Goal: Task Accomplishment & Management: Manage account settings

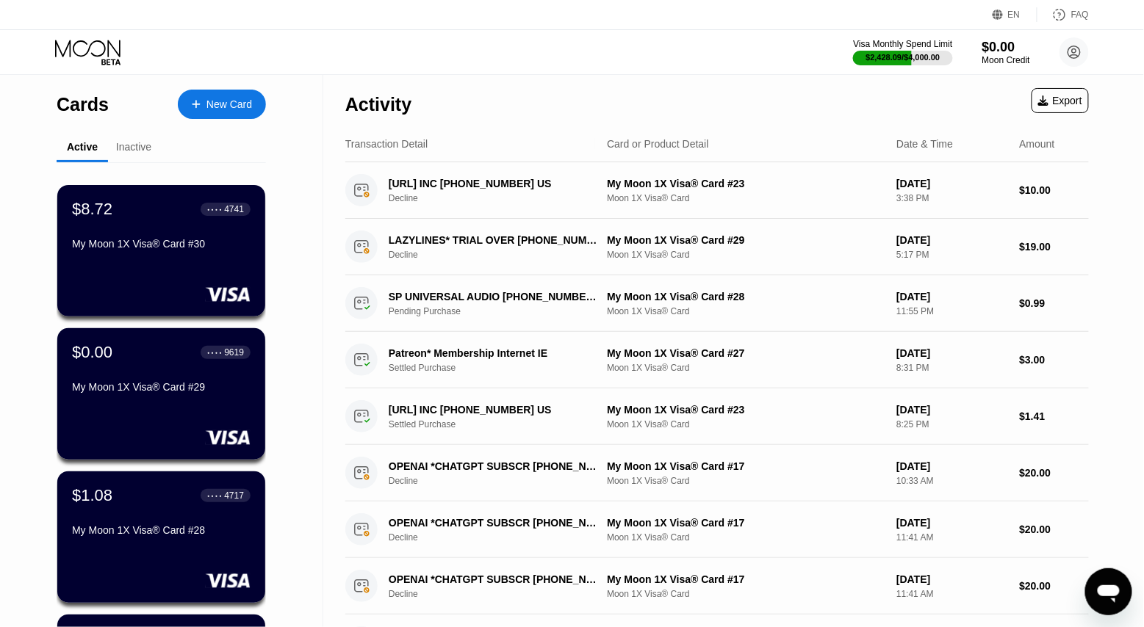
scroll to position [899, 0]
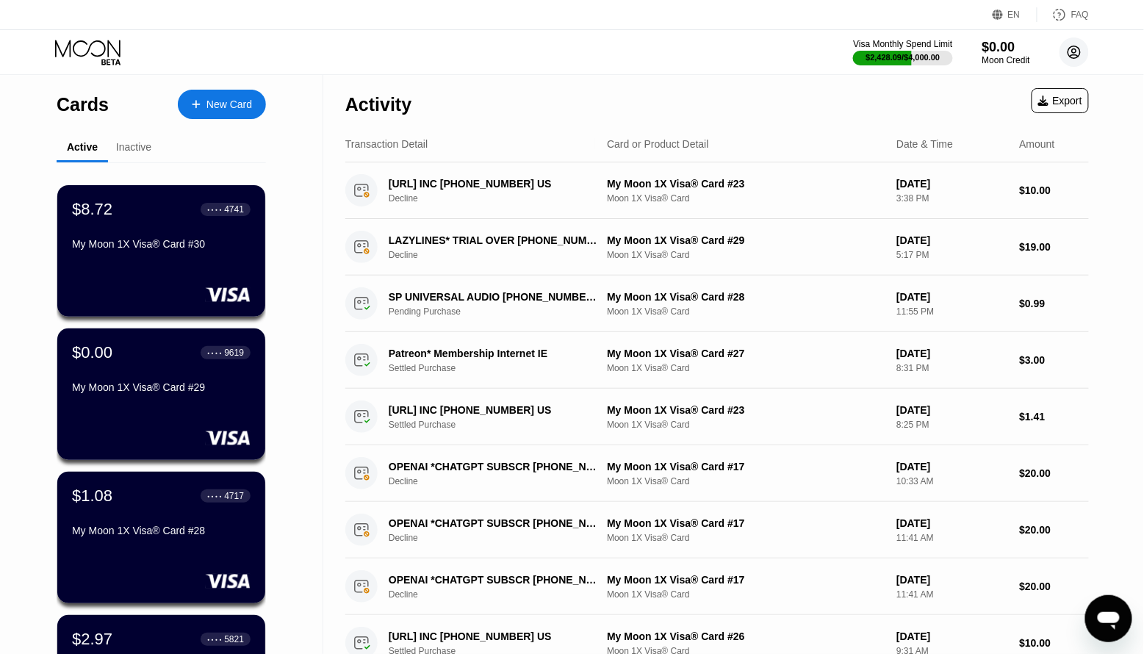
click at [1079, 48] on icon at bounding box center [1074, 52] width 12 height 12
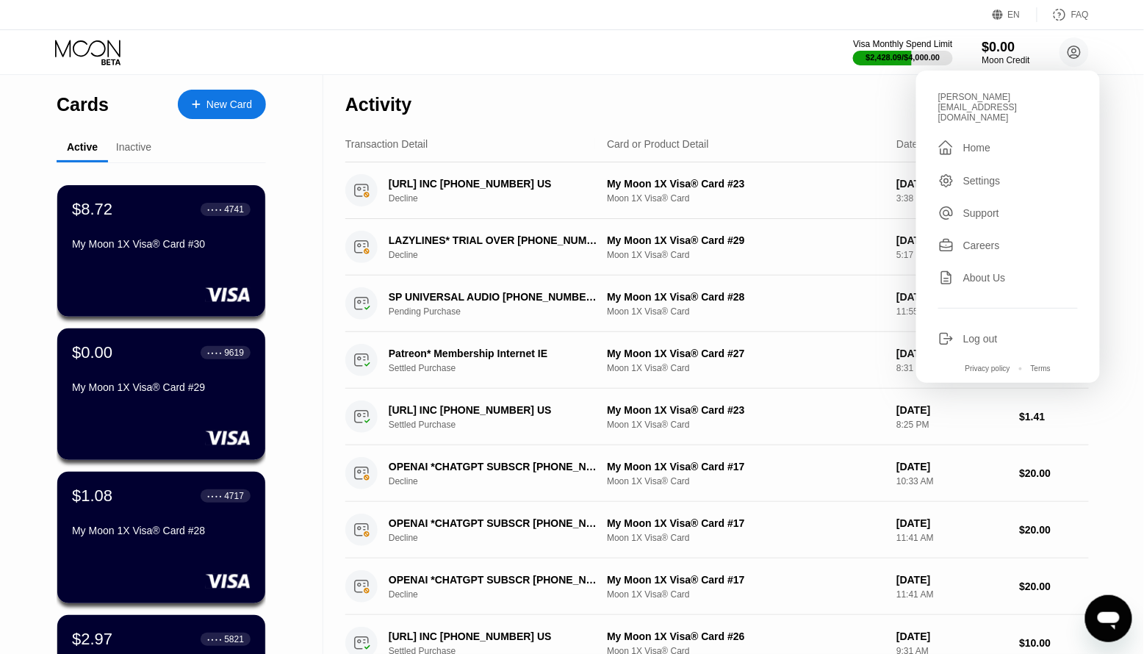
click at [979, 333] on div "Log out" at bounding box center [980, 339] width 35 height 12
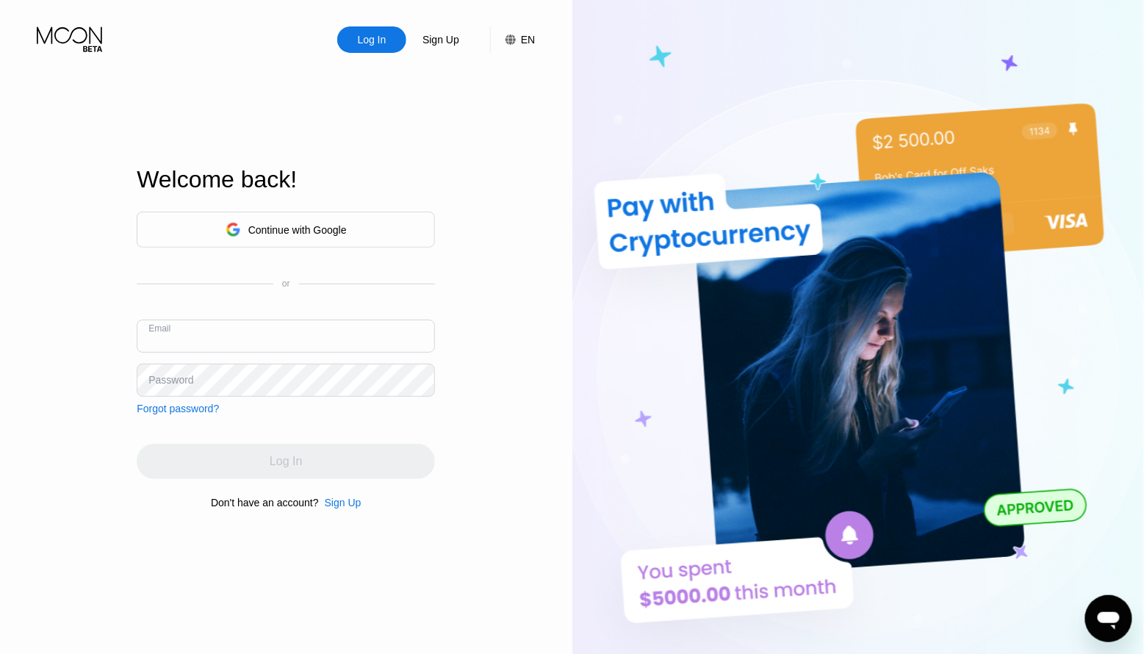
paste input "[EMAIL_ADDRESS][DOMAIN_NAME]"
type input "[EMAIL_ADDRESS][DOMAIN_NAME]"
click at [190, 384] on div "Password" at bounding box center [170, 380] width 45 height 12
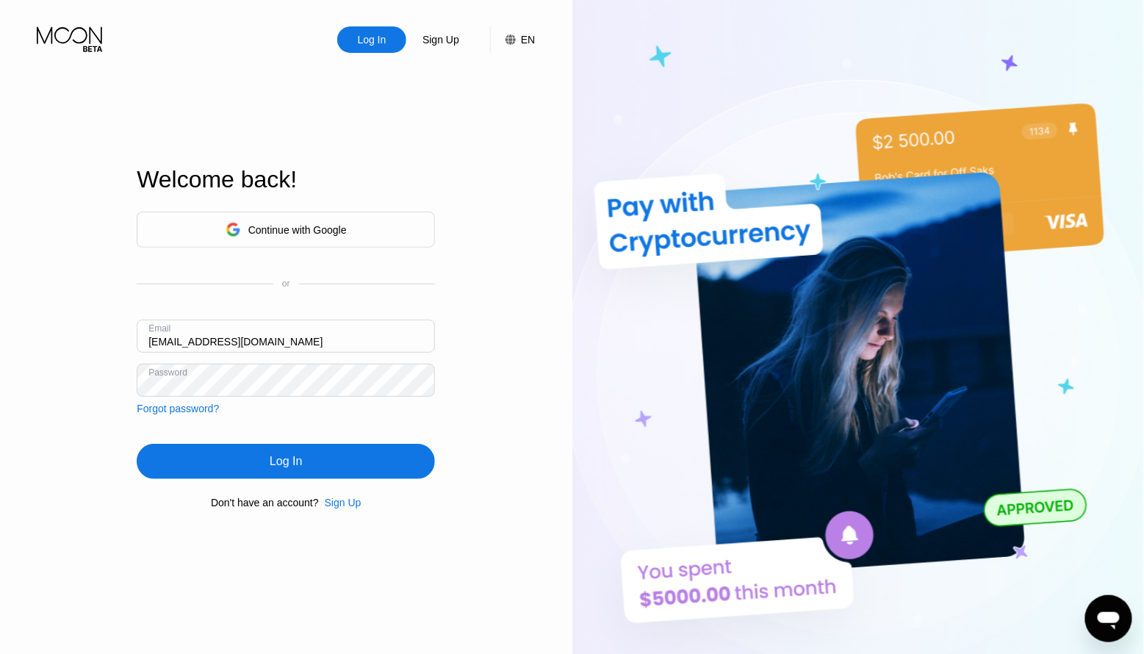
click at [343, 467] on div "Log In" at bounding box center [286, 461] width 298 height 35
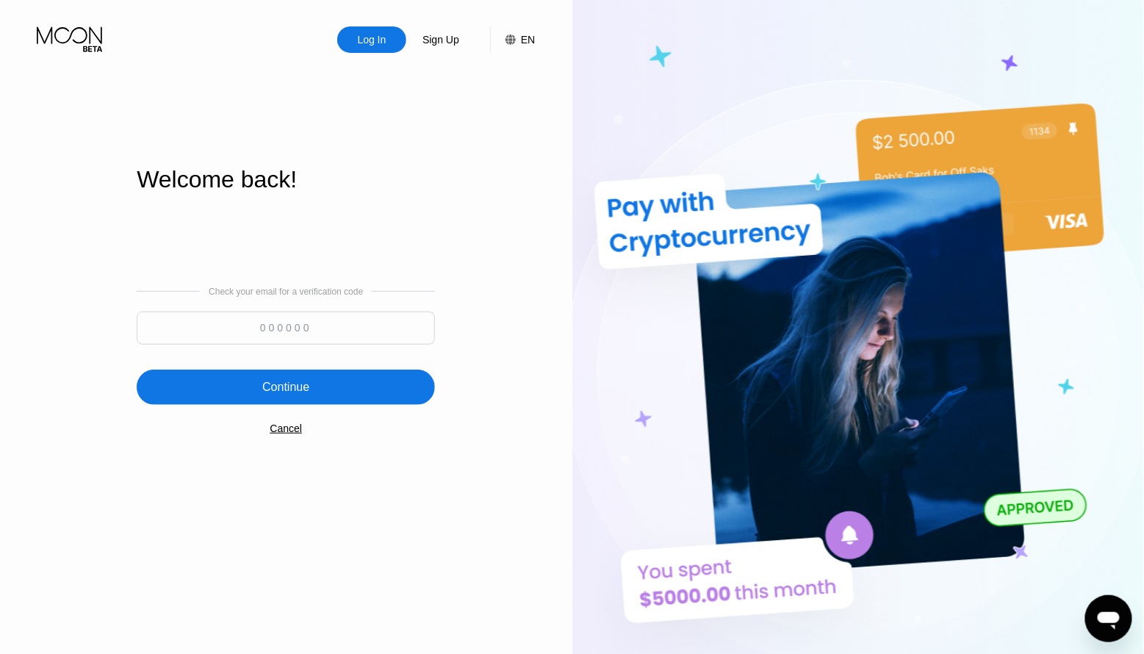
click at [286, 312] on input at bounding box center [286, 328] width 298 height 33
paste input "302323"
type input "302323"
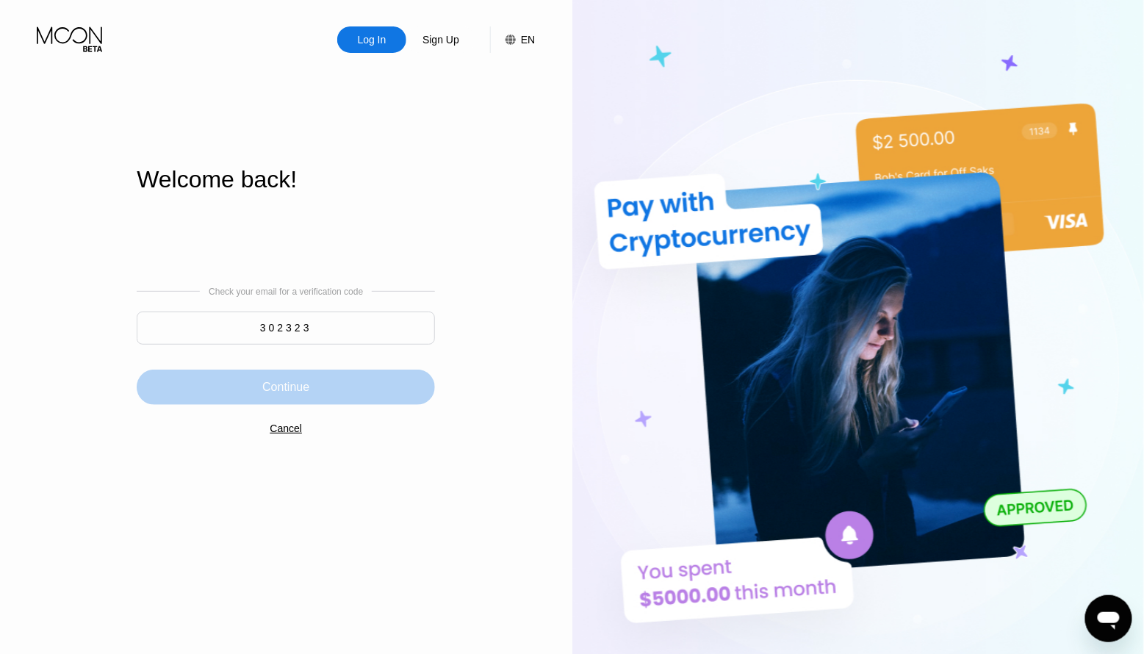
click at [292, 387] on div "Continue" at bounding box center [285, 387] width 47 height 15
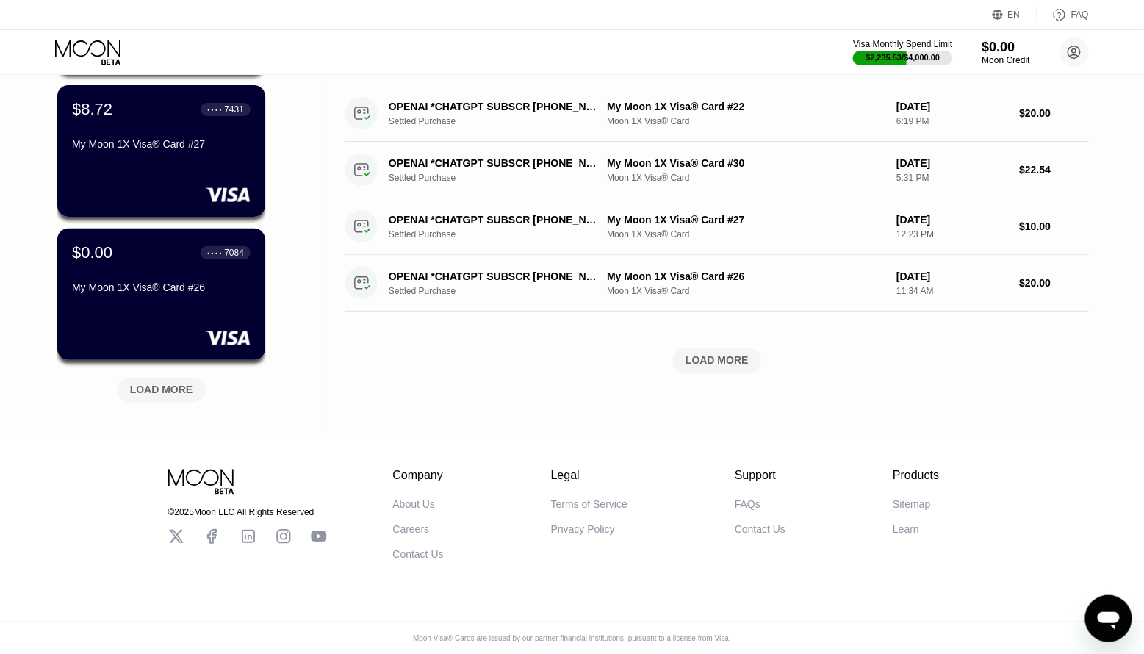
scroll to position [536, 0]
click at [163, 388] on div "LOAD MORE" at bounding box center [161, 390] width 63 height 13
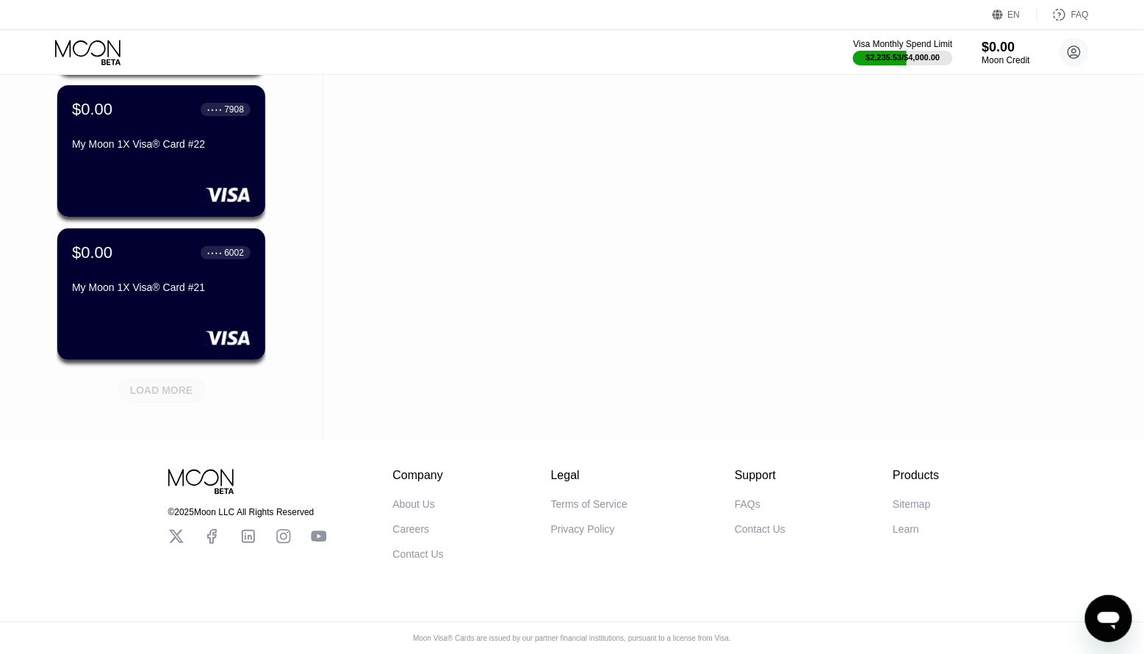
scroll to position [1252, 0]
click at [164, 388] on div "LOAD MORE" at bounding box center [161, 390] width 63 height 13
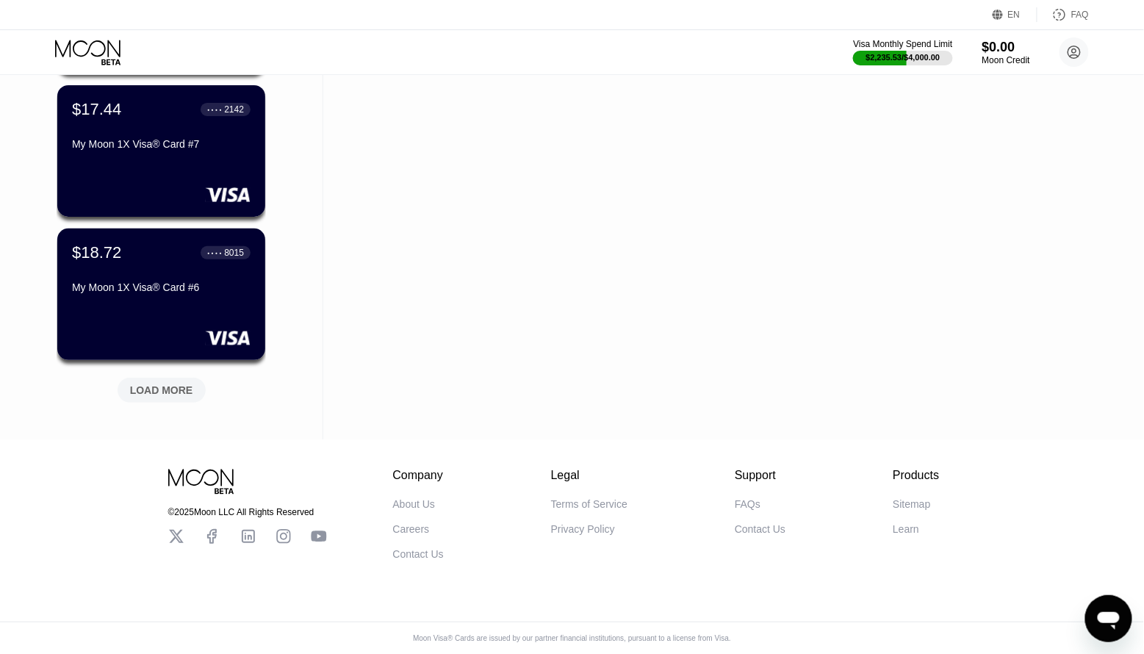
click at [164, 388] on div "LOAD MORE" at bounding box center [161, 390] width 63 height 13
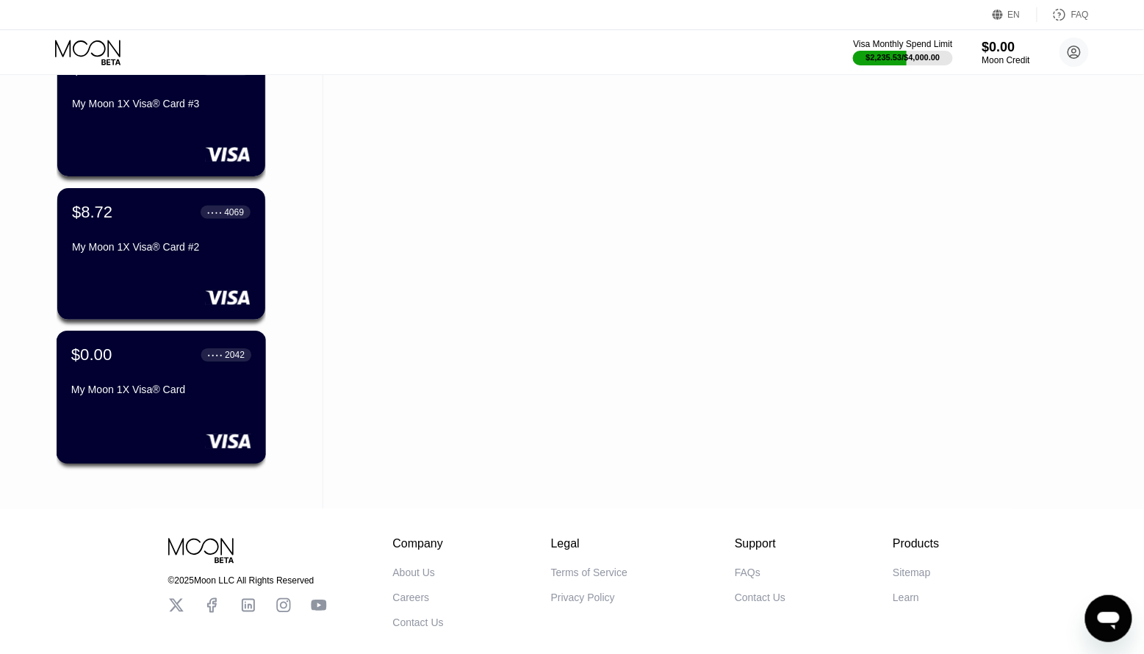
scroll to position [4049, 0]
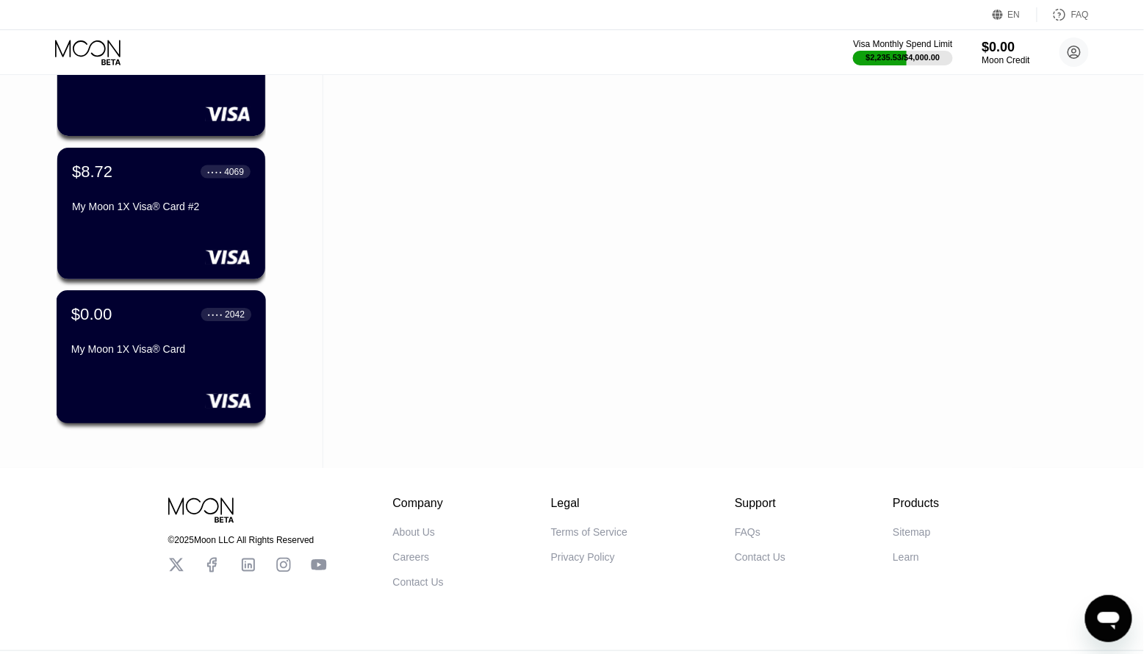
click at [164, 364] on div "$0.00 ● ● ● ● 2042 My Moon 1X Visa® Card" at bounding box center [162, 356] width 210 height 133
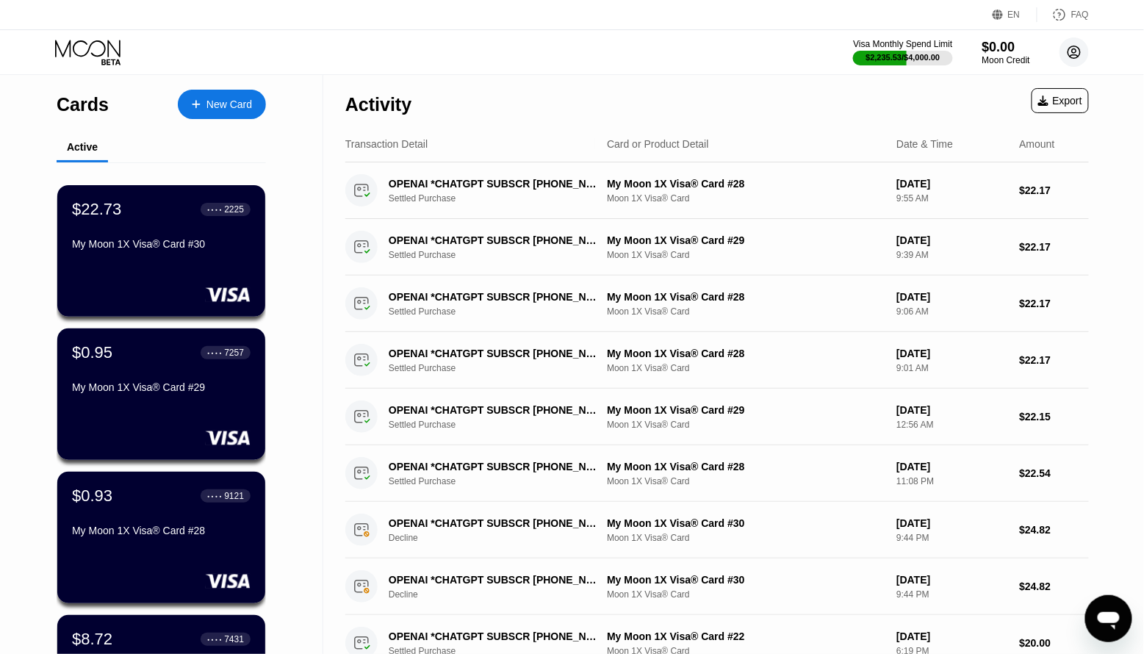
click at [1079, 43] on circle at bounding box center [1073, 51] width 29 height 29
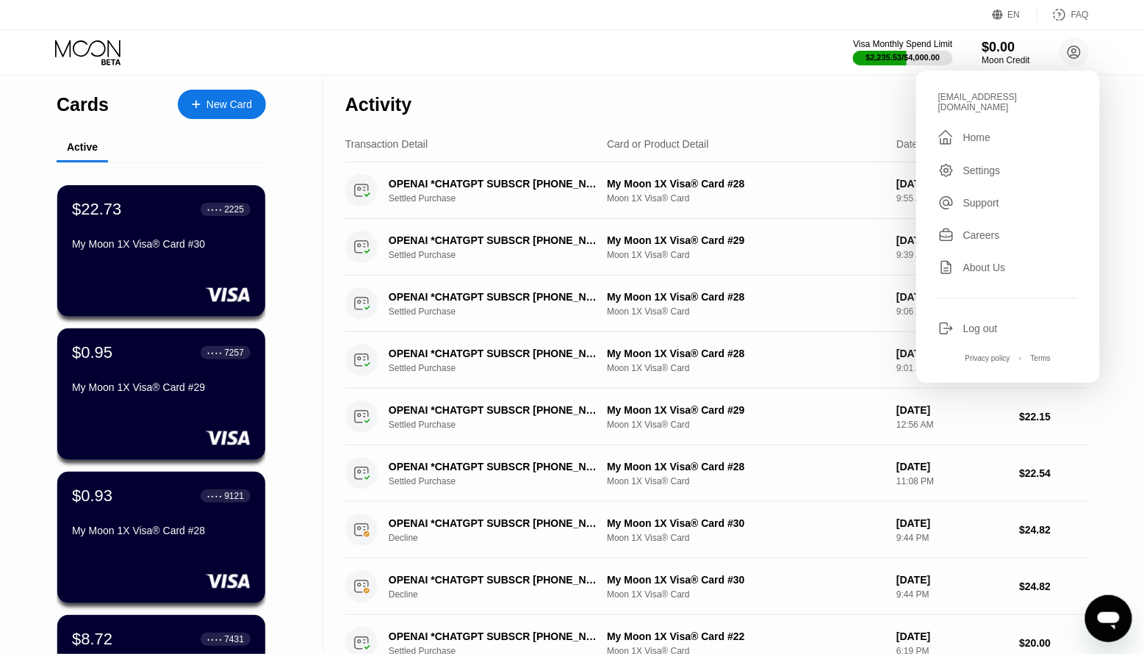
click at [1005, 96] on div "[EMAIL_ADDRESS][DOMAIN_NAME]" at bounding box center [1008, 102] width 140 height 21
copy div "[EMAIL_ADDRESS][DOMAIN_NAME] "
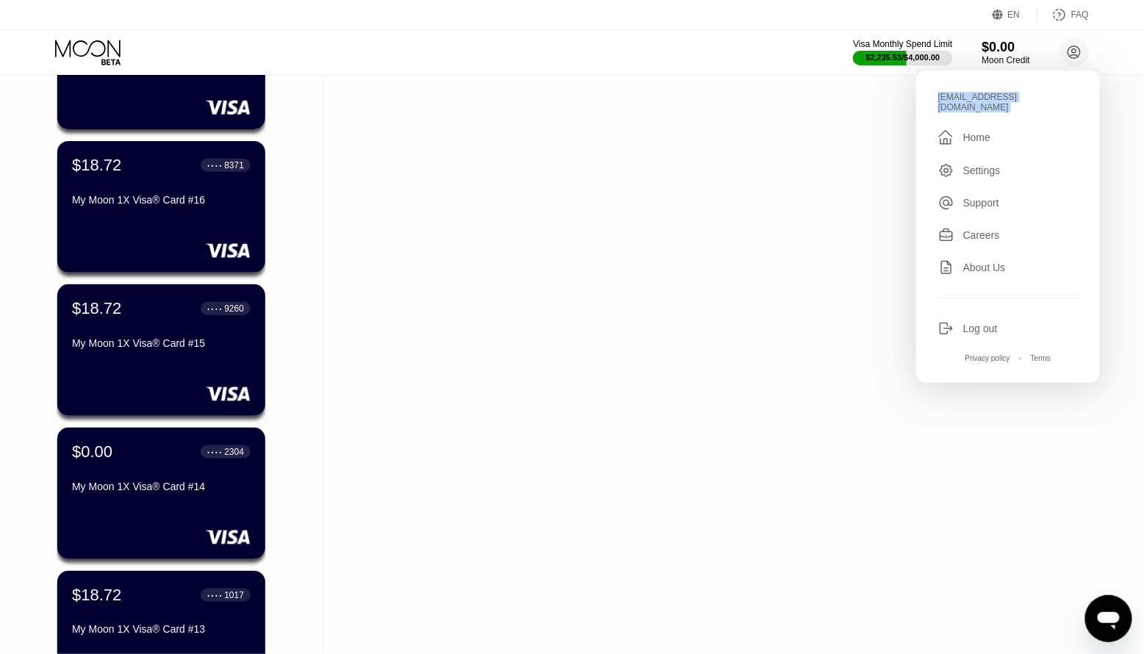
scroll to position [2051, 0]
click at [450, 363] on div "Activity Export Transaction Detail Card or Product Detail Date & Time Amount OP…" at bounding box center [717, 245] width 788 height 4442
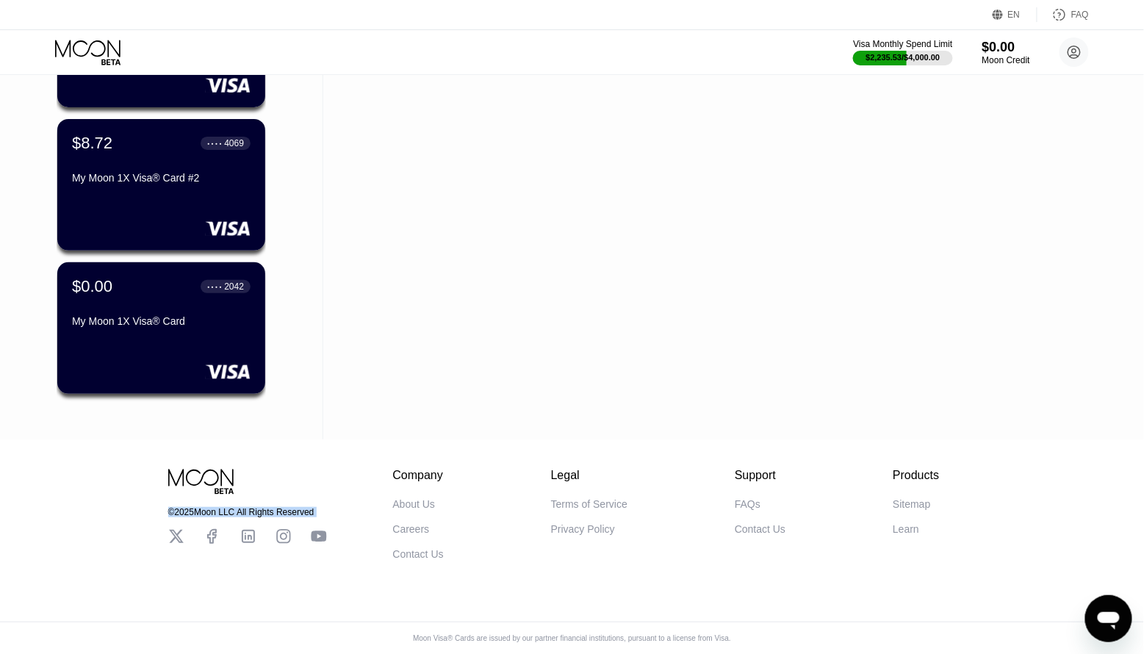
scroll to position [4083, 0]
click at [126, 458] on div "© 2025 Moon LLC All Rights Reserved Company About Us Careers Contact Us Legal T…" at bounding box center [572, 546] width 1144 height 215
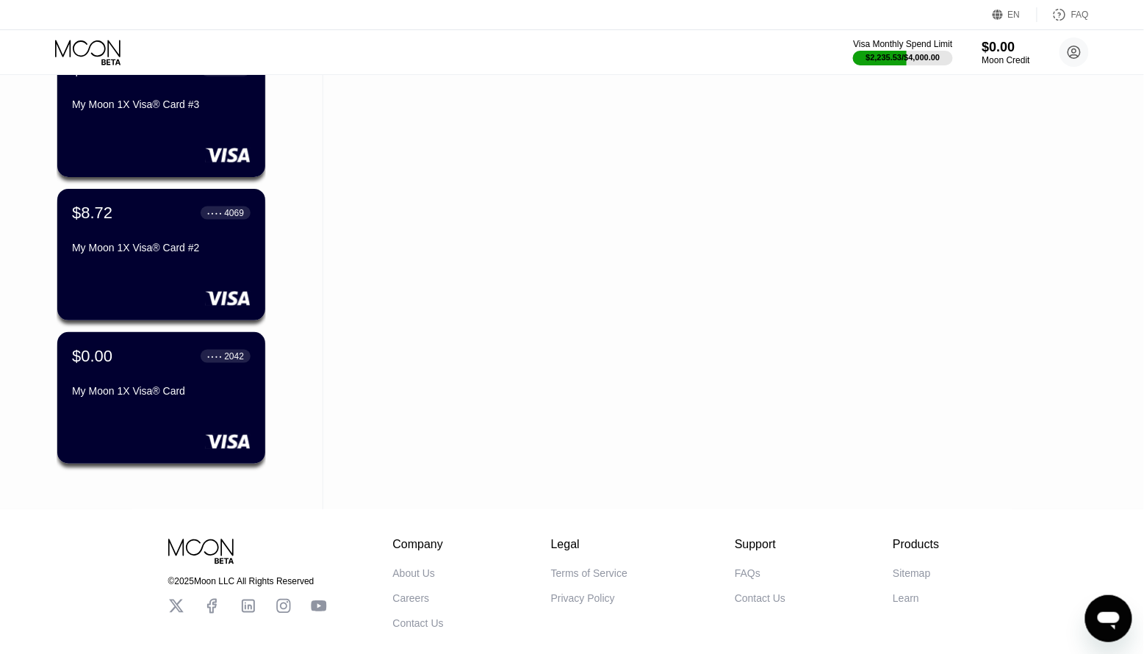
scroll to position [4007, 0]
click at [170, 246] on div "My Moon 1X Visa® Card #2" at bounding box center [161, 248] width 180 height 12
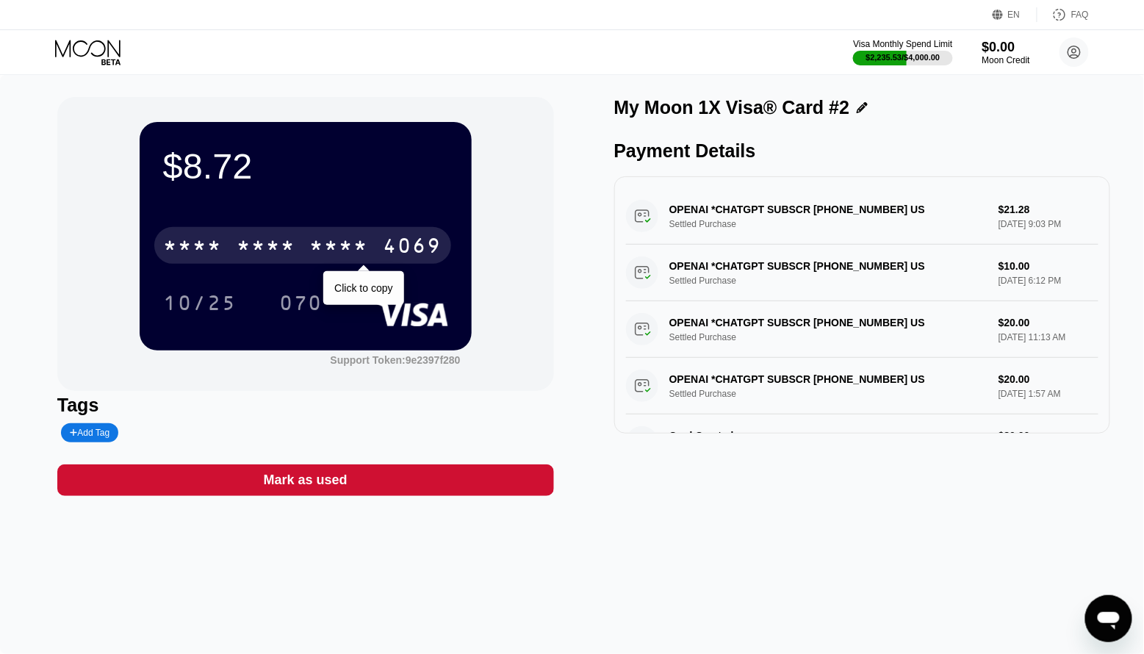
click at [223, 233] on div "* * * * * * * * * * * * 4069" at bounding box center [302, 245] width 297 height 37
click at [223, 233] on div "[CREDIT_CARD_NUMBER]" at bounding box center [302, 245] width 297 height 37
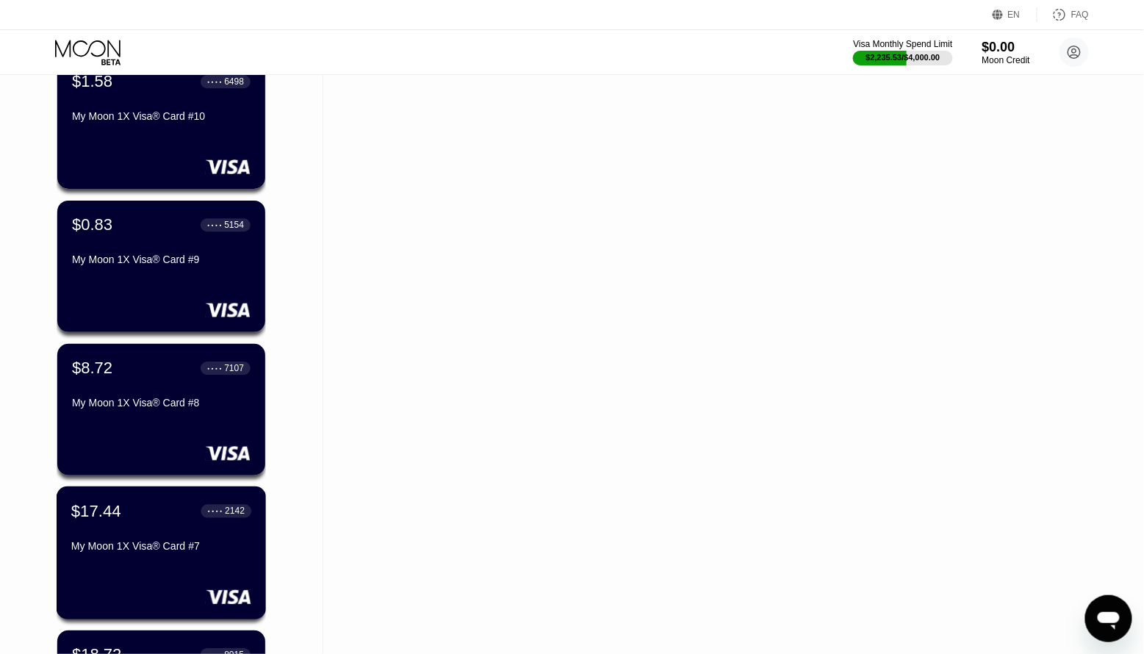
scroll to position [2975, 0]
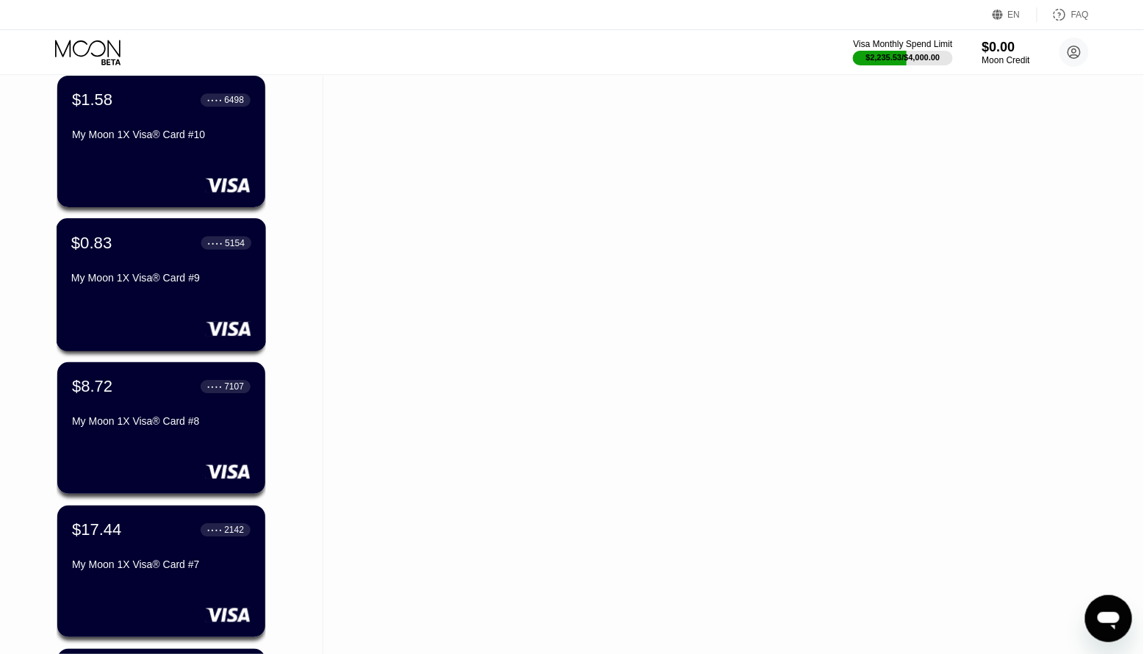
click at [181, 302] on div "$0.83 ● ● ● ● 5154 My Moon 1X Visa® Card #9" at bounding box center [162, 284] width 210 height 133
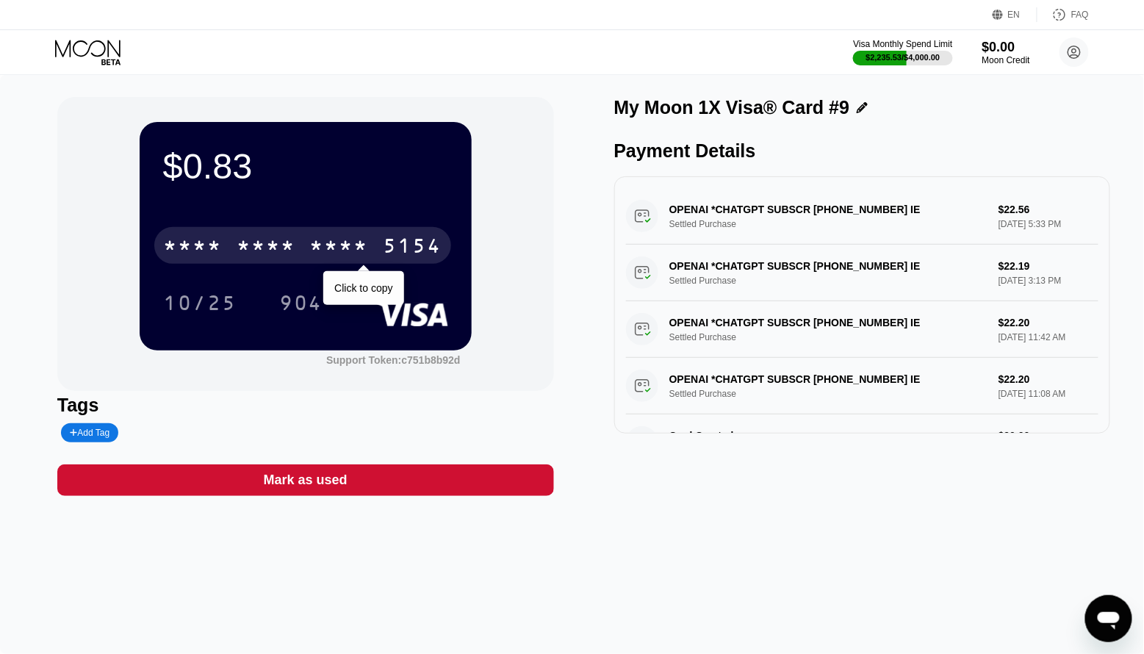
click at [280, 243] on div "* * * *" at bounding box center [266, 248] width 59 height 24
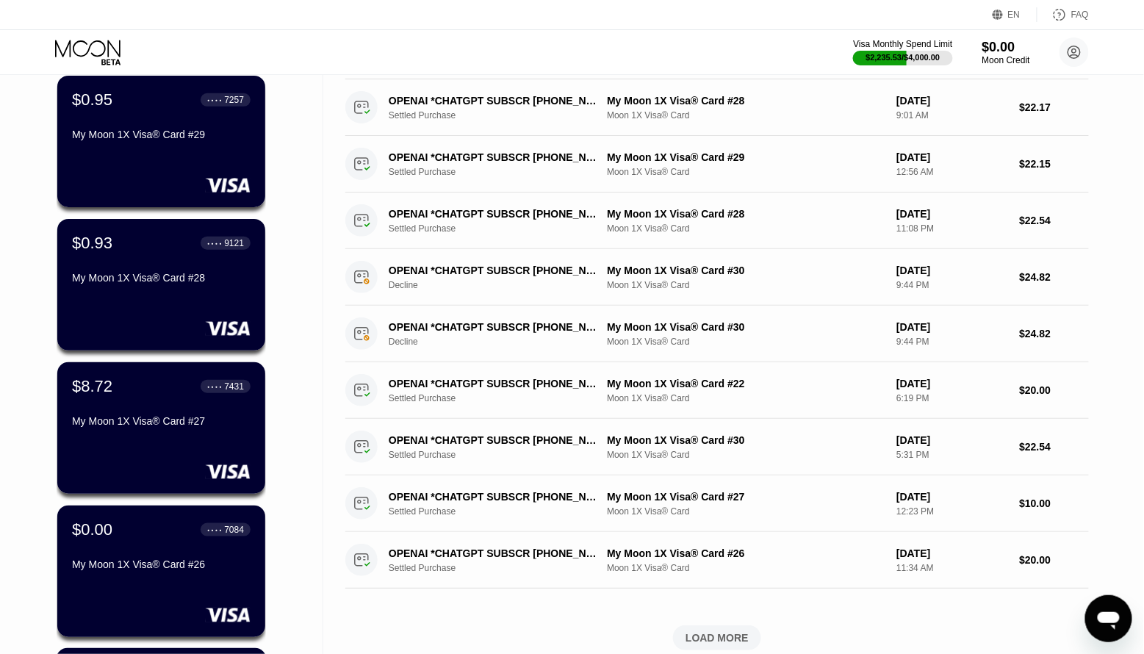
scroll to position [252, 0]
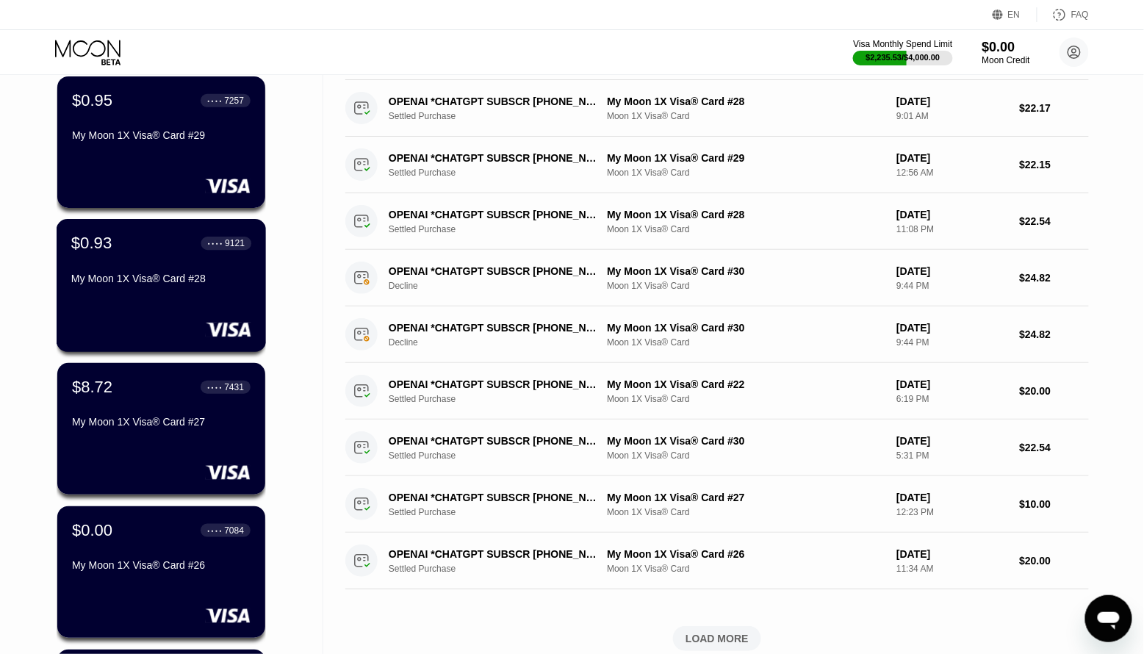
click at [154, 320] on div "$0.93 ● ● ● ● 9121 My Moon 1X Visa® Card #28" at bounding box center [162, 285] width 210 height 133
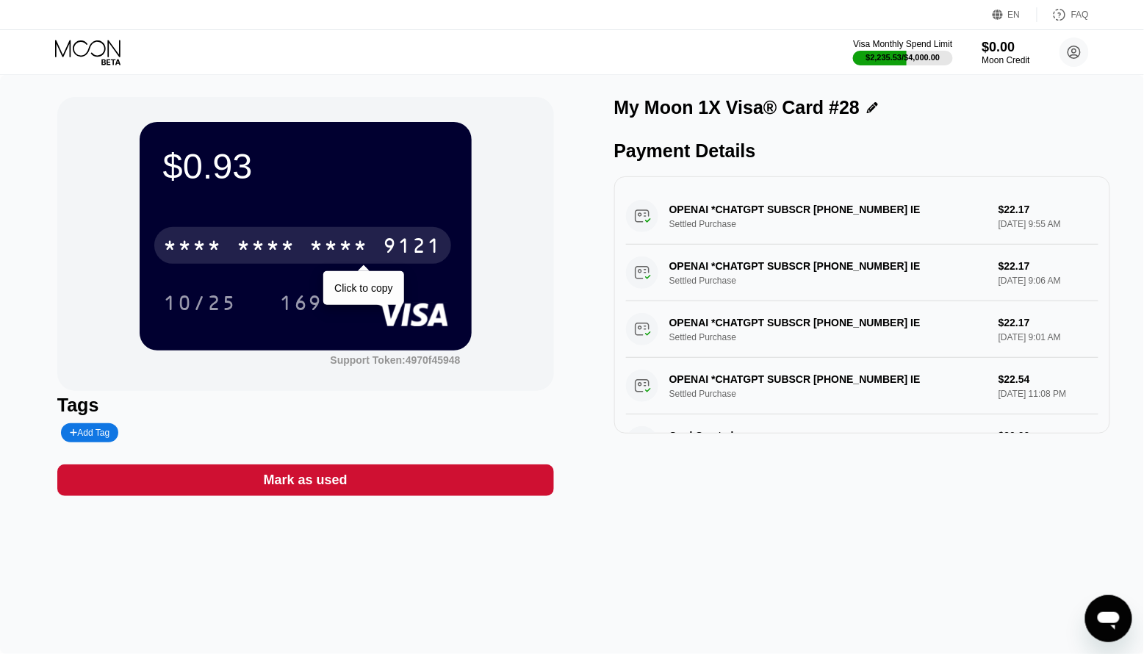
click at [363, 248] on div "* * * *" at bounding box center [339, 248] width 59 height 24
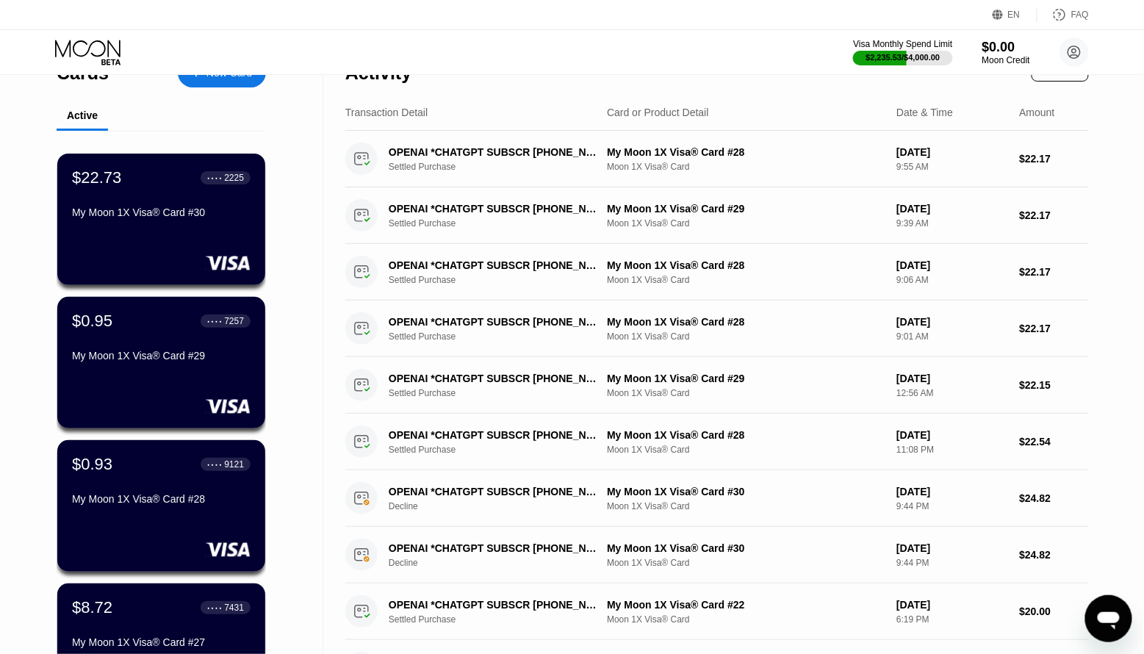
scroll to position [21, 0]
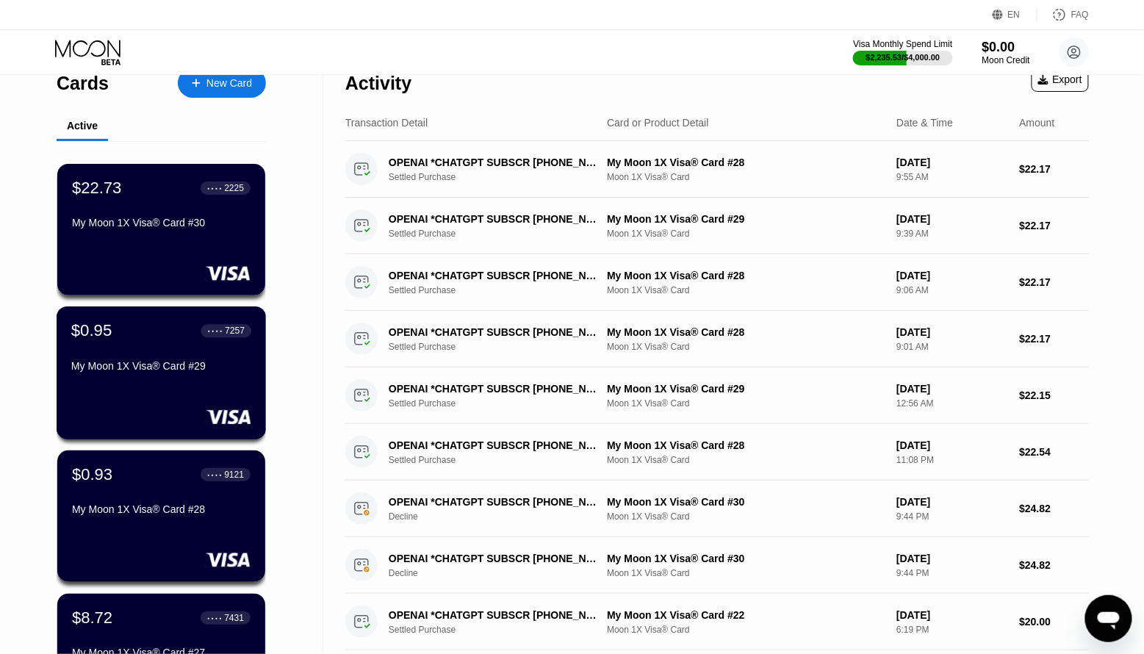
click at [163, 365] on div "My Moon 1X Visa® Card #29" at bounding box center [161, 366] width 180 height 12
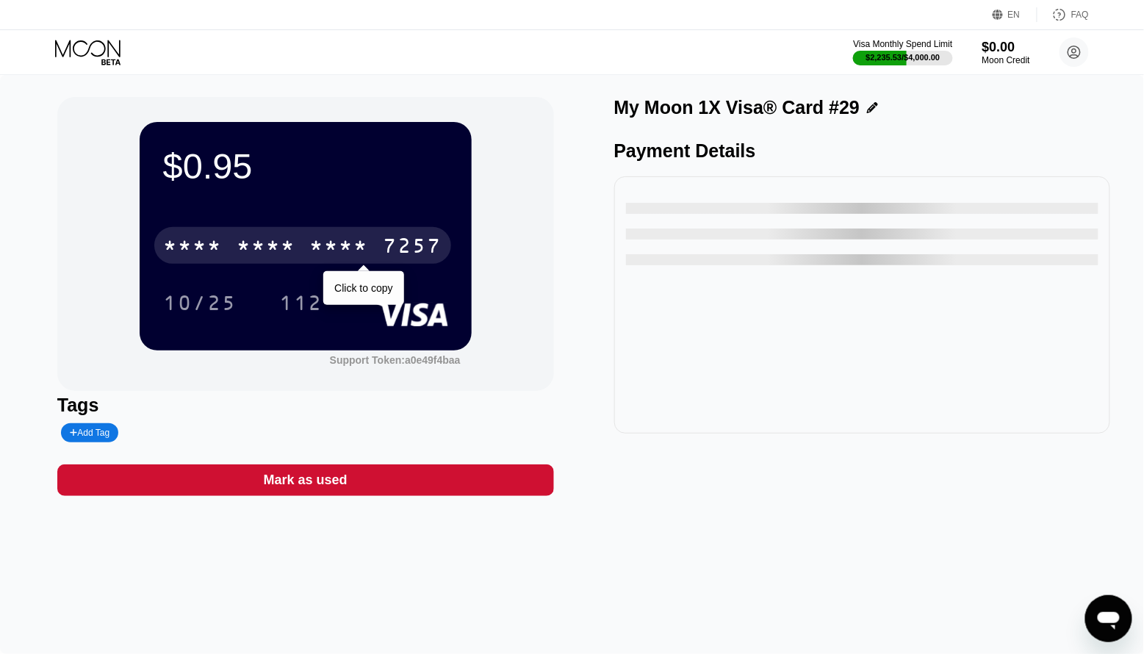
click at [339, 253] on div "* * * *" at bounding box center [339, 248] width 59 height 24
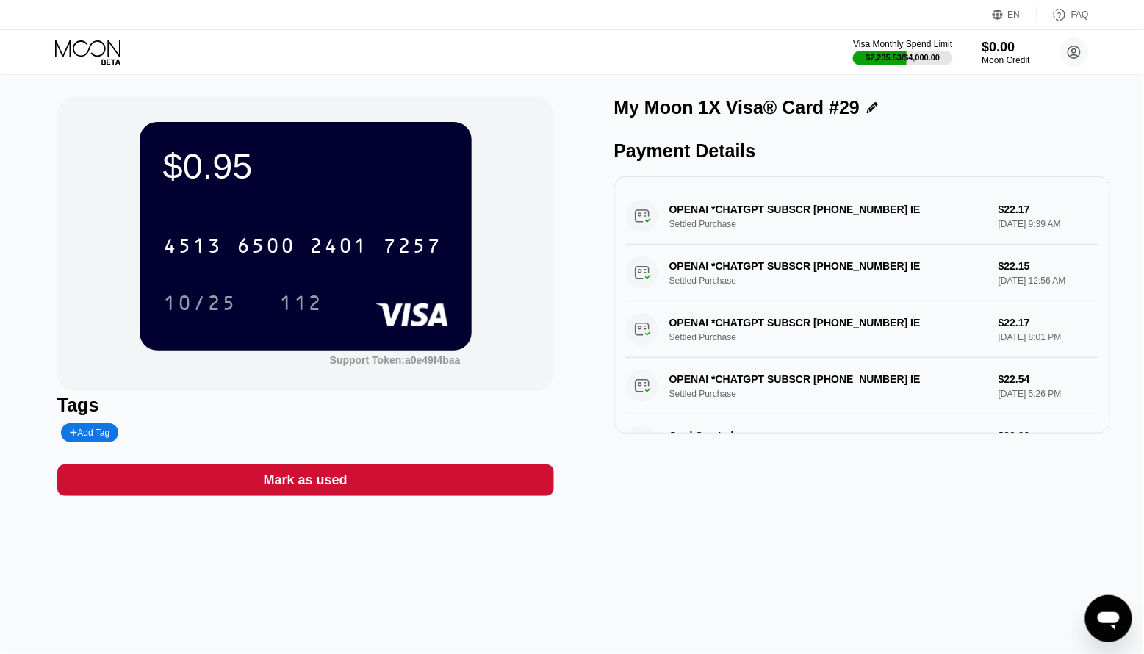
click at [104, 58] on icon at bounding box center [89, 53] width 68 height 26
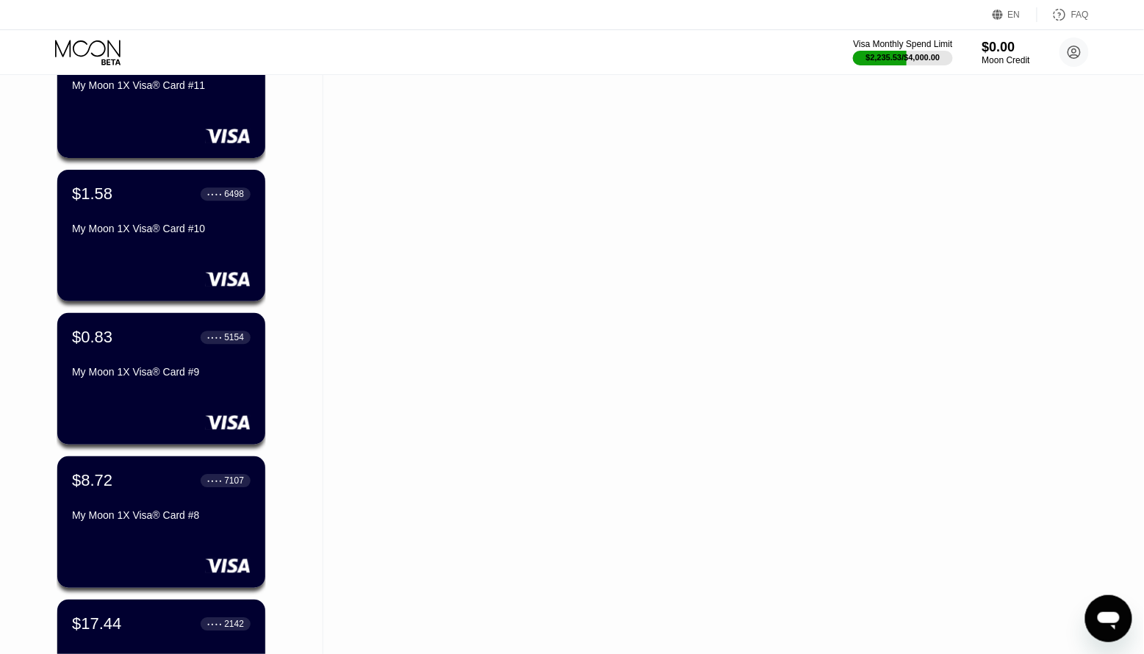
scroll to position [2867, 0]
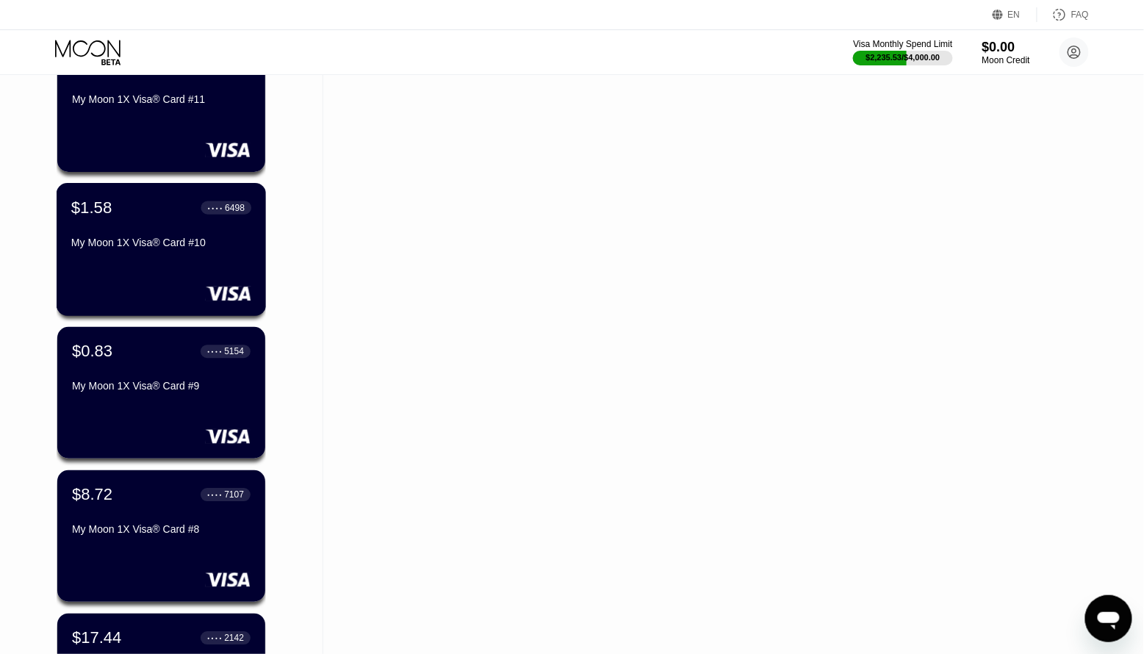
click at [146, 295] on div at bounding box center [161, 293] width 180 height 15
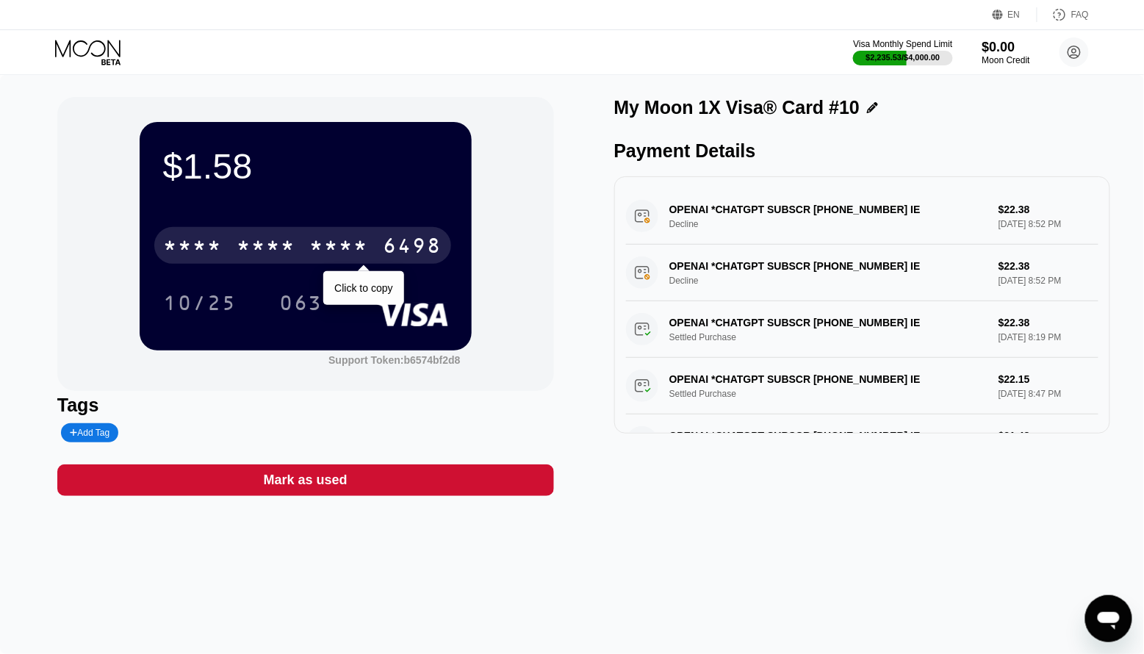
click at [370, 242] on div "* * * * * * * * * * * * 6498" at bounding box center [302, 245] width 297 height 37
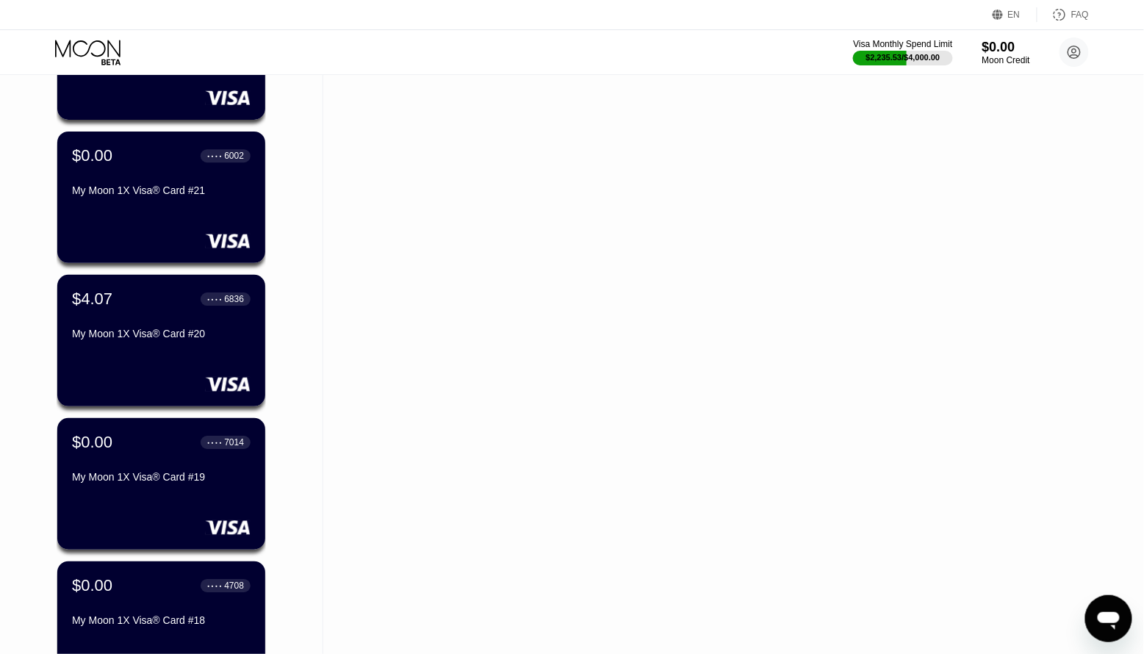
scroll to position [1336, 0]
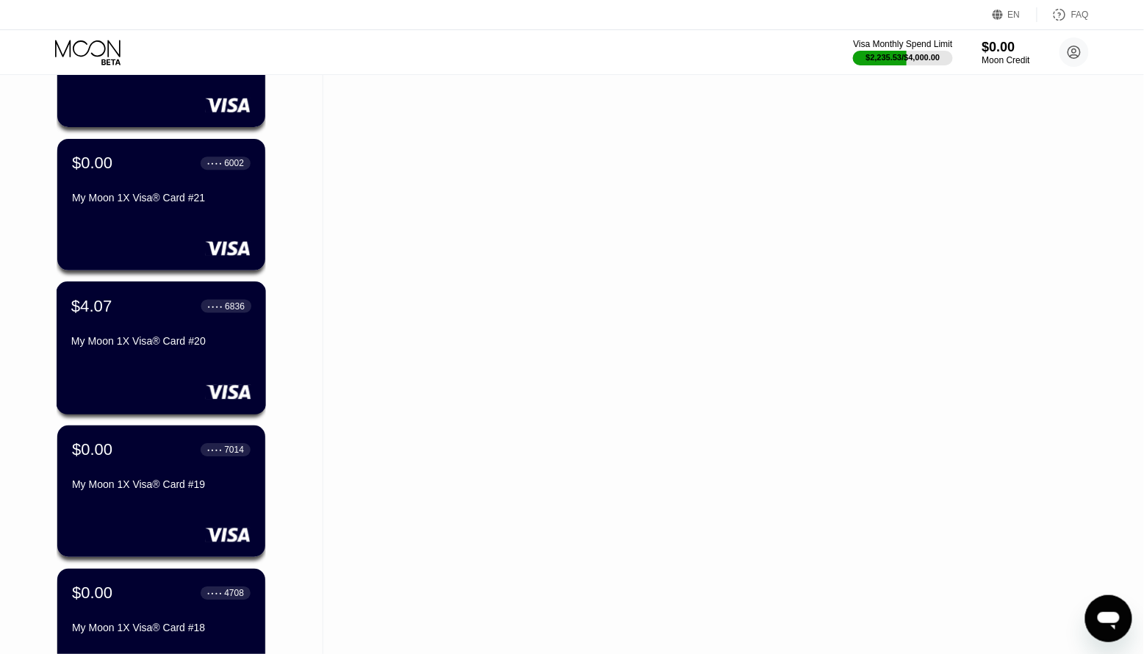
click at [162, 325] on div "$4.07 ● ● ● ● 6836 My Moon 1X Visa® Card #20" at bounding box center [161, 324] width 180 height 57
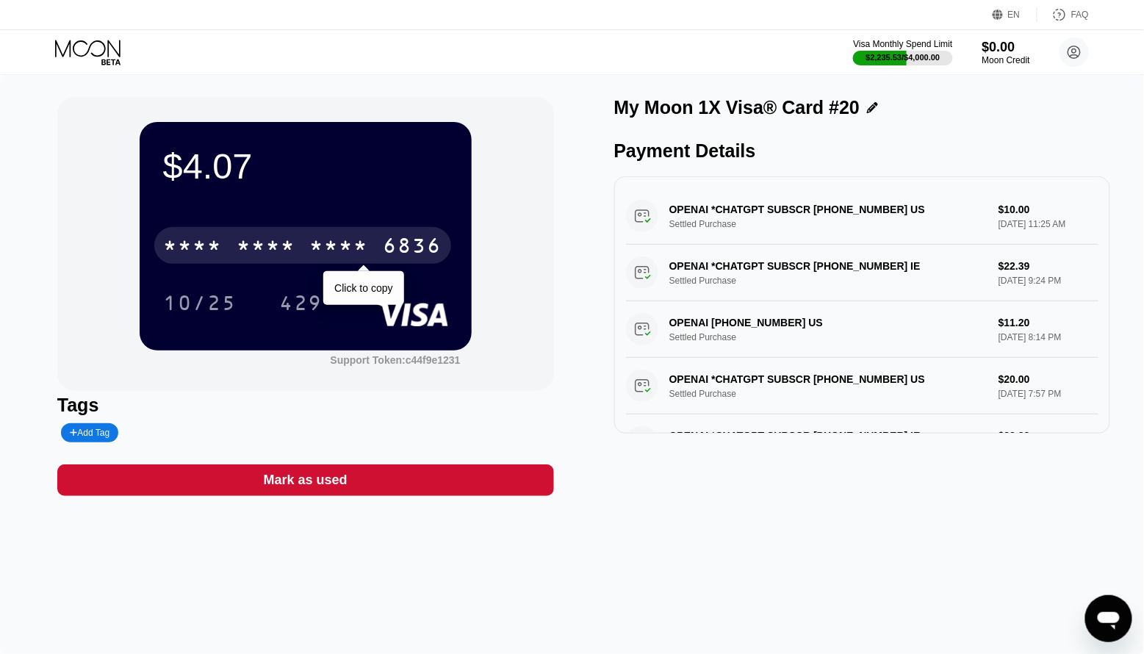
click at [220, 252] on div "* * * *" at bounding box center [192, 248] width 59 height 24
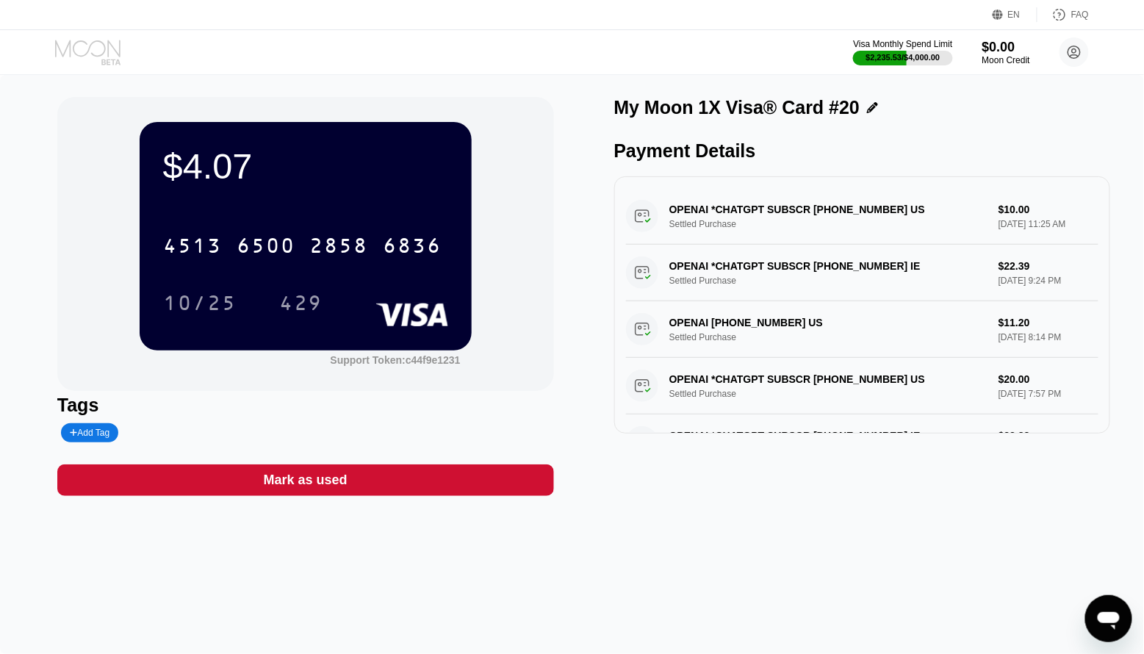
click at [104, 52] on icon at bounding box center [89, 53] width 68 height 26
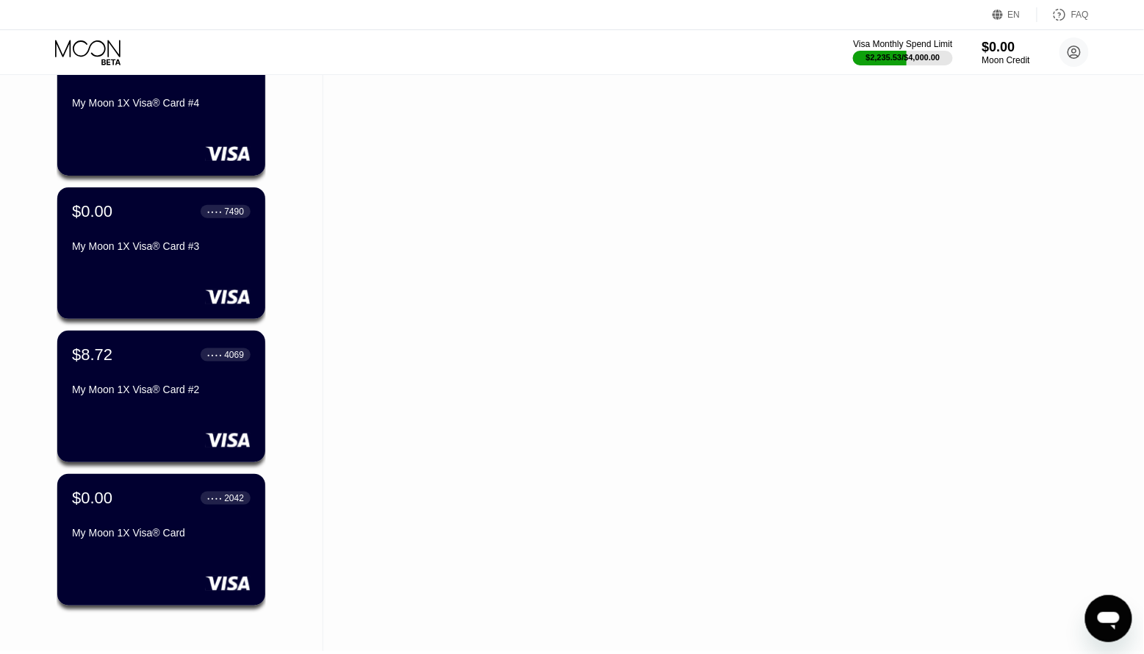
scroll to position [3833, 0]
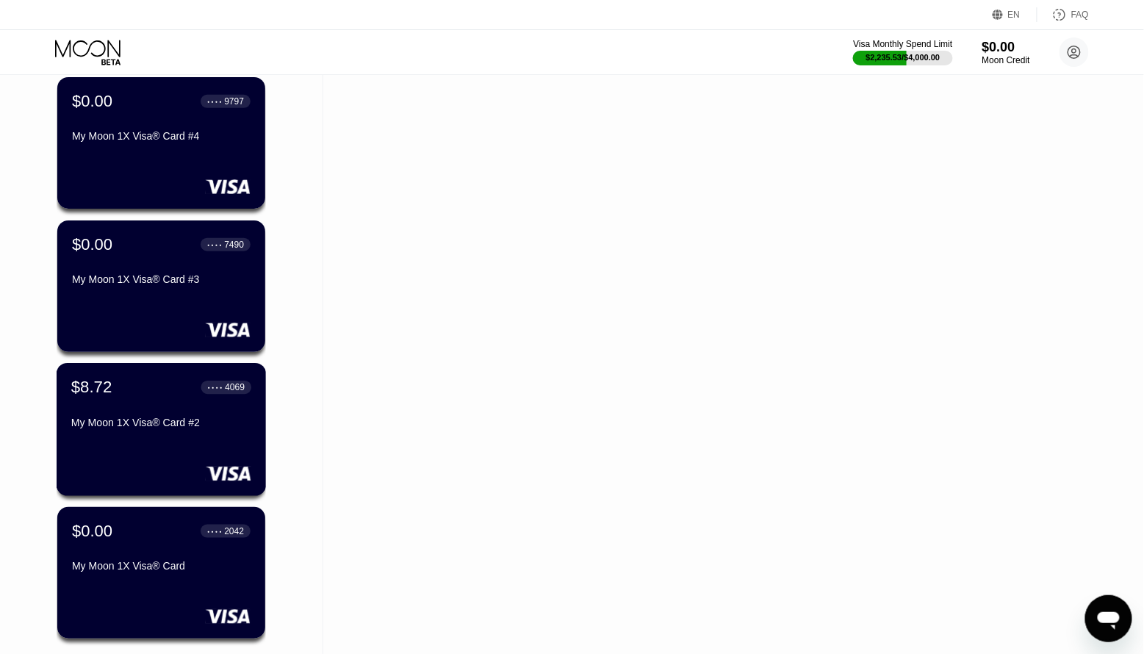
click at [140, 439] on div "$8.72 ● ● ● ● 4069 My Moon 1X Visa® Card #2" at bounding box center [162, 429] width 210 height 133
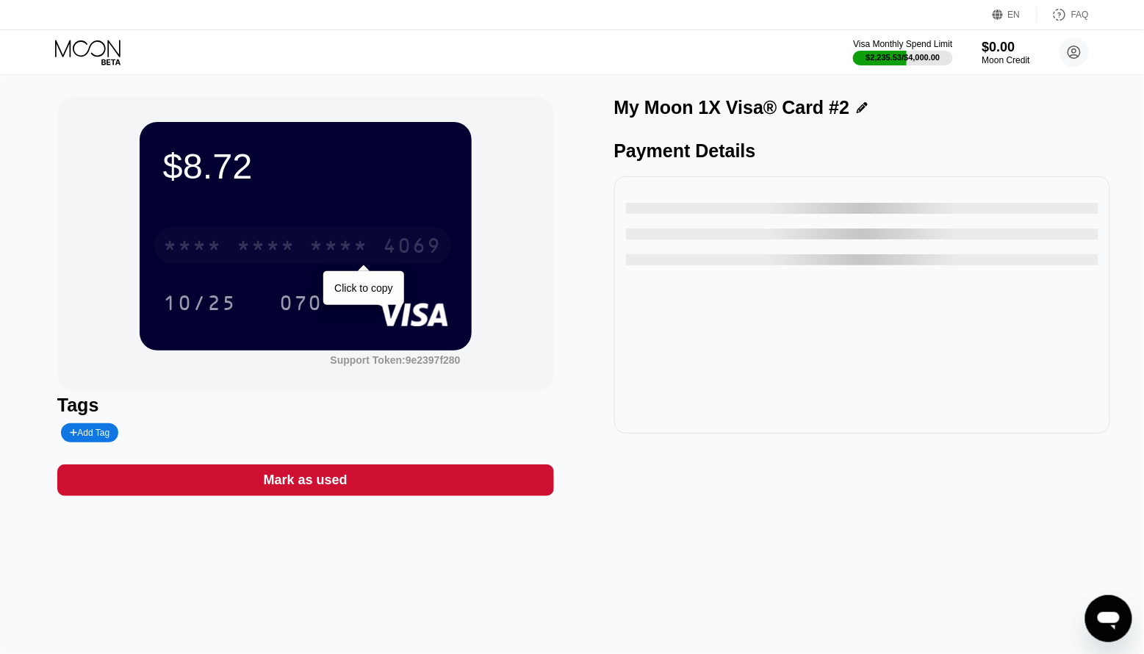
click at [390, 242] on div "4069" at bounding box center [413, 248] width 59 height 24
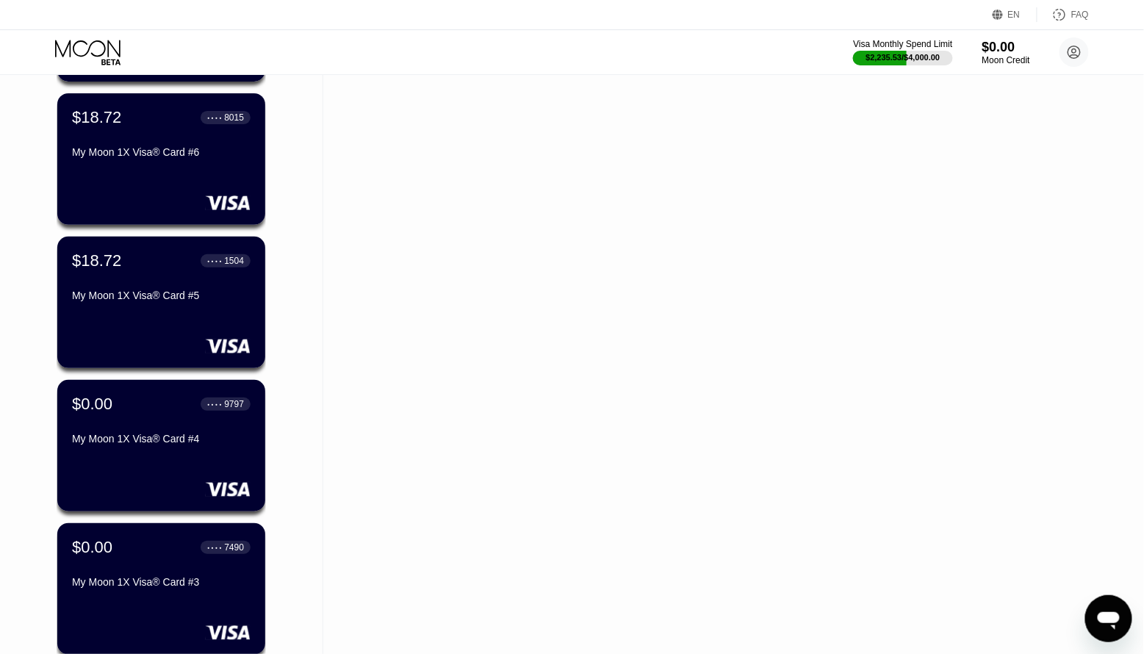
scroll to position [3527, 0]
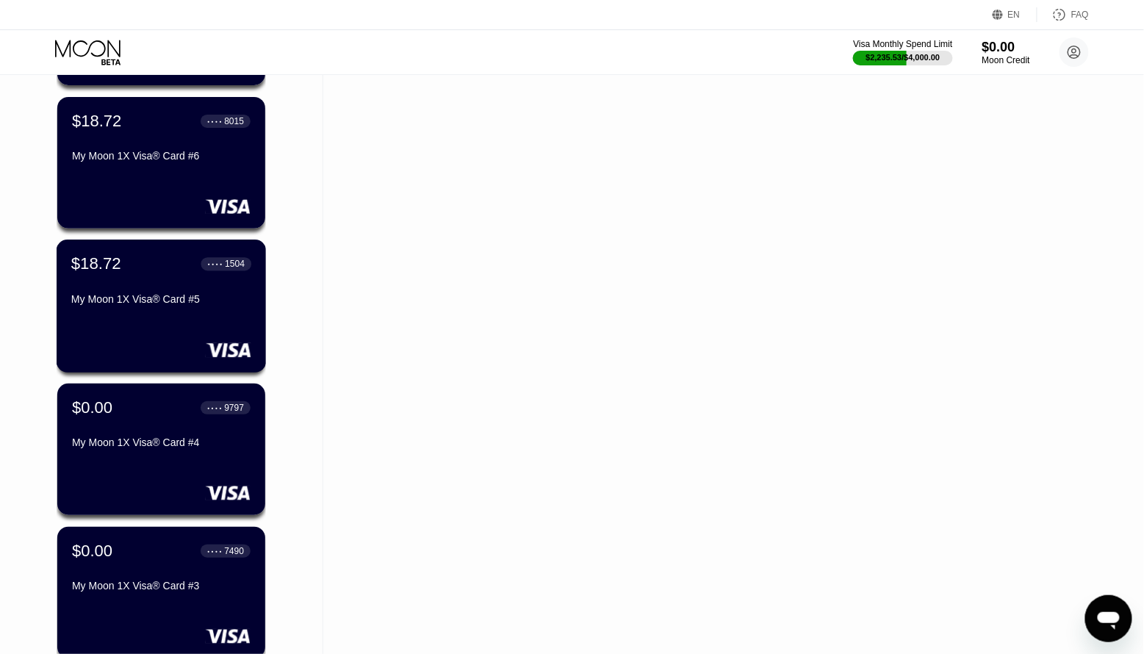
click at [177, 325] on div "$18.72 ● ● ● ● 1504 My Moon 1X Visa® Card #5" at bounding box center [162, 306] width 210 height 133
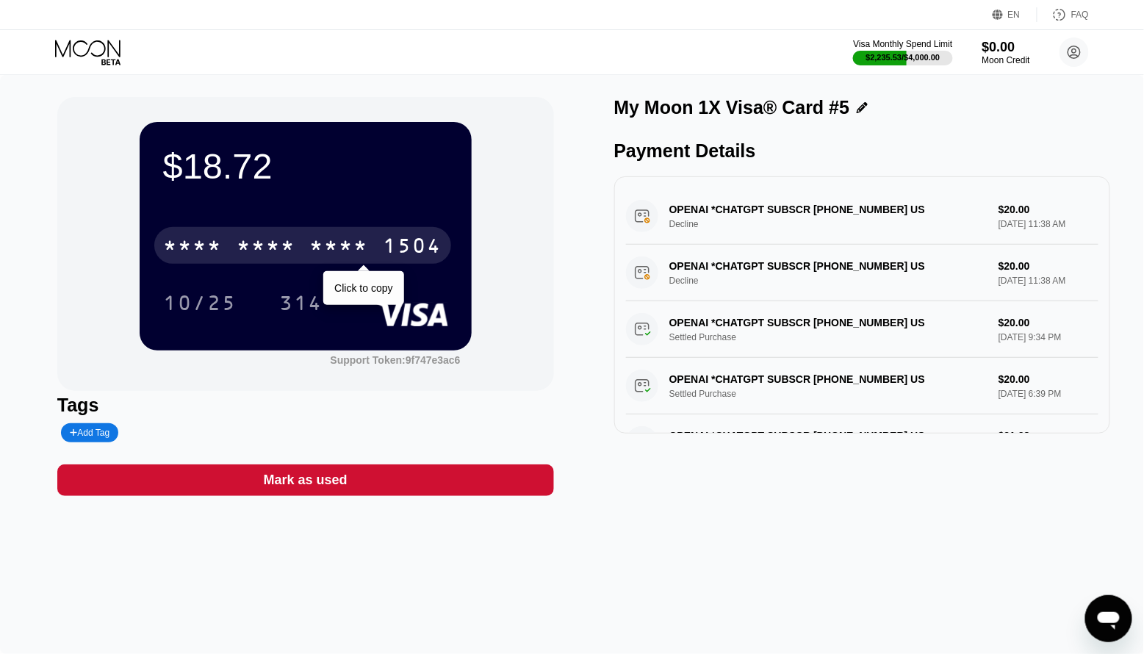
click at [243, 236] on div "* * * *" at bounding box center [266, 248] width 59 height 24
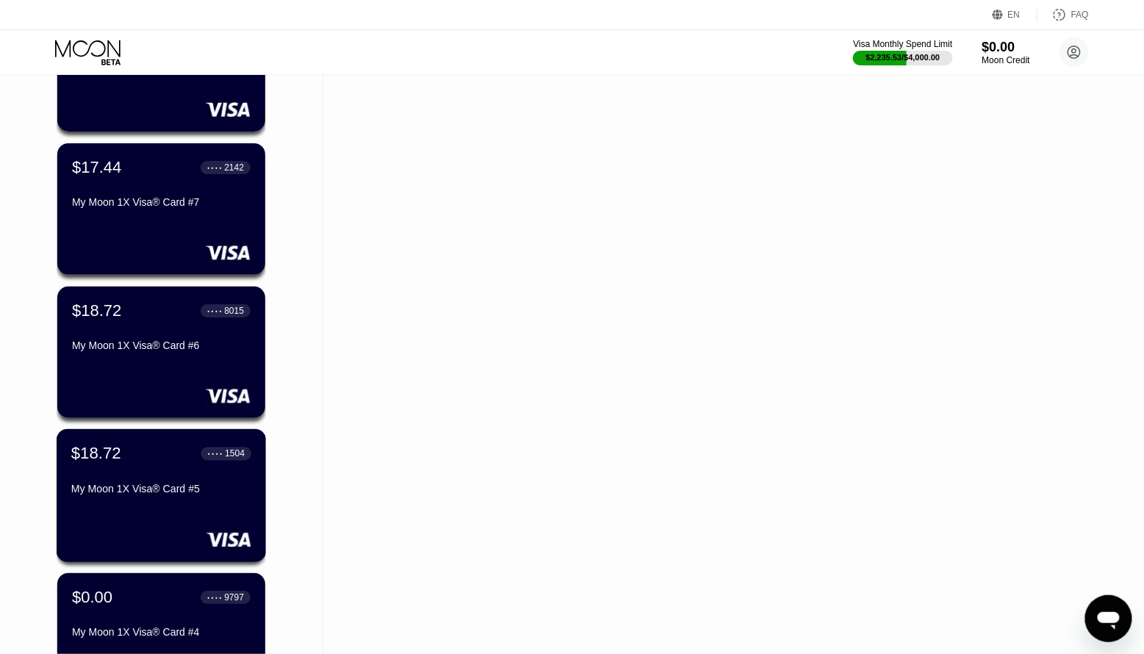
scroll to position [3306, 0]
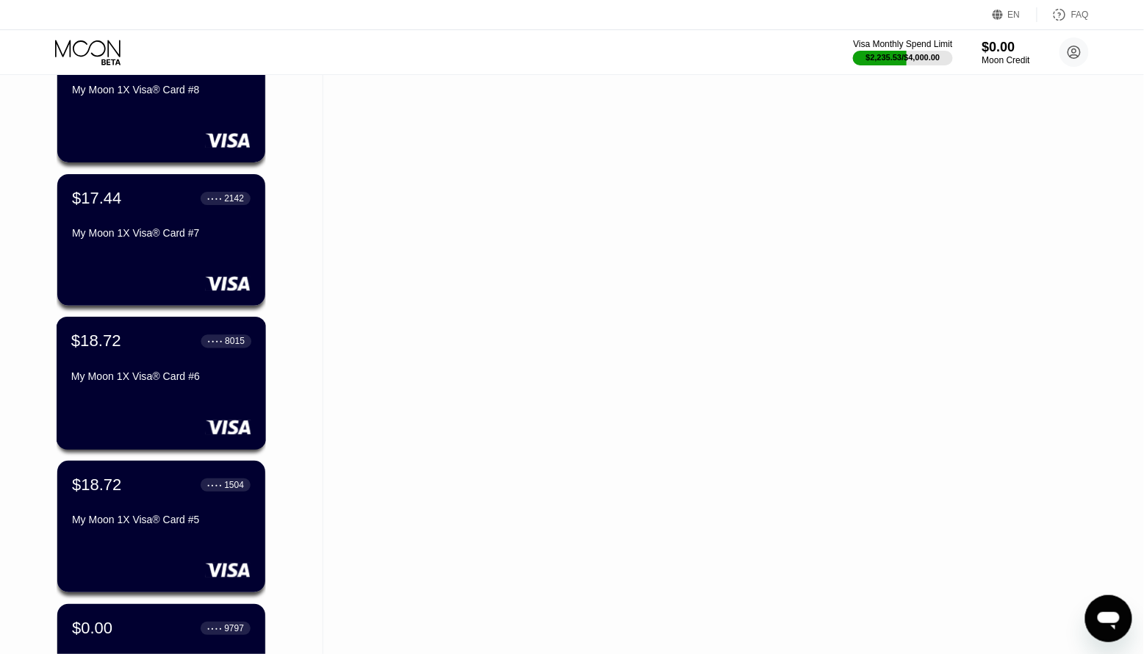
click at [173, 418] on div "$18.72 ● ● ● ● 8015 My Moon 1X Visa® Card #6" at bounding box center [162, 383] width 210 height 133
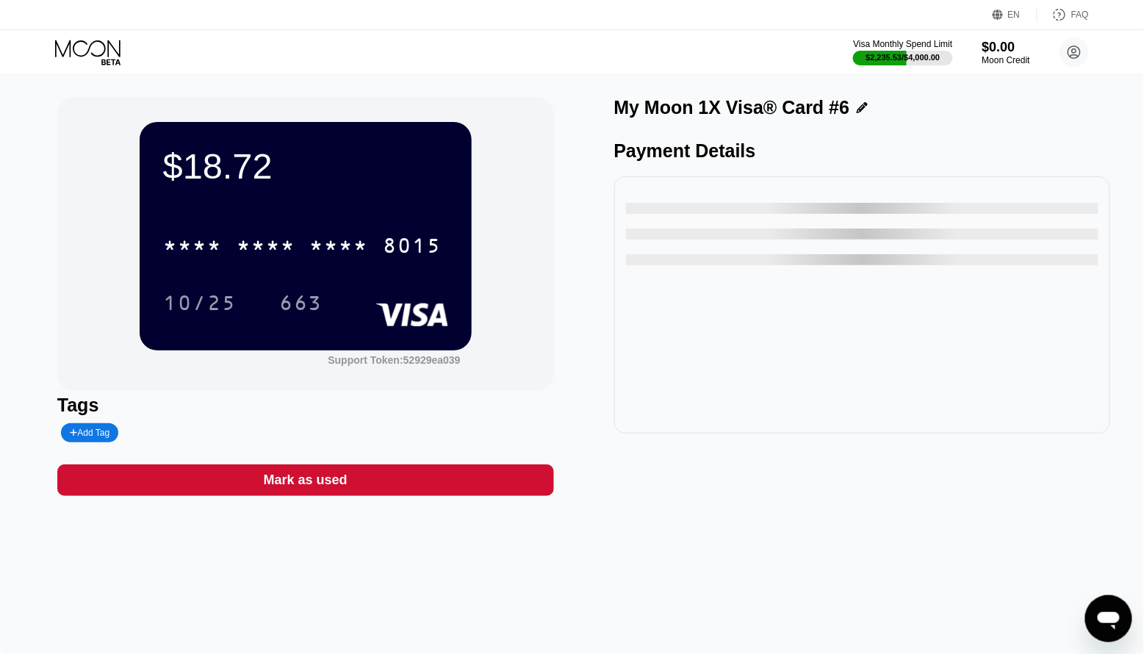
click at [386, 242] on div "8015" at bounding box center [413, 248] width 59 height 24
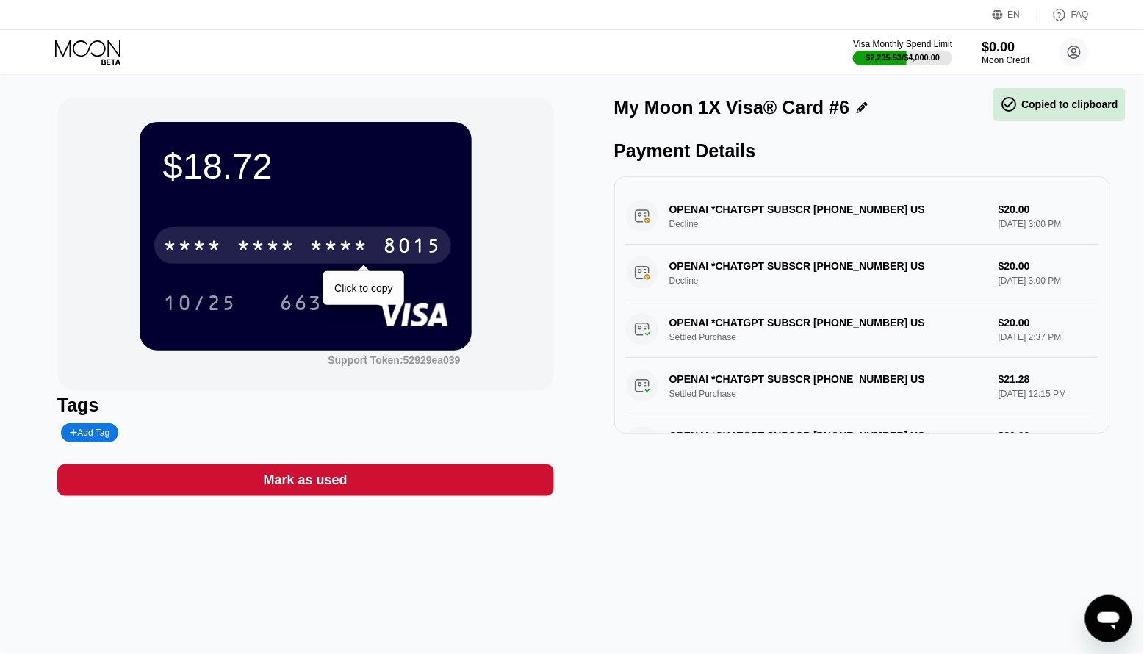
click at [392, 252] on div "8015" at bounding box center [413, 248] width 59 height 24
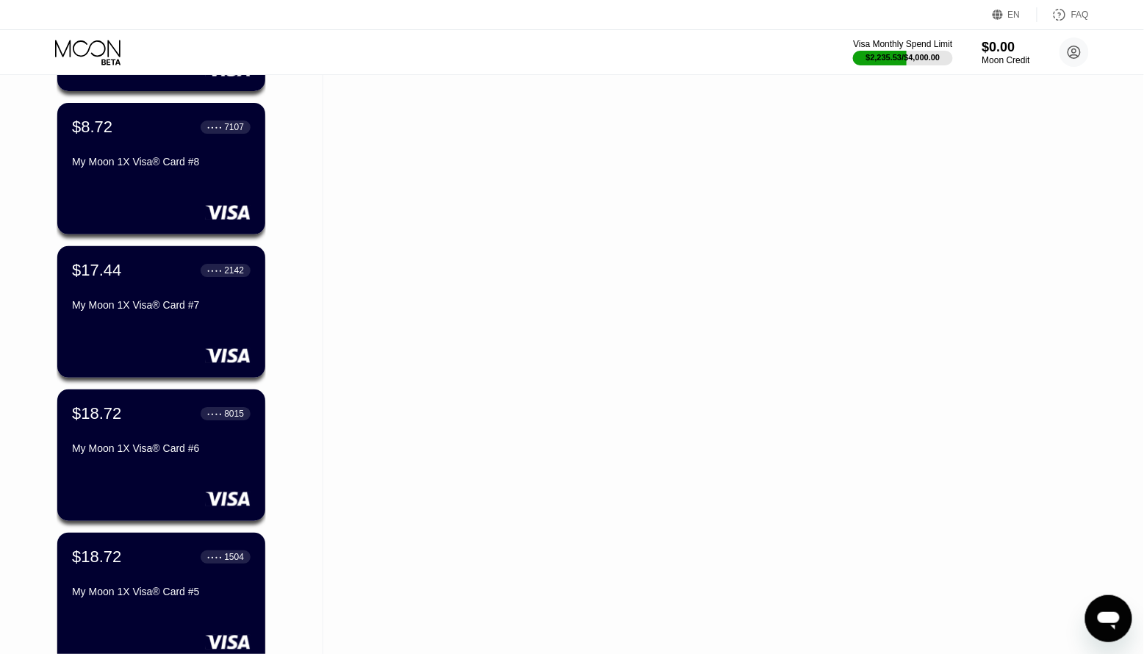
scroll to position [3233, 0]
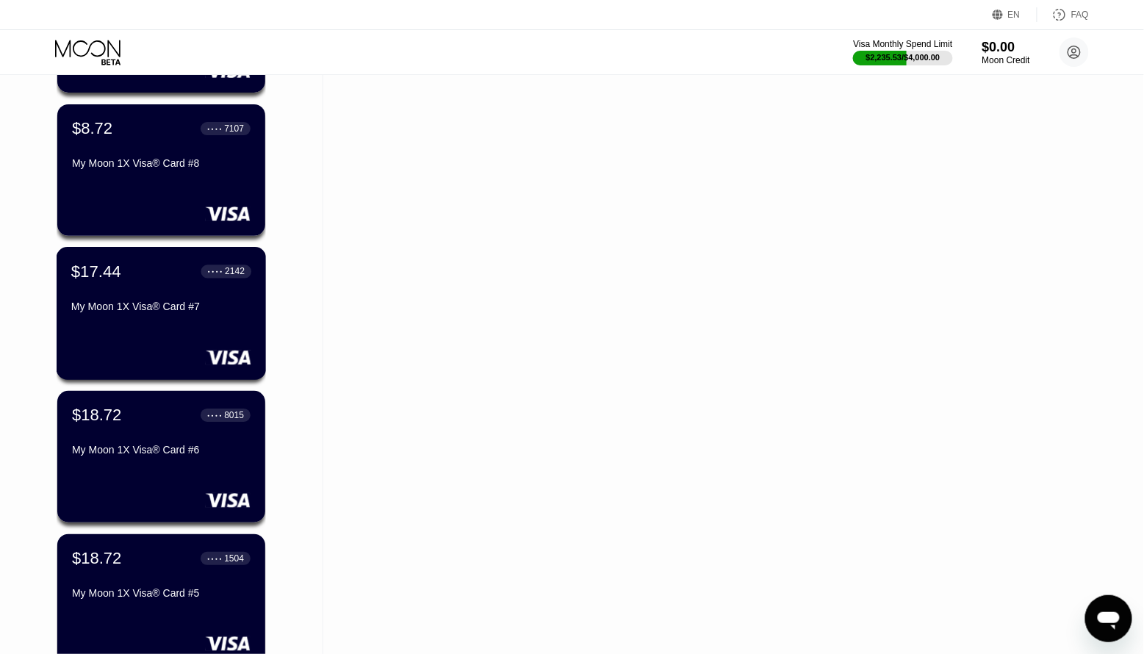
click at [118, 317] on div "My Moon 1X Visa® Card #7" at bounding box center [161, 309] width 180 height 18
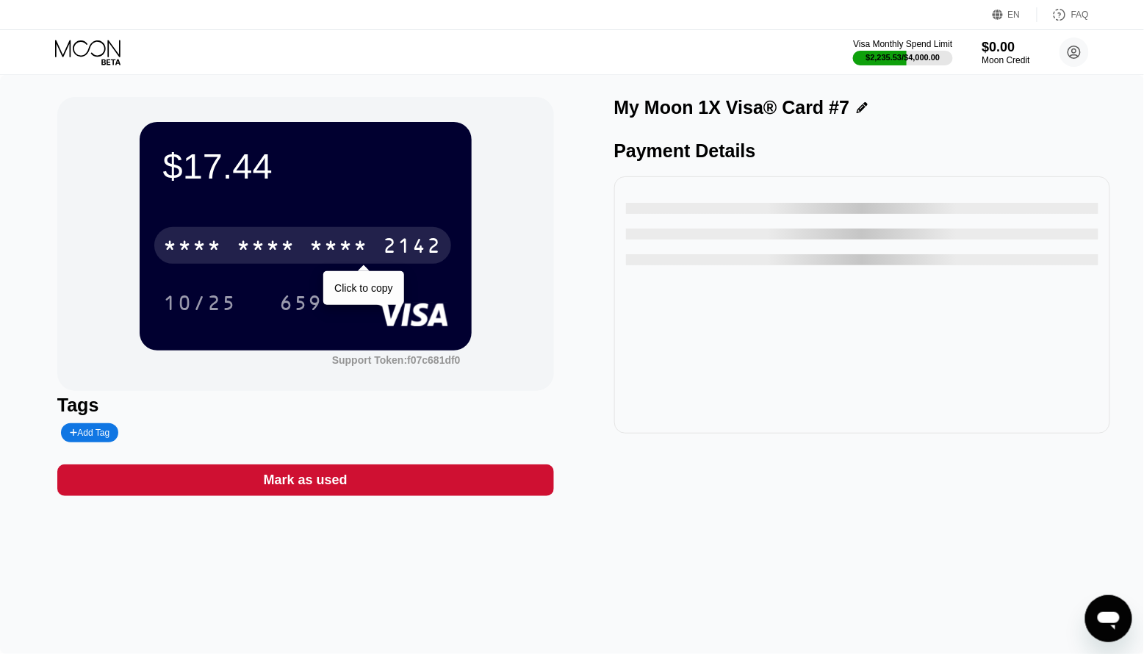
click at [386, 256] on div "2142" at bounding box center [413, 248] width 59 height 24
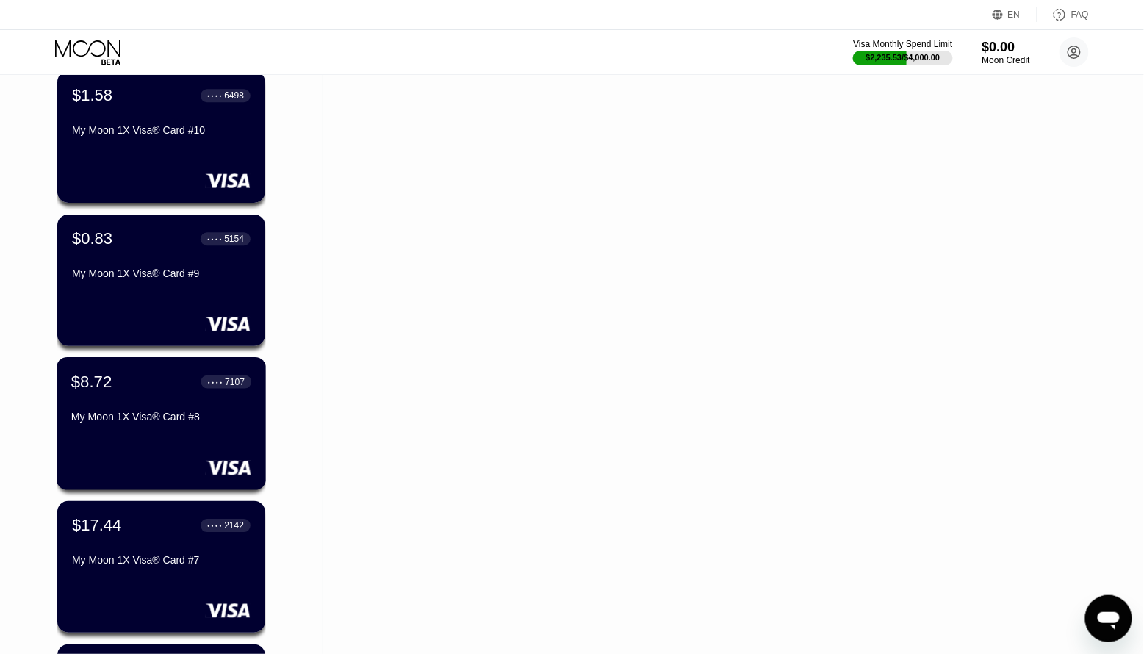
scroll to position [2975, 0]
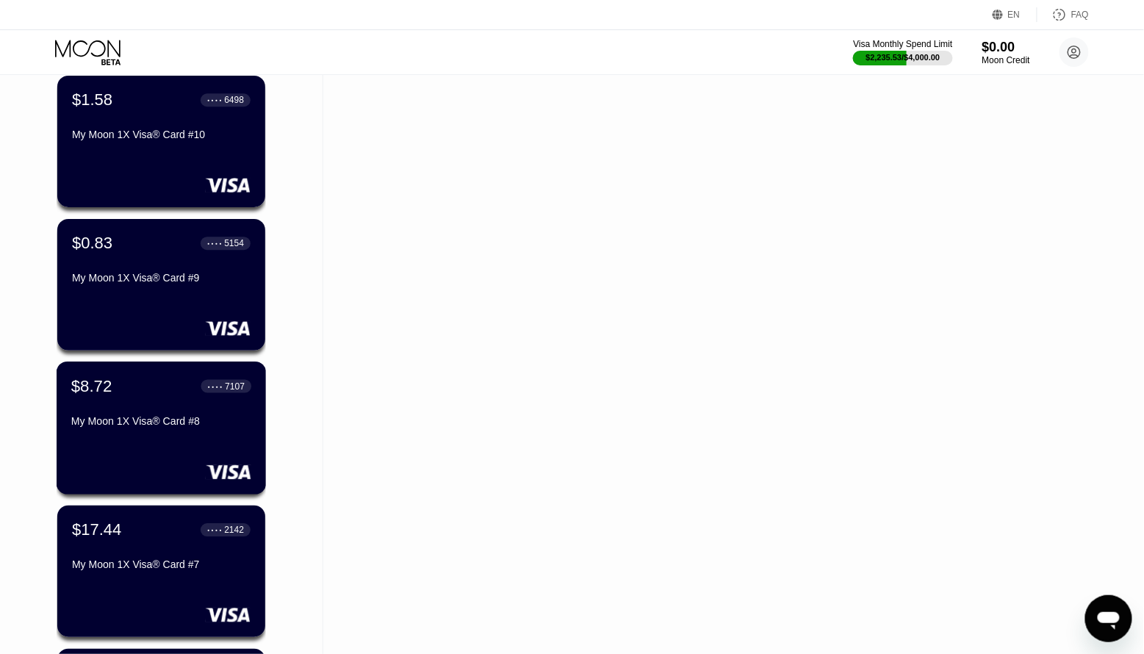
click at [140, 444] on div "$8.72 ● ● ● ● 7107 My Moon 1X Visa® Card #8" at bounding box center [162, 427] width 210 height 133
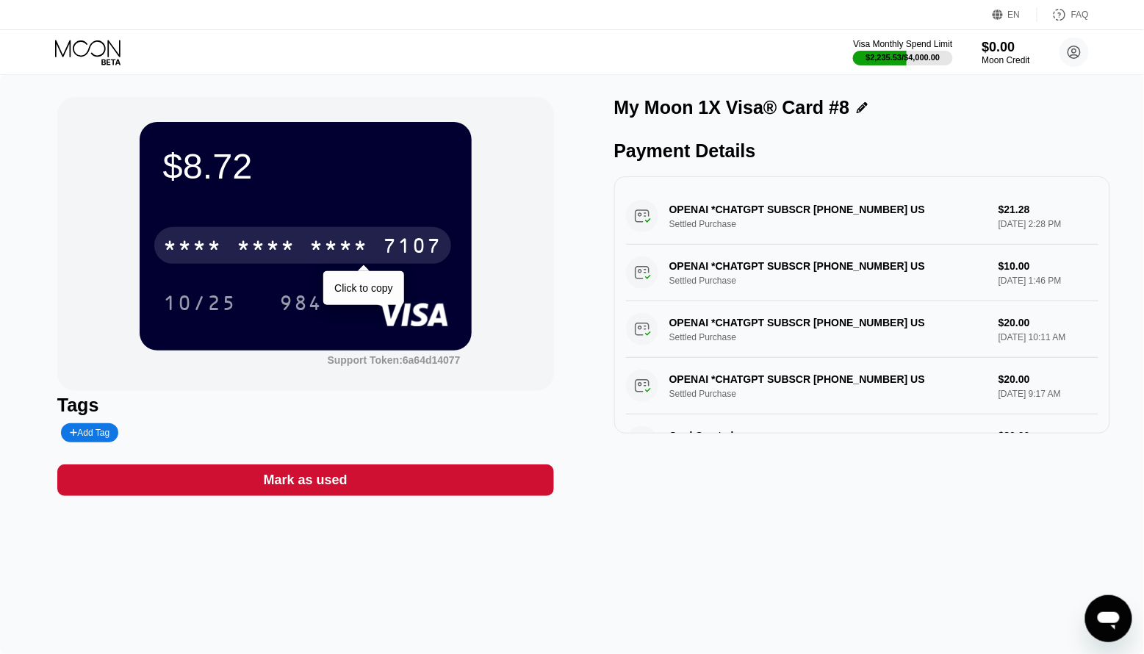
click at [366, 234] on div "* * * * * * * * * * * * 7107" at bounding box center [302, 245] width 297 height 37
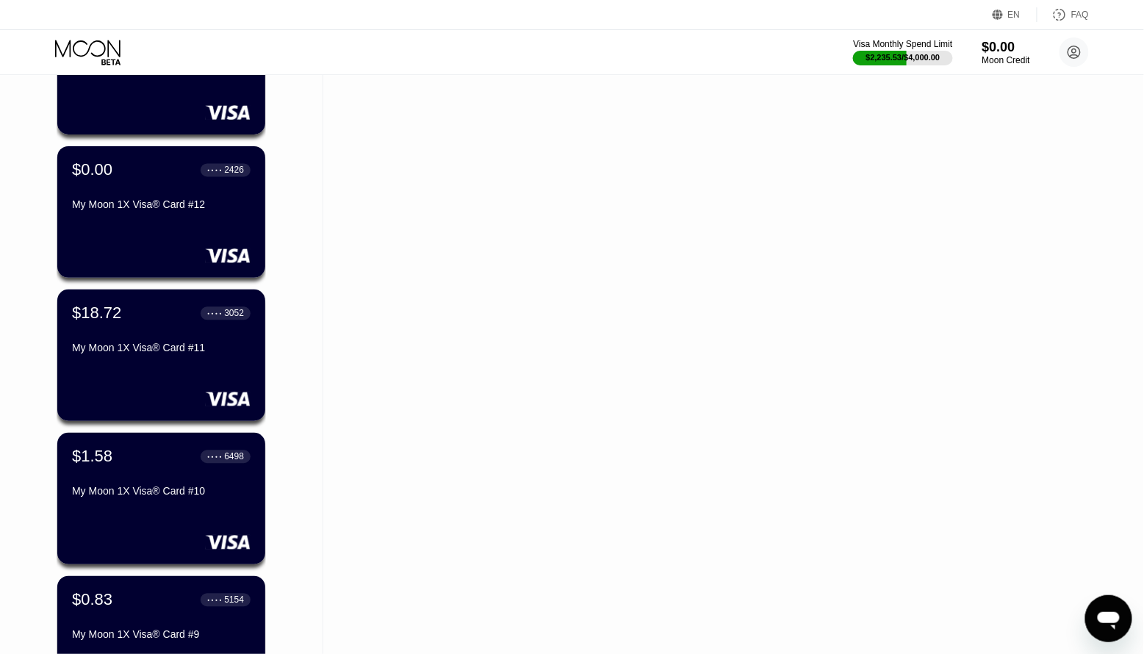
scroll to position [2616, 0]
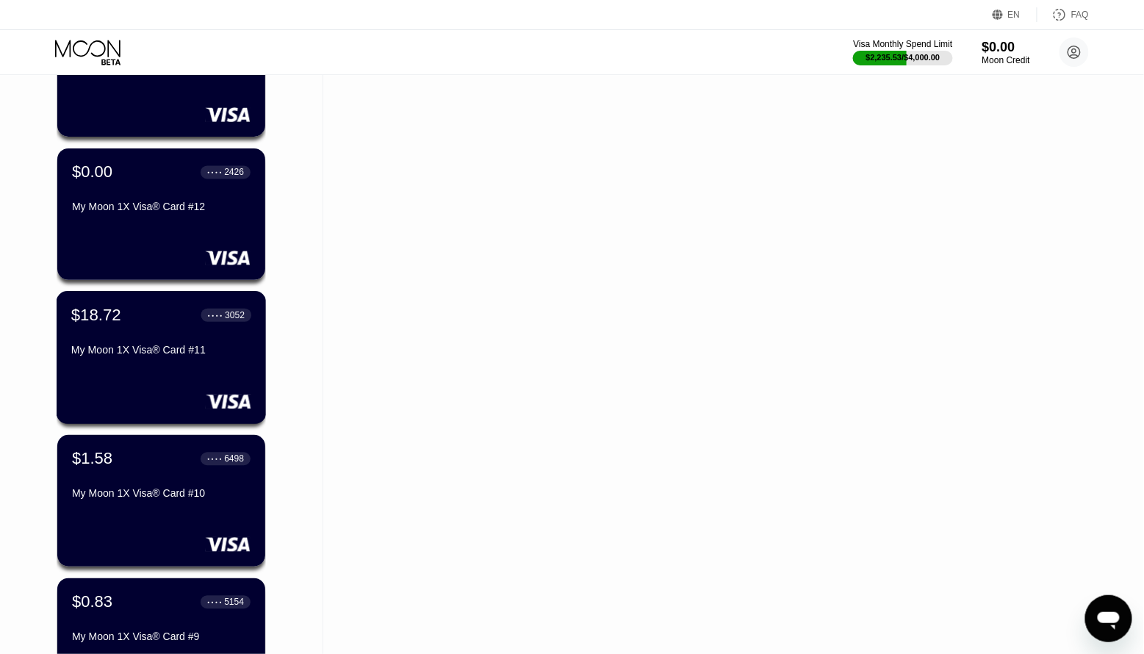
click at [152, 381] on div "$18.72 ● ● ● ● 3052 My Moon 1X Visa® Card #11" at bounding box center [162, 357] width 210 height 133
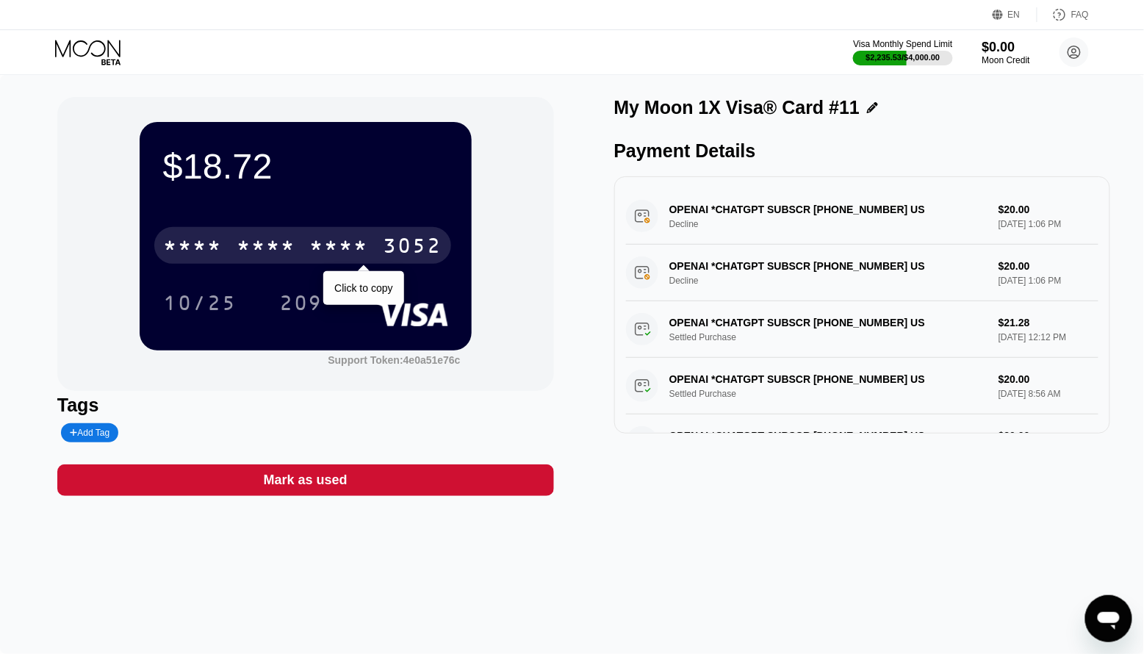
click at [422, 251] on div "3052" at bounding box center [413, 248] width 59 height 24
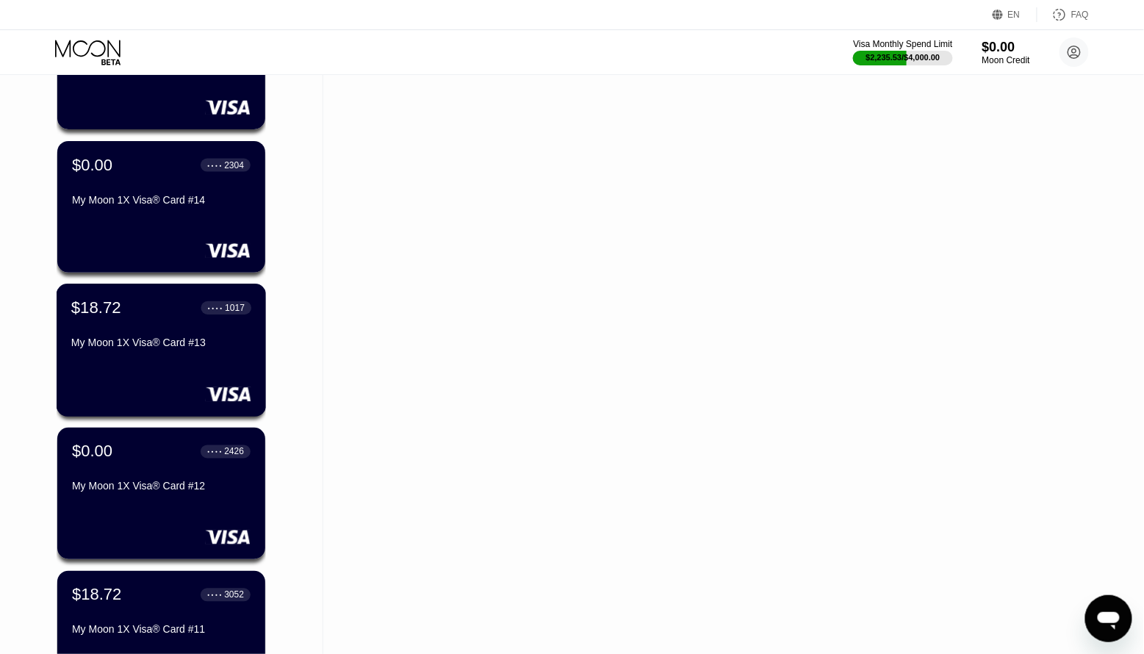
scroll to position [2329, 0]
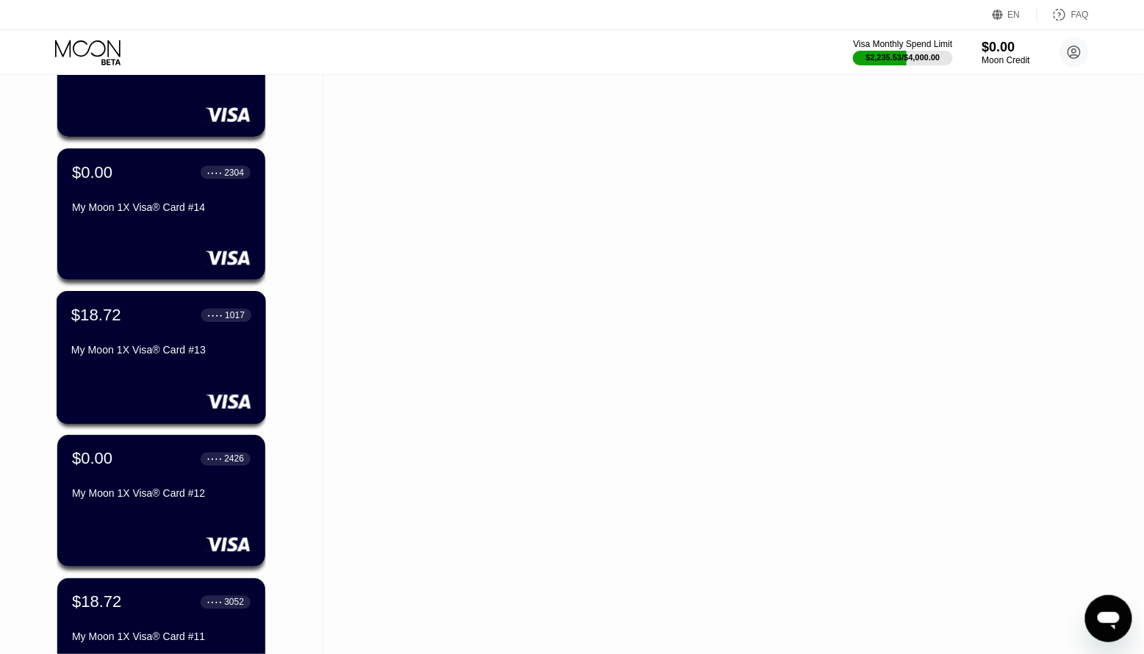
click at [148, 374] on div "$18.72 ● ● ● ● 1017 My Moon 1X Visa® Card #13" at bounding box center [162, 357] width 210 height 133
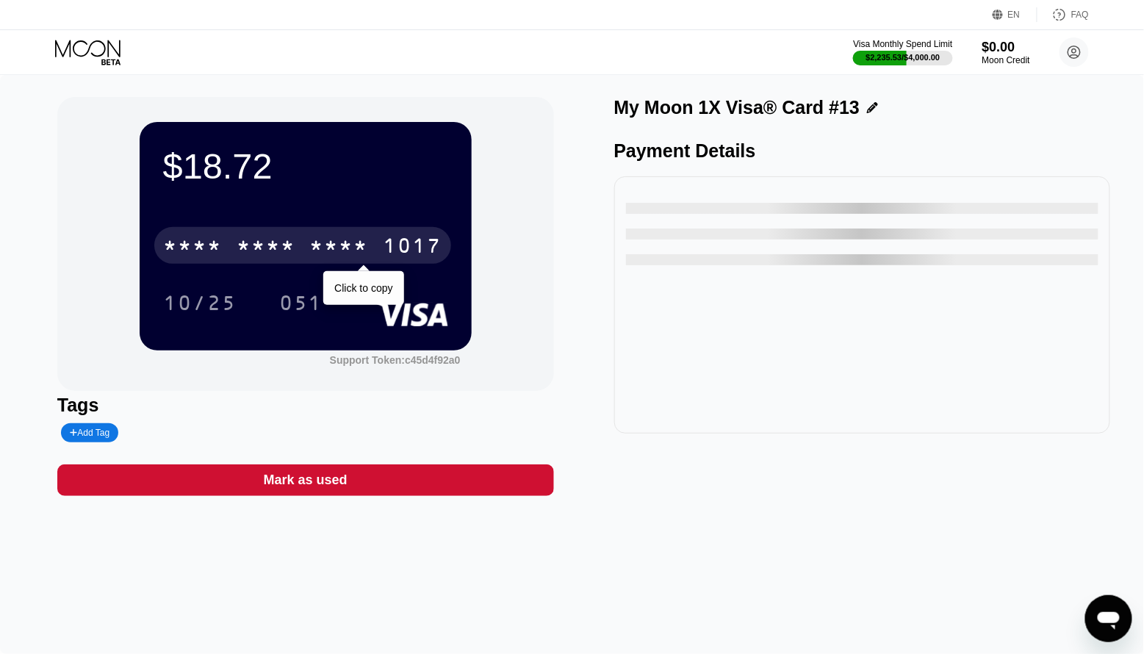
click at [349, 246] on div "* * * *" at bounding box center [339, 248] width 59 height 24
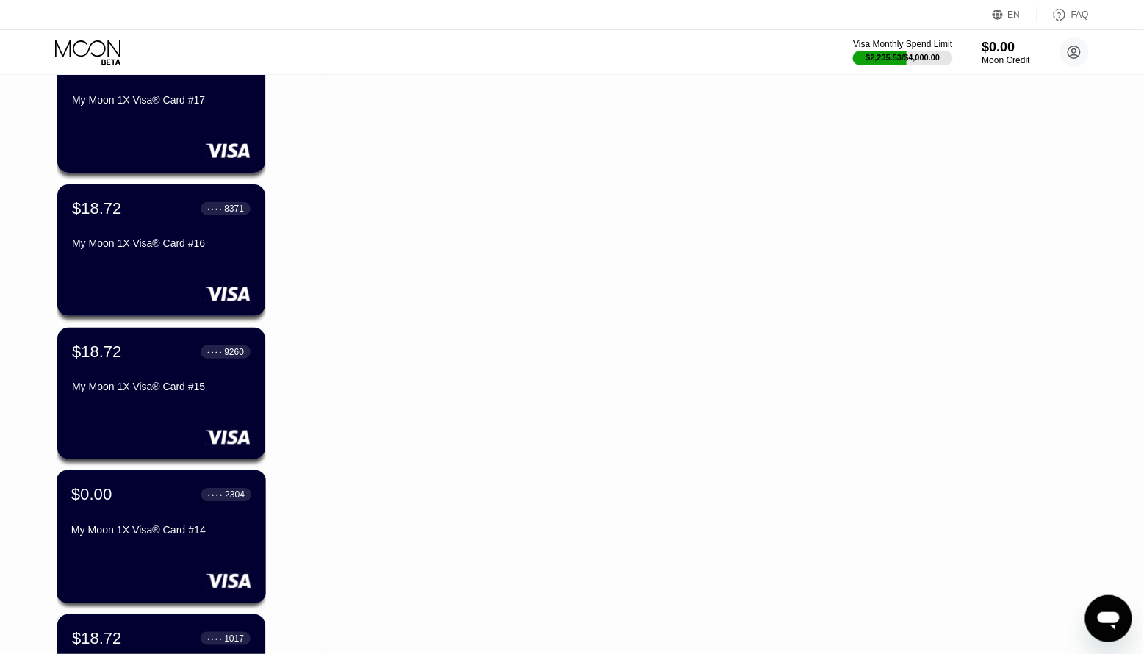
scroll to position [1989, 0]
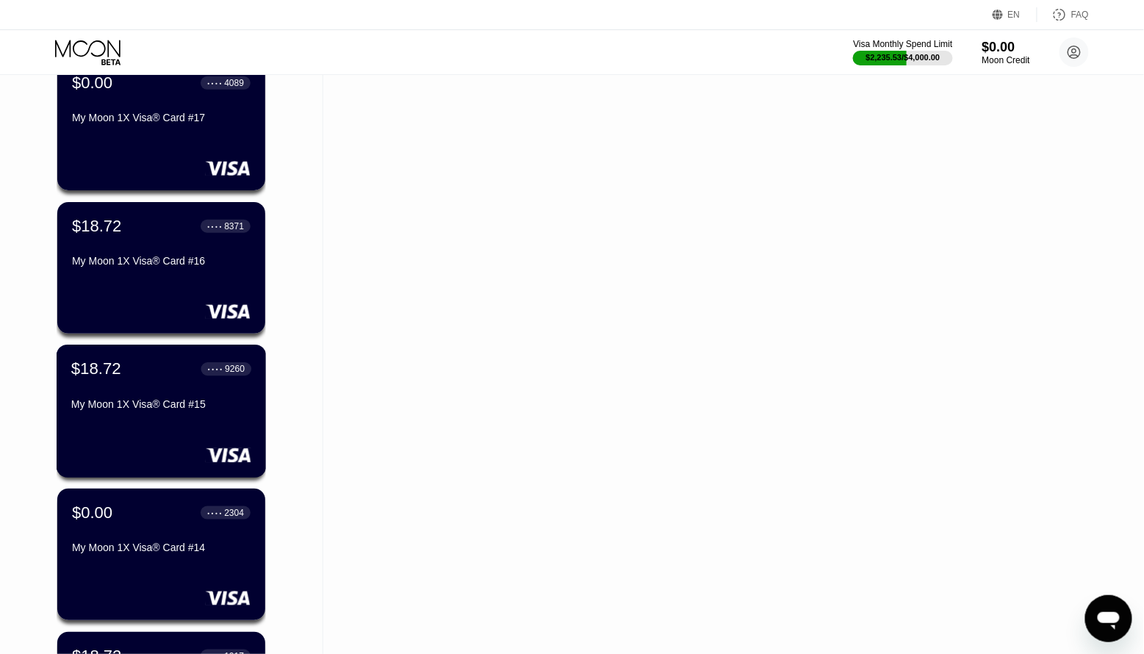
click at [213, 422] on div "$18.72 ● ● ● ● 9260 My Moon 1X Visa® Card #15" at bounding box center [162, 411] width 210 height 133
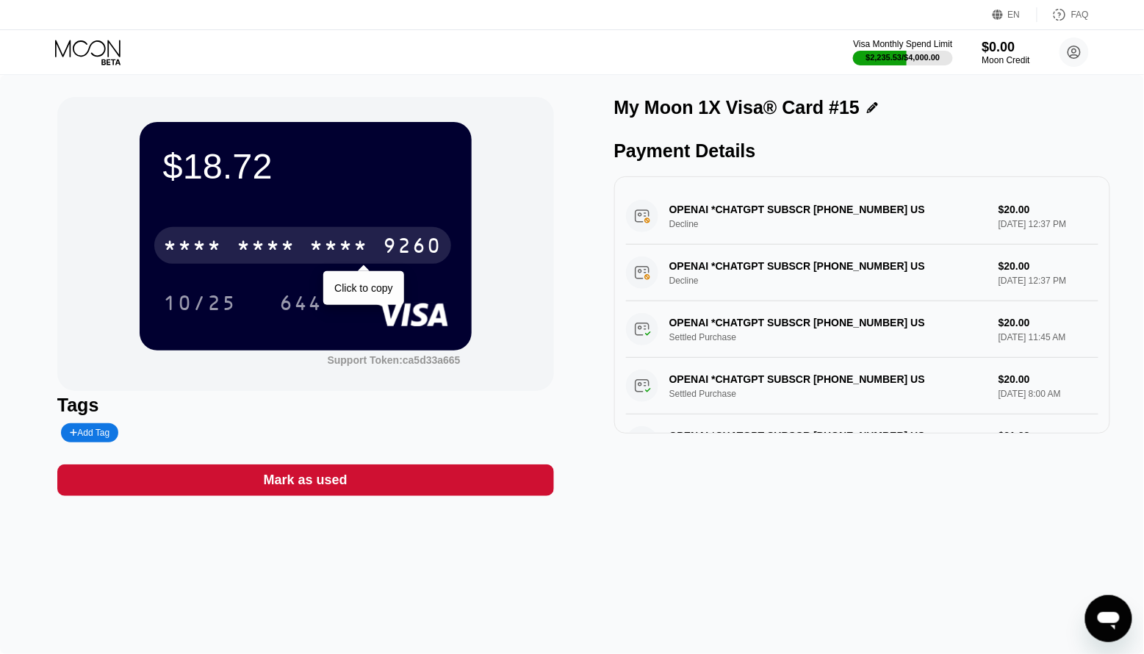
click at [408, 249] on div "9260" at bounding box center [413, 248] width 59 height 24
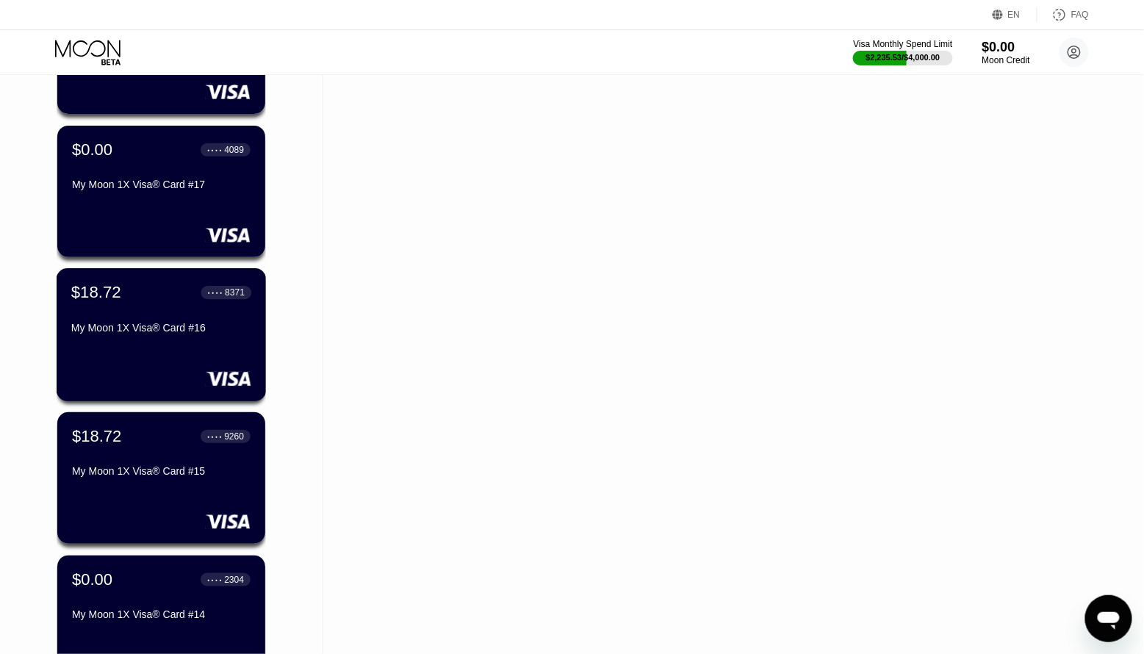
scroll to position [1911, 0]
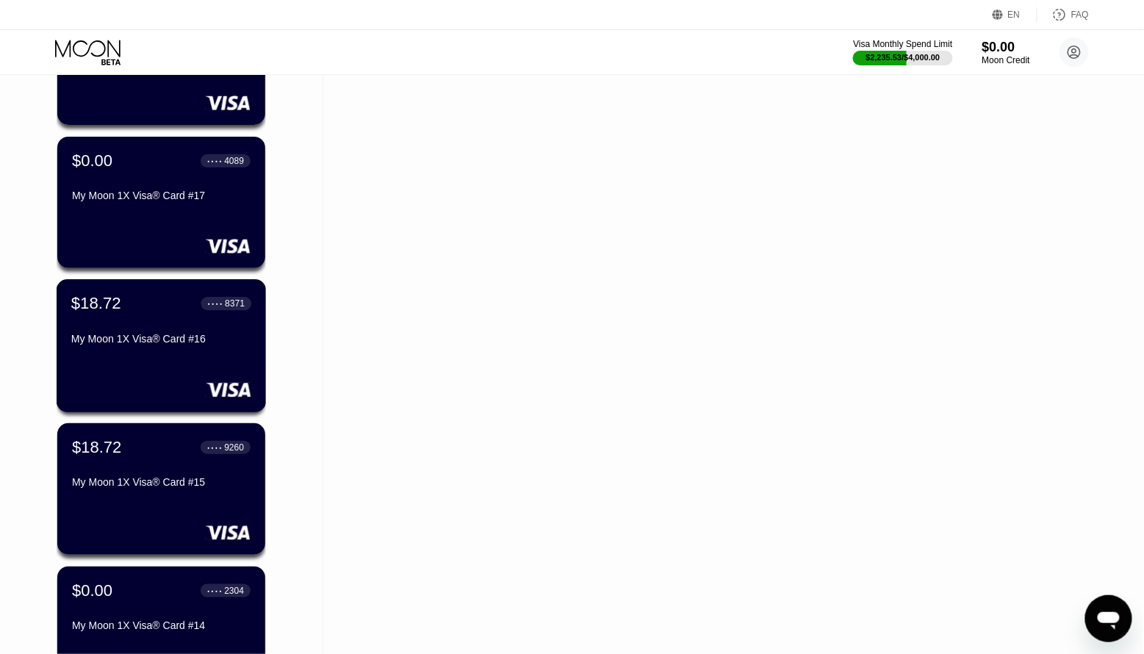
click at [159, 345] on div "My Moon 1X Visa® Card #16" at bounding box center [161, 339] width 180 height 12
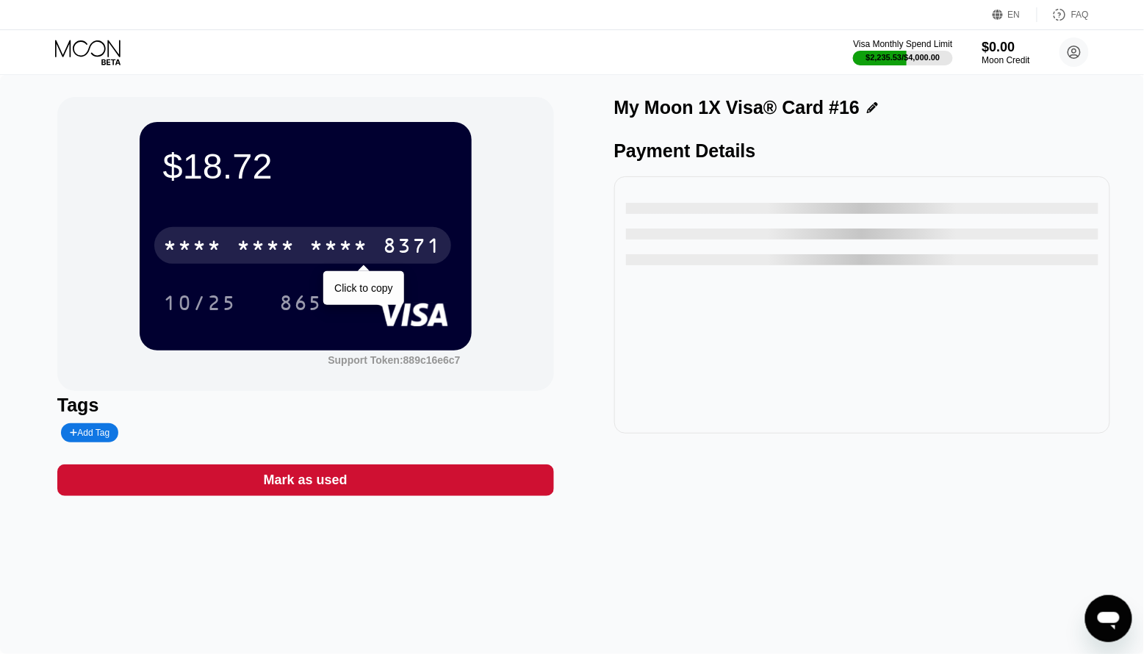
click at [320, 251] on div "* * * *" at bounding box center [339, 248] width 59 height 24
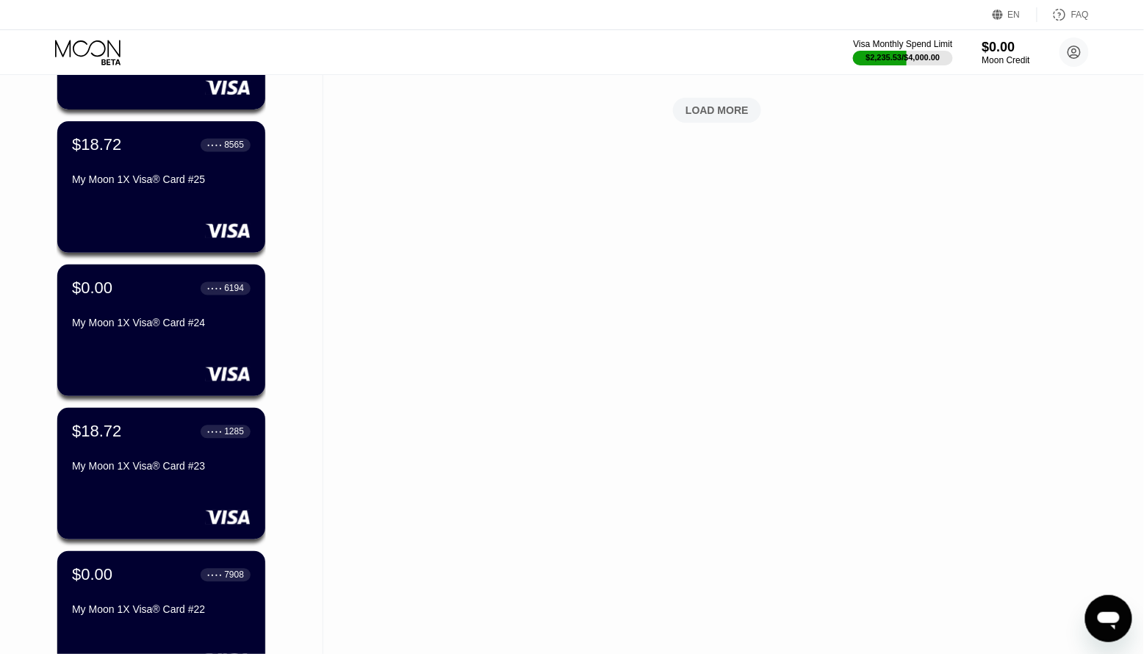
scroll to position [775, 0]
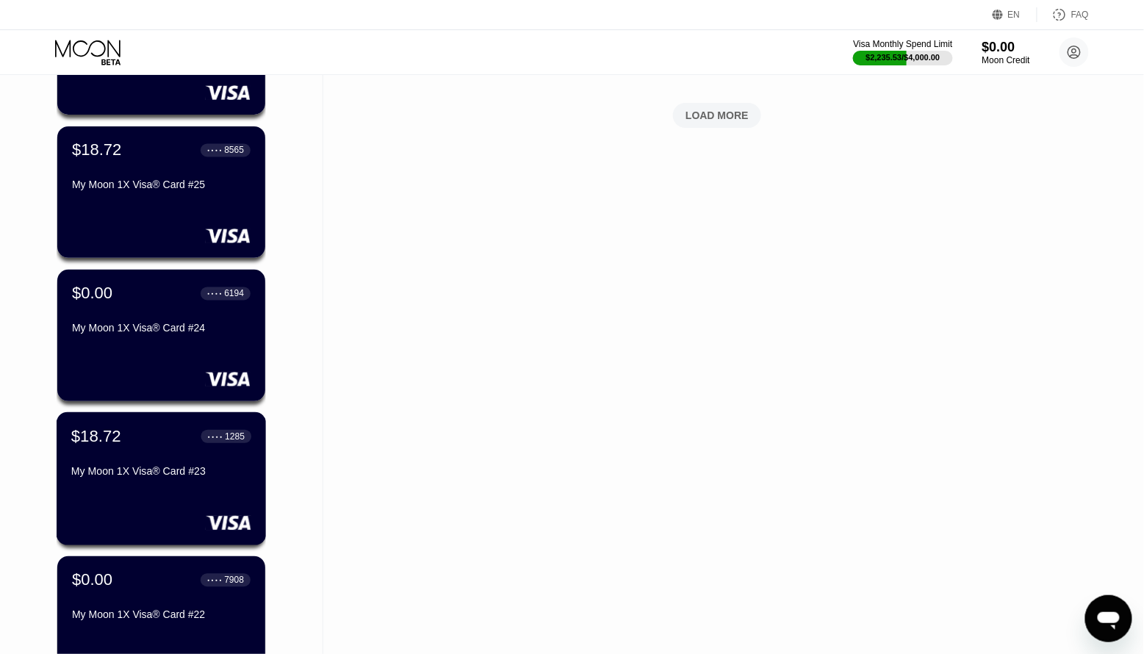
click at [205, 486] on div "$18.72 ● ● ● ● 1285 My Moon 1X Visa® Card #23" at bounding box center [162, 478] width 210 height 133
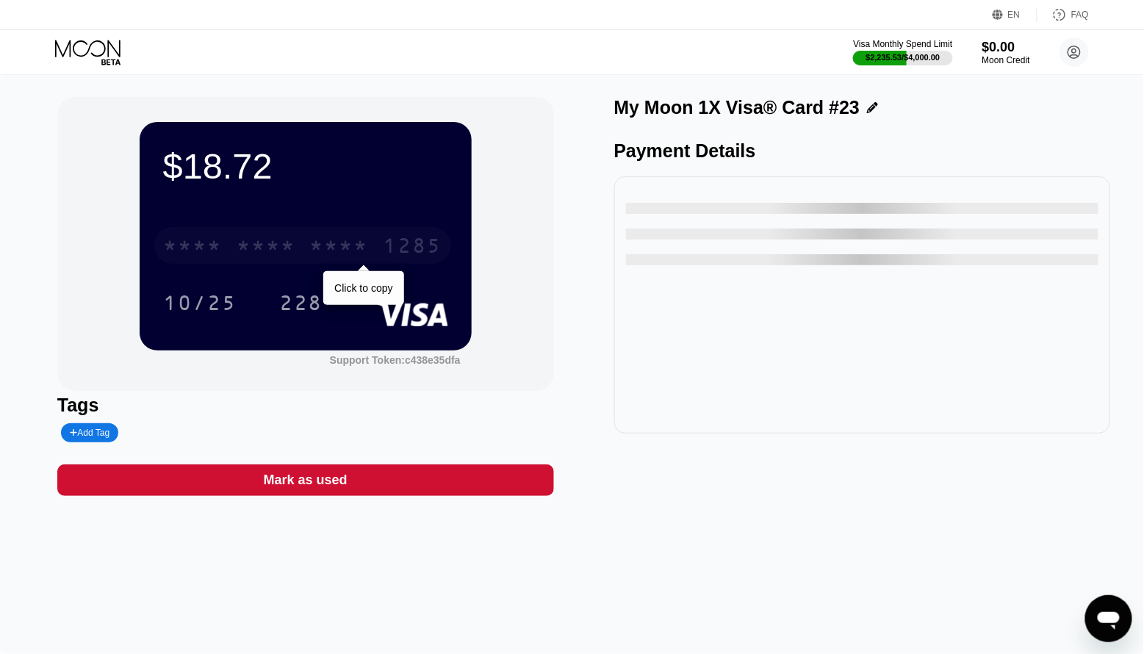
click at [340, 248] on div "* * * *" at bounding box center [339, 248] width 59 height 24
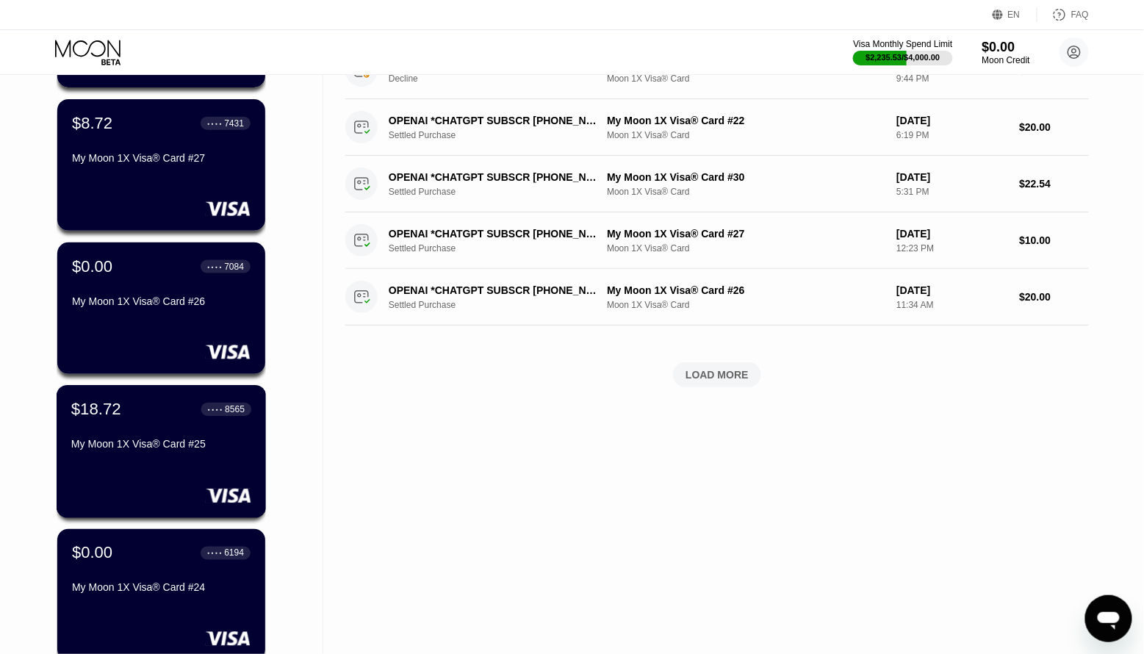
scroll to position [511, 0]
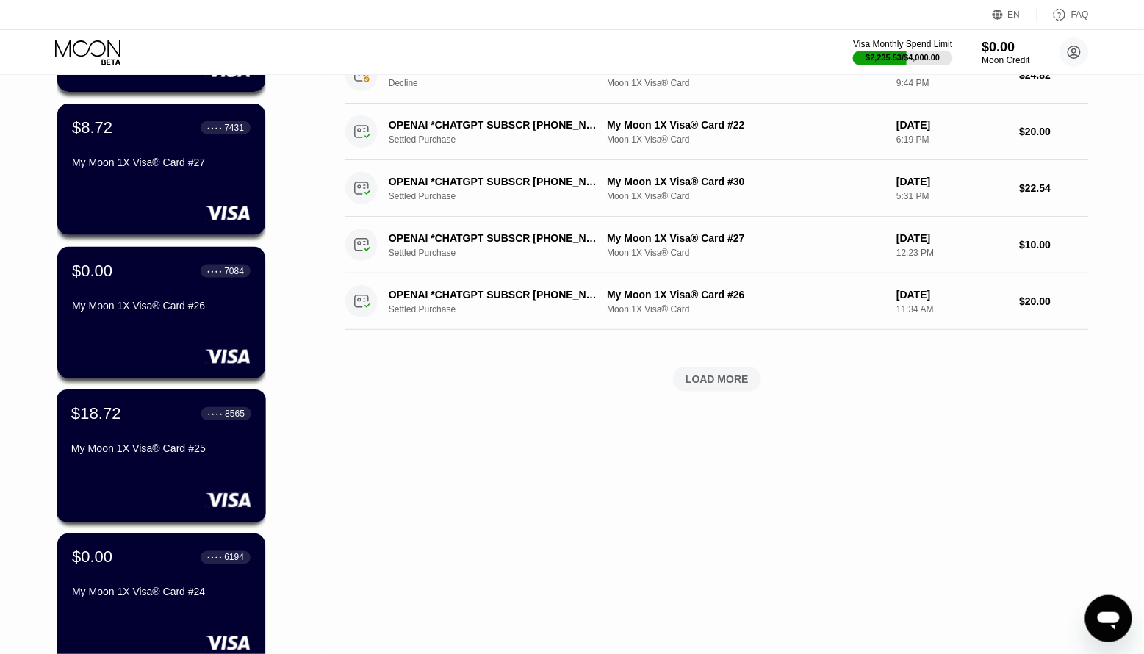
click at [140, 471] on div "$18.72 ● ● ● ● 8565 My Moon 1X Visa® Card #25" at bounding box center [162, 455] width 210 height 133
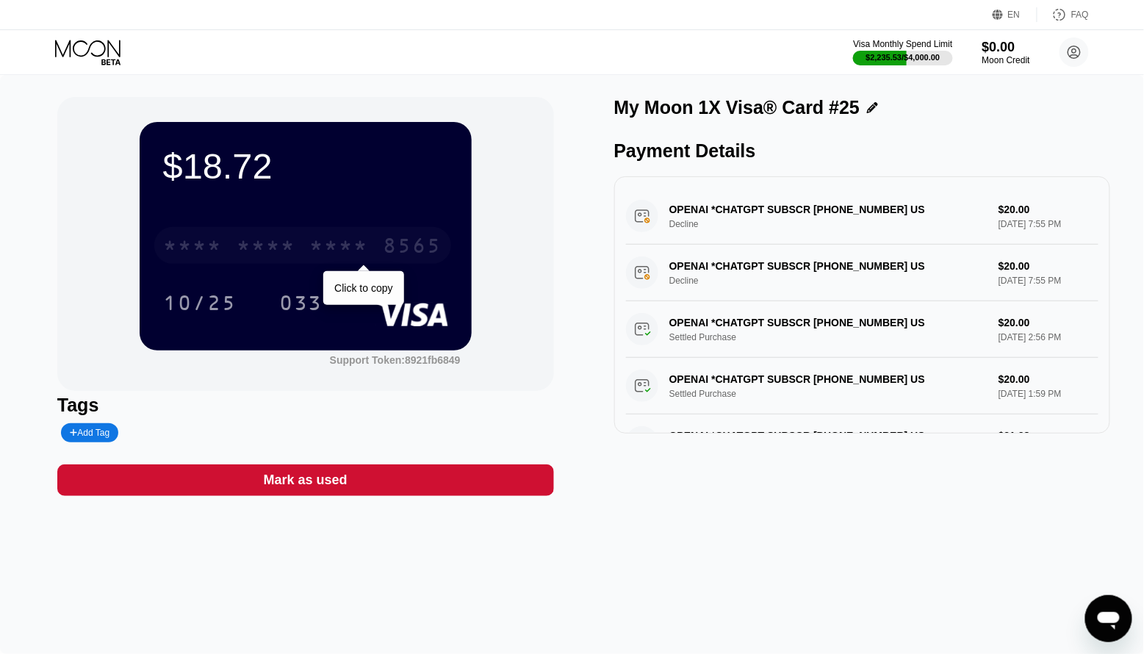
click at [394, 255] on div "8565" at bounding box center [413, 248] width 59 height 24
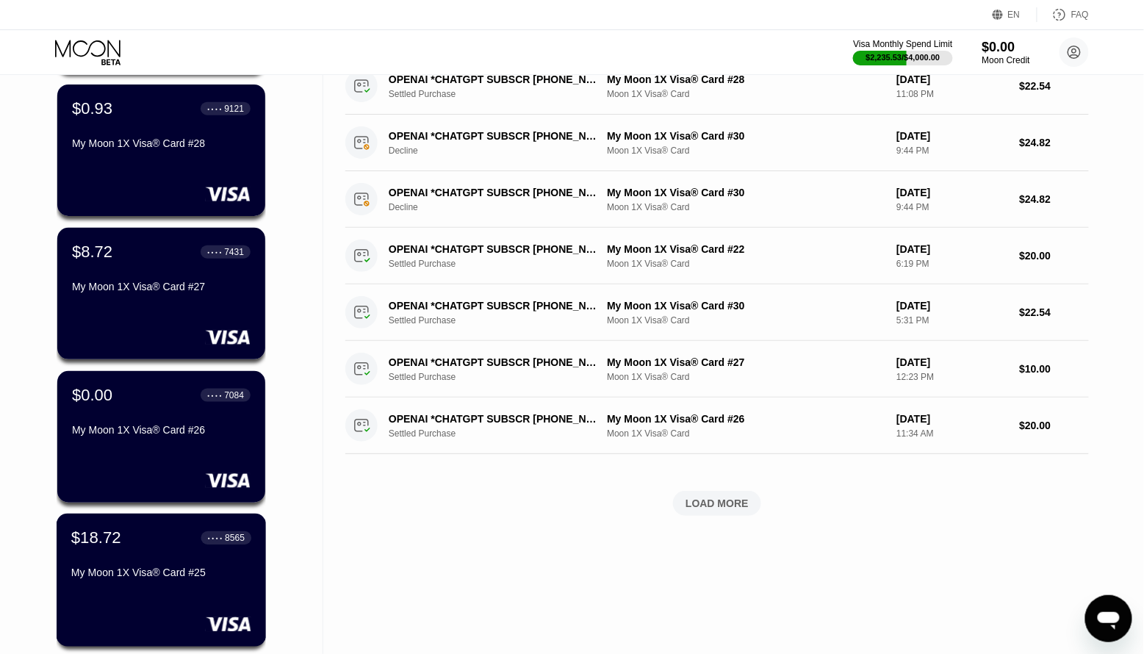
scroll to position [384, 0]
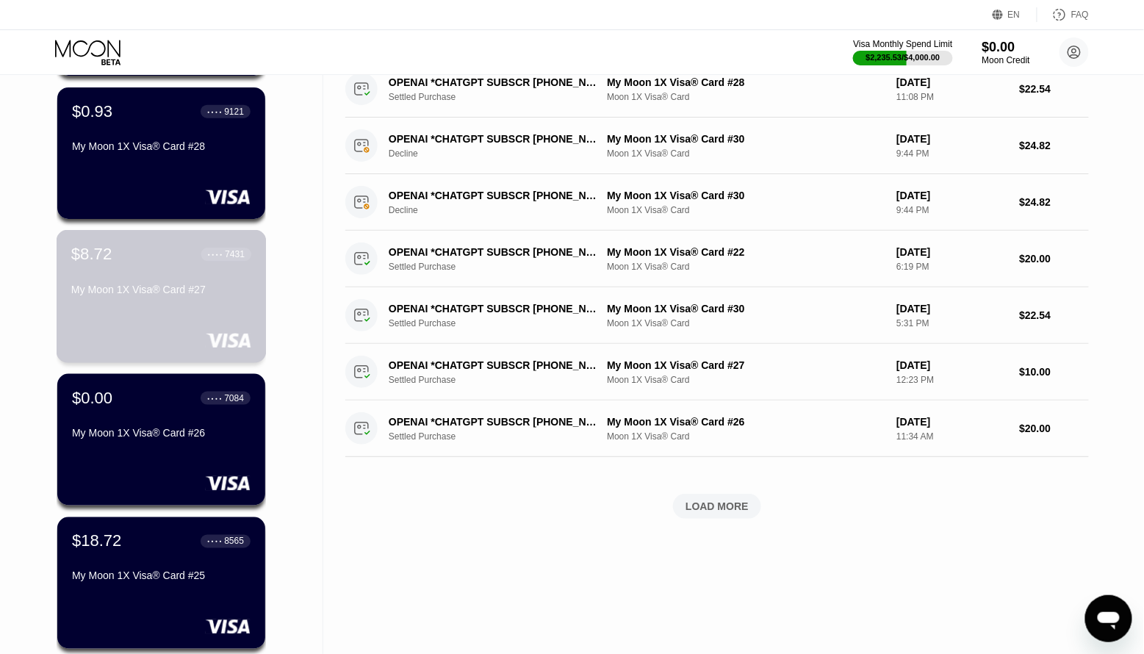
click at [158, 336] on div at bounding box center [161, 340] width 180 height 15
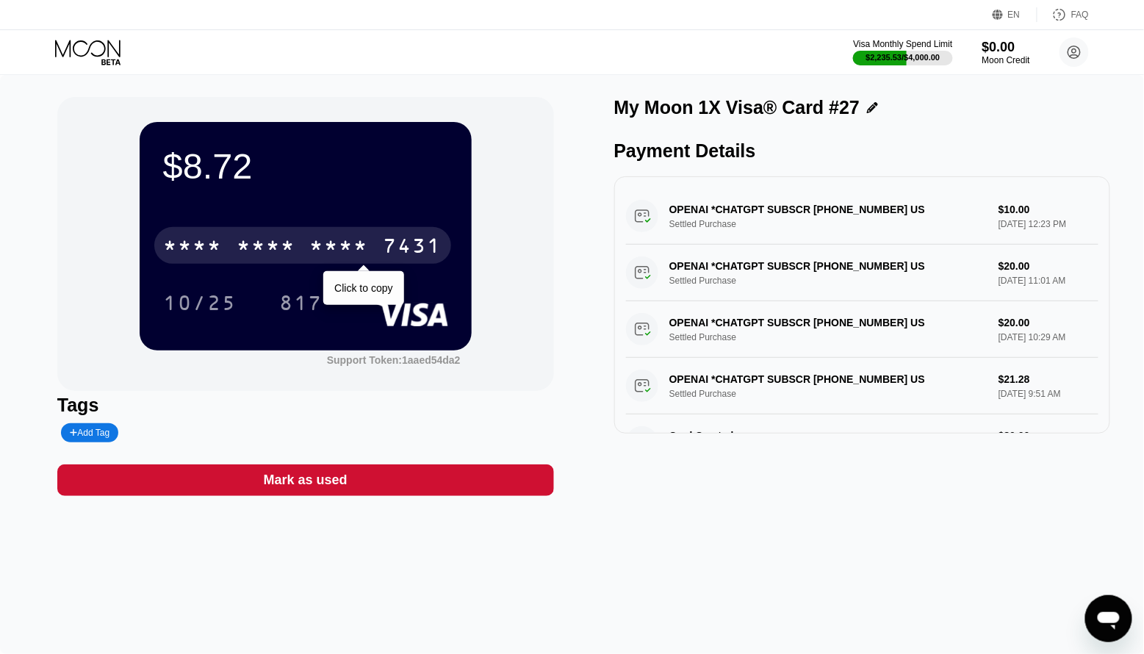
click at [245, 234] on div "* * * * * * * * * * * * 7431" at bounding box center [302, 245] width 297 height 37
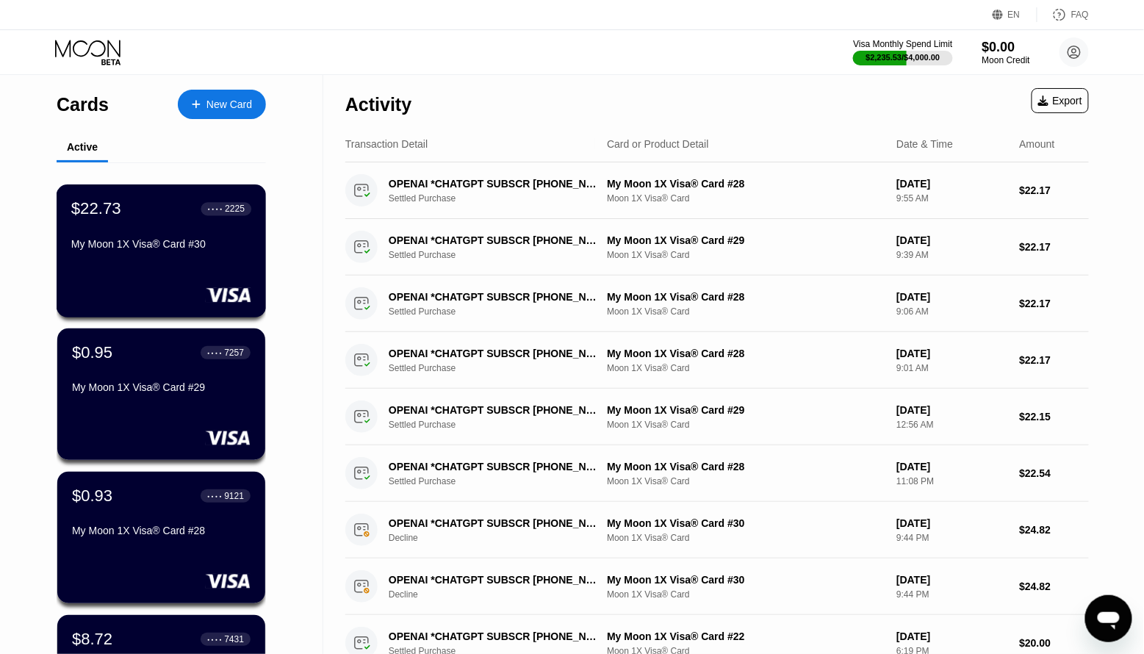
click at [169, 276] on div "$22.73 ● ● ● ● 2225 My Moon 1X Visa® Card #30" at bounding box center [162, 250] width 210 height 133
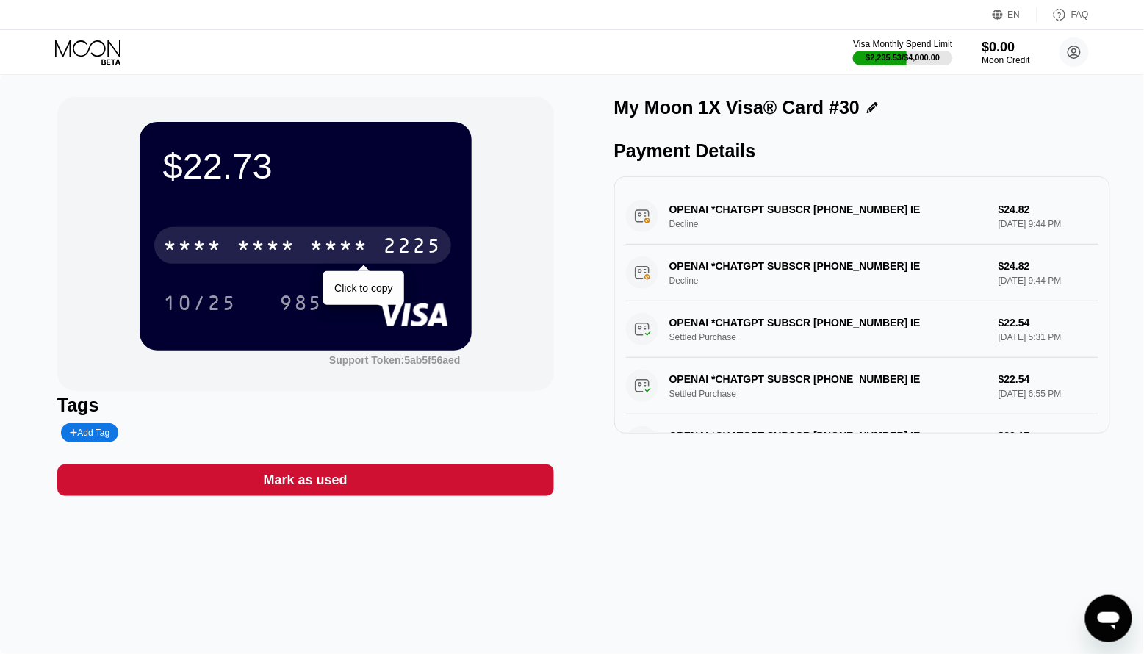
click at [370, 246] on div "* * * * * * * * * * * * 2225" at bounding box center [302, 245] width 297 height 37
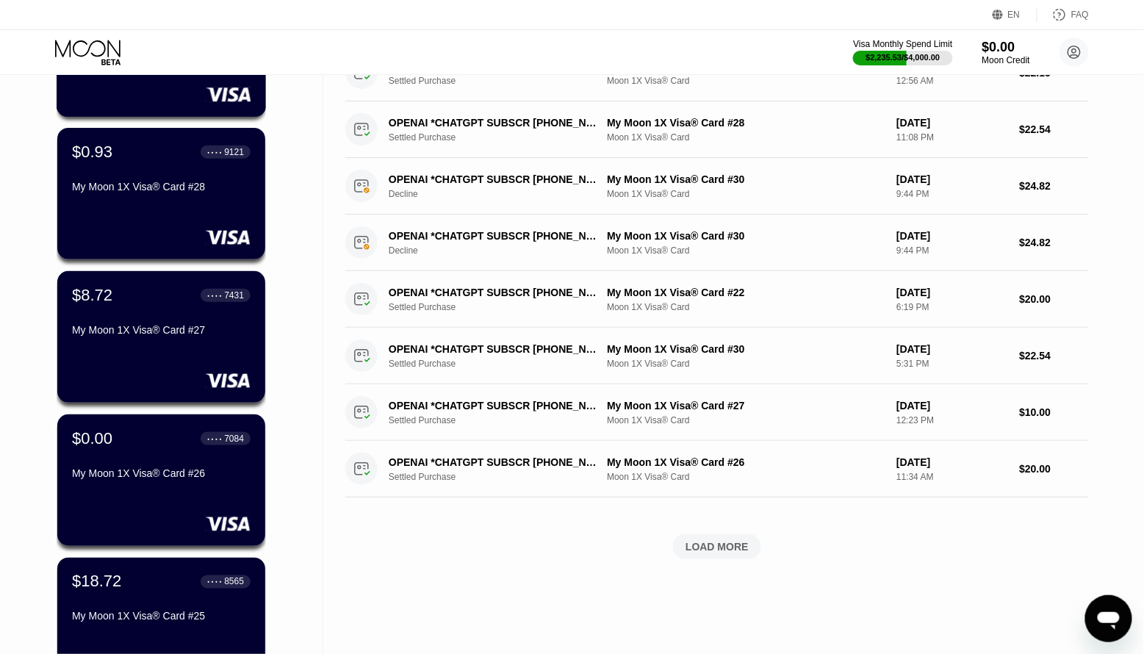
scroll to position [350, 0]
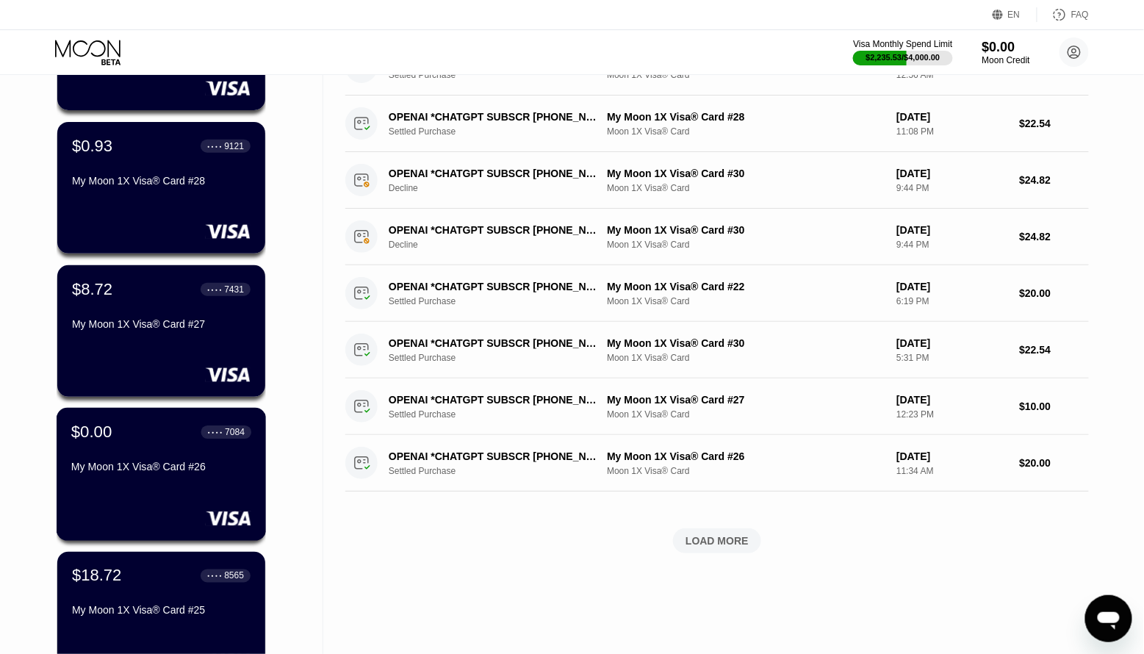
click at [179, 489] on div "$0.00 ● ● ● ● 7084 My Moon 1X Visa® Card #26" at bounding box center [162, 474] width 210 height 133
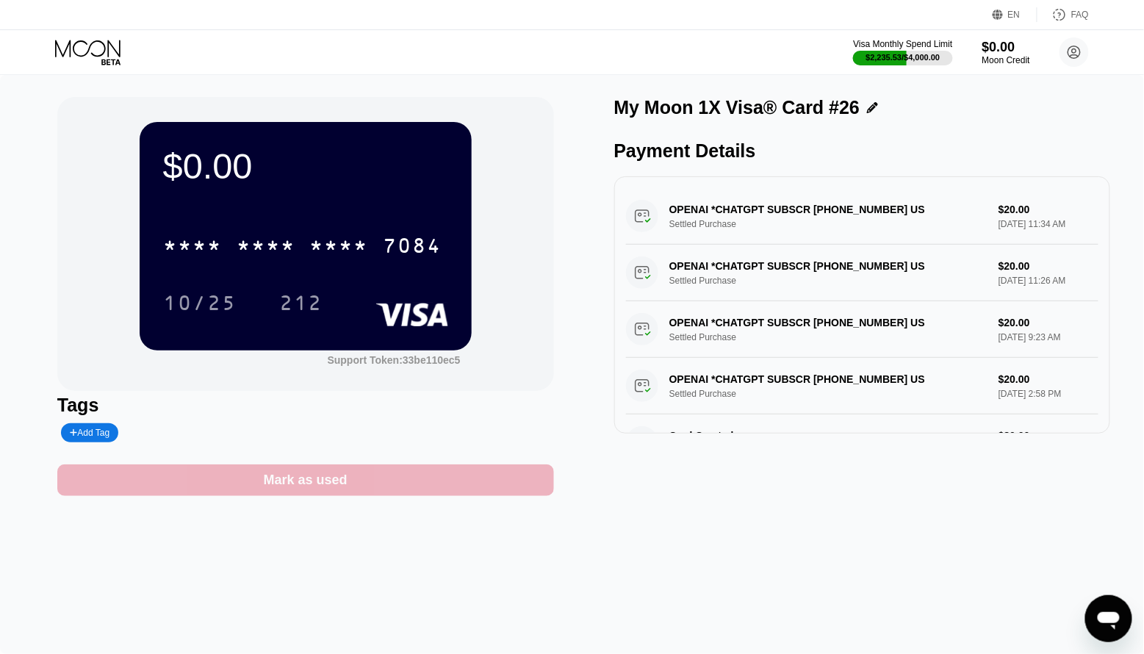
click at [317, 476] on div "Mark as used" at bounding box center [306, 480] width 84 height 17
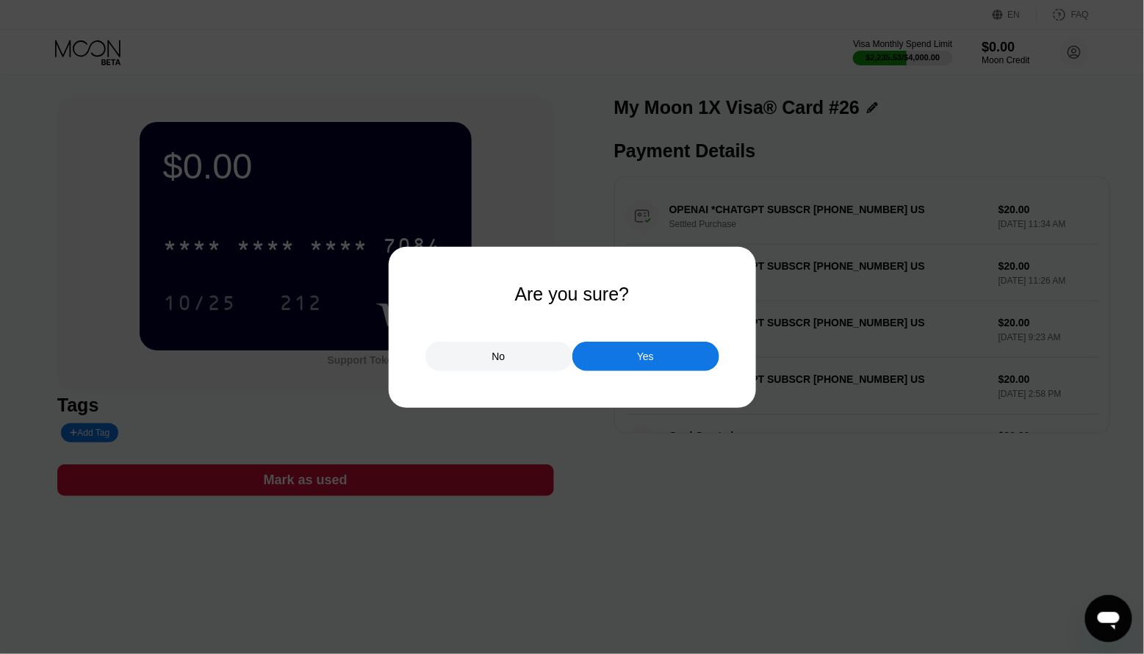
click at [665, 343] on div "Yes" at bounding box center [645, 356] width 147 height 29
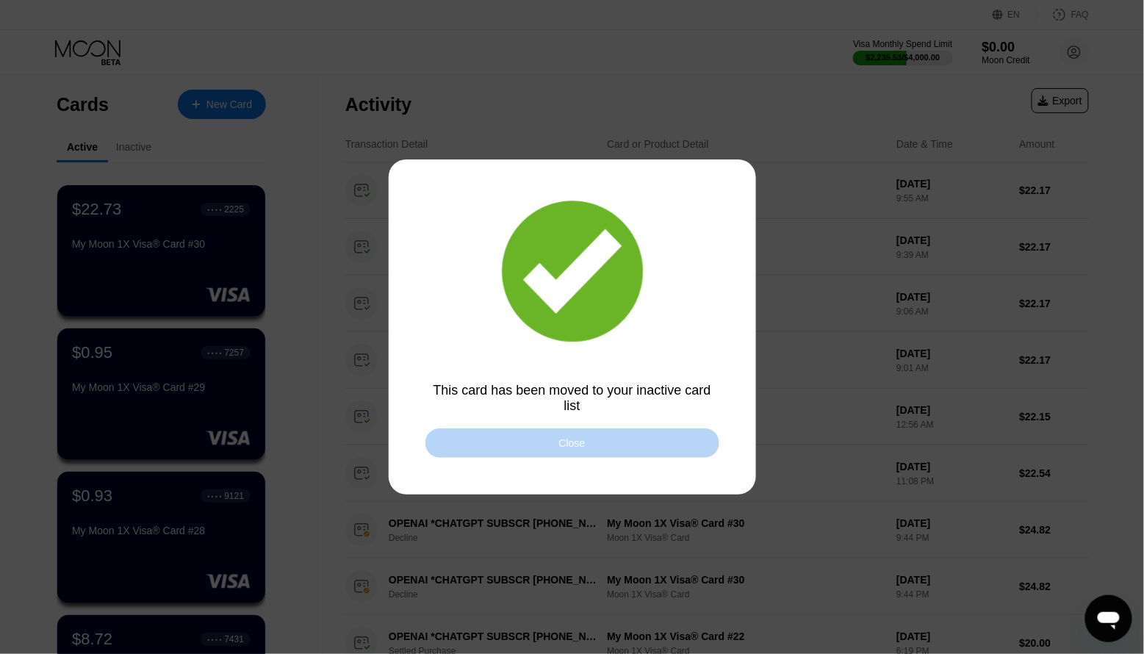
click at [611, 437] on div "Close" at bounding box center [572, 442] width 294 height 29
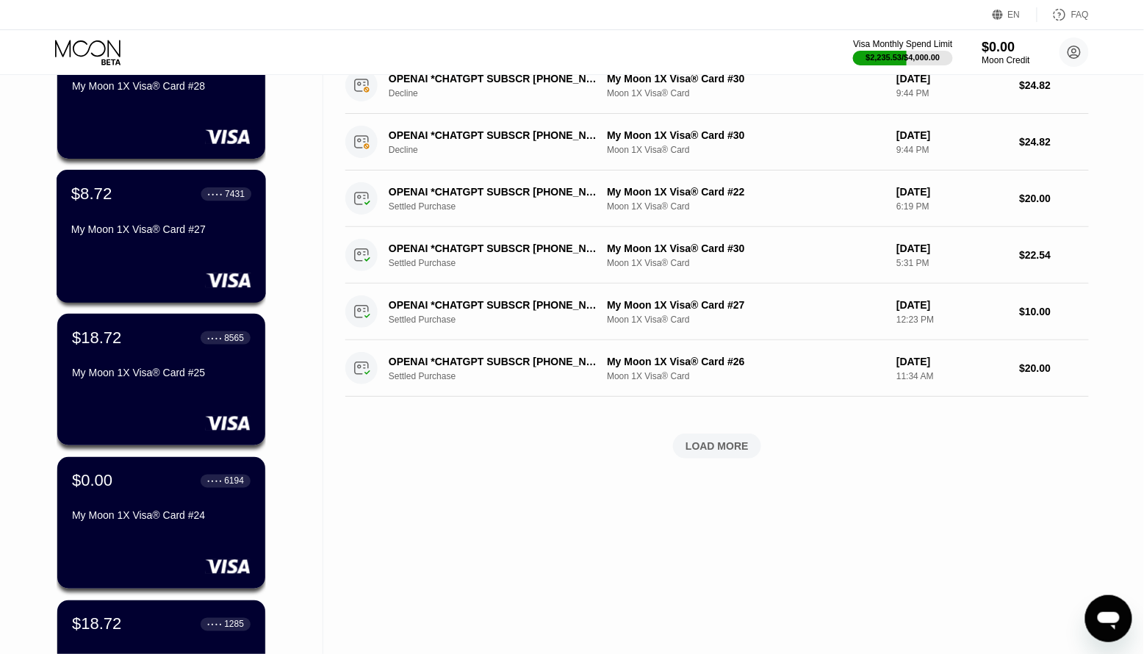
scroll to position [456, 0]
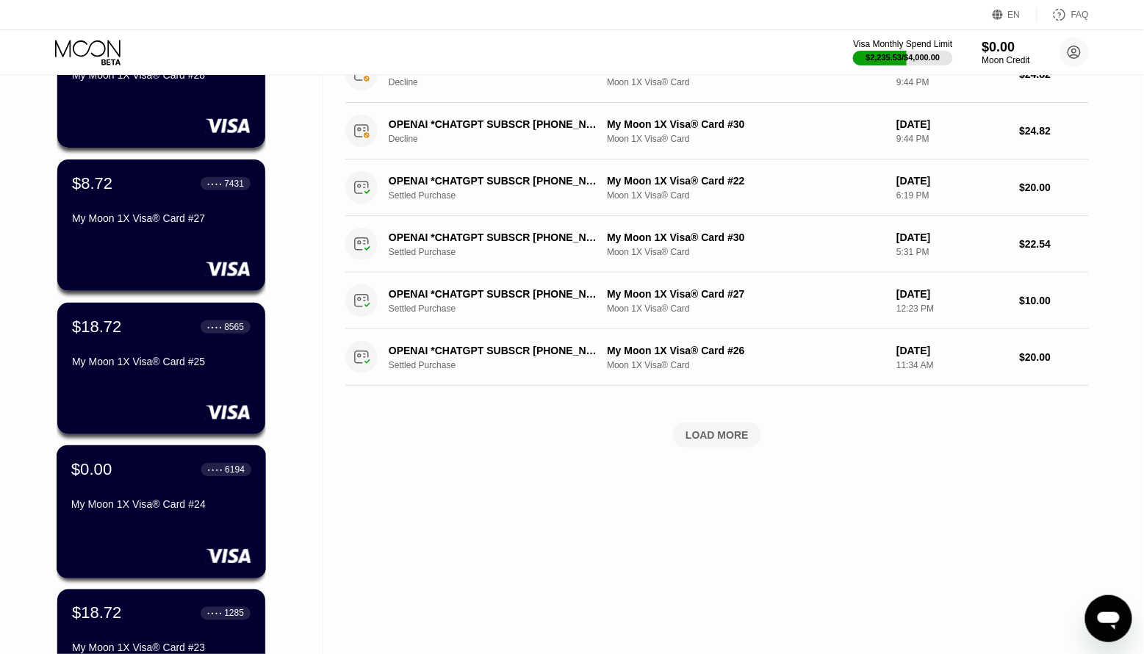
click at [198, 514] on div "My Moon 1X Visa® Card #24" at bounding box center [161, 508] width 180 height 18
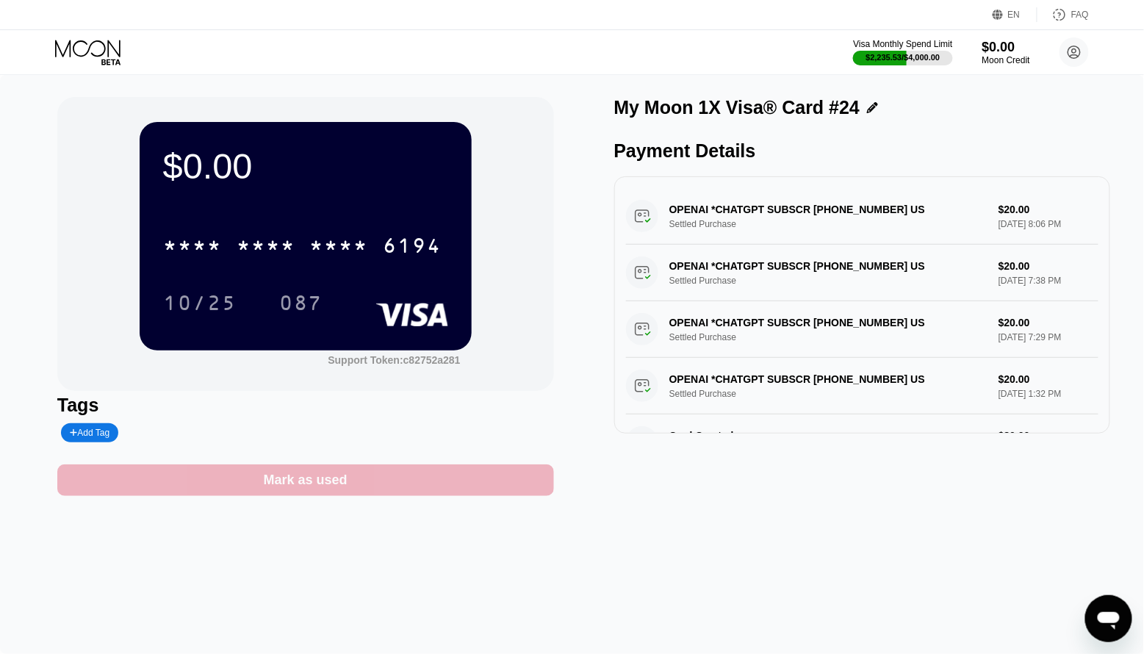
click at [317, 479] on div "Mark as used" at bounding box center [306, 480] width 84 height 17
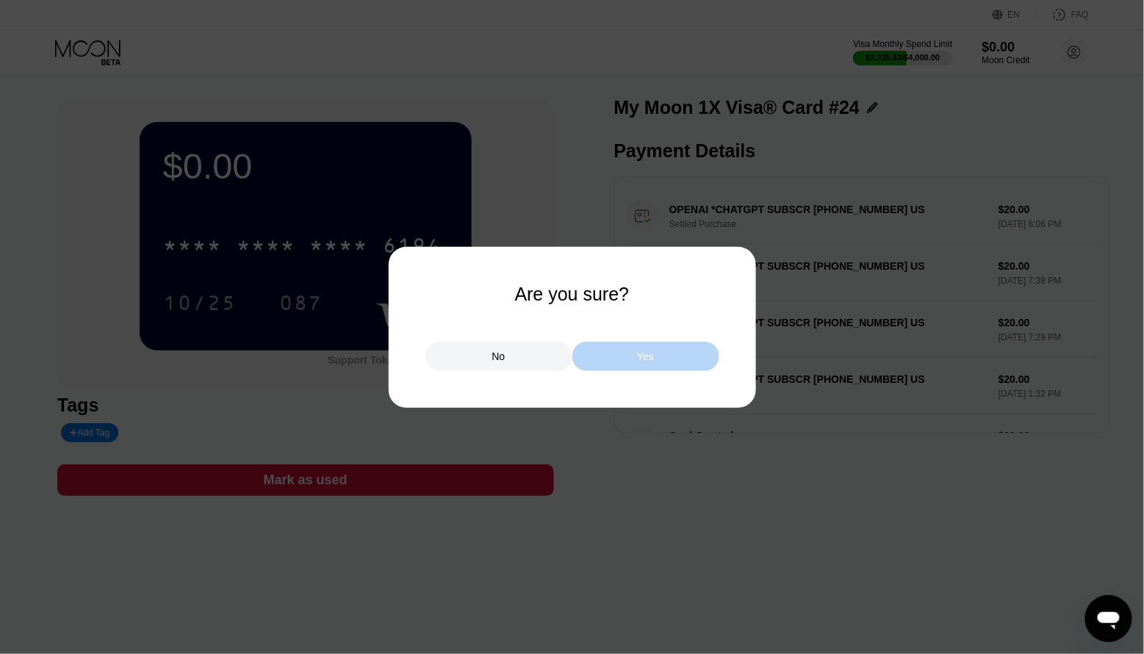
click at [644, 364] on div "Yes" at bounding box center [645, 356] width 147 height 29
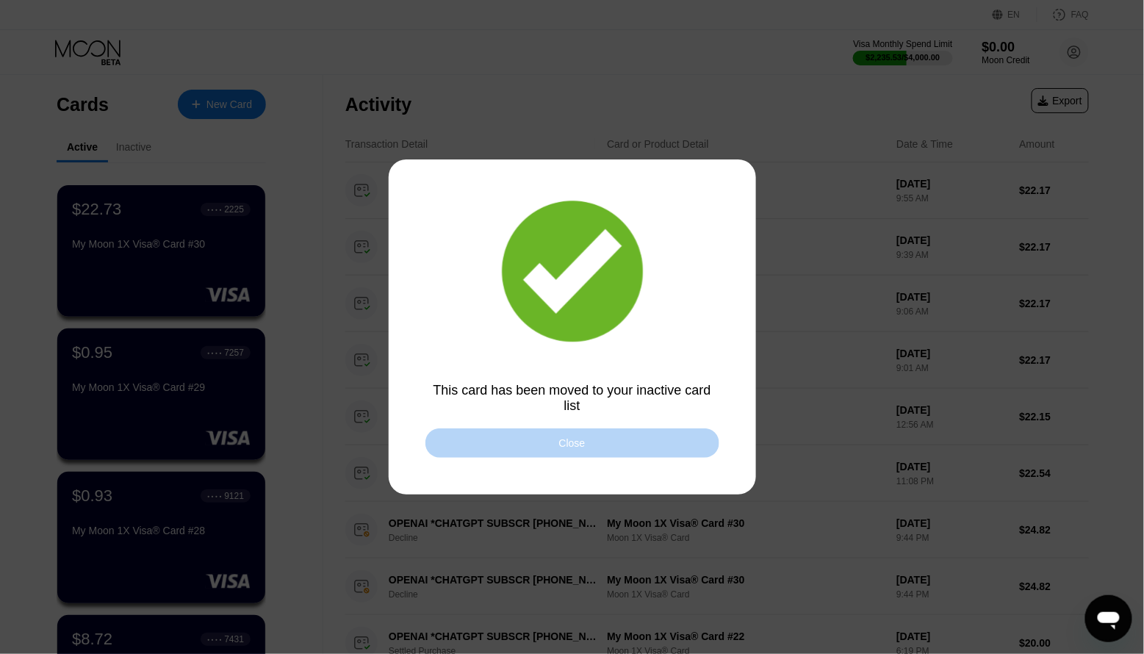
click at [579, 450] on div "Close" at bounding box center [572, 442] width 294 height 29
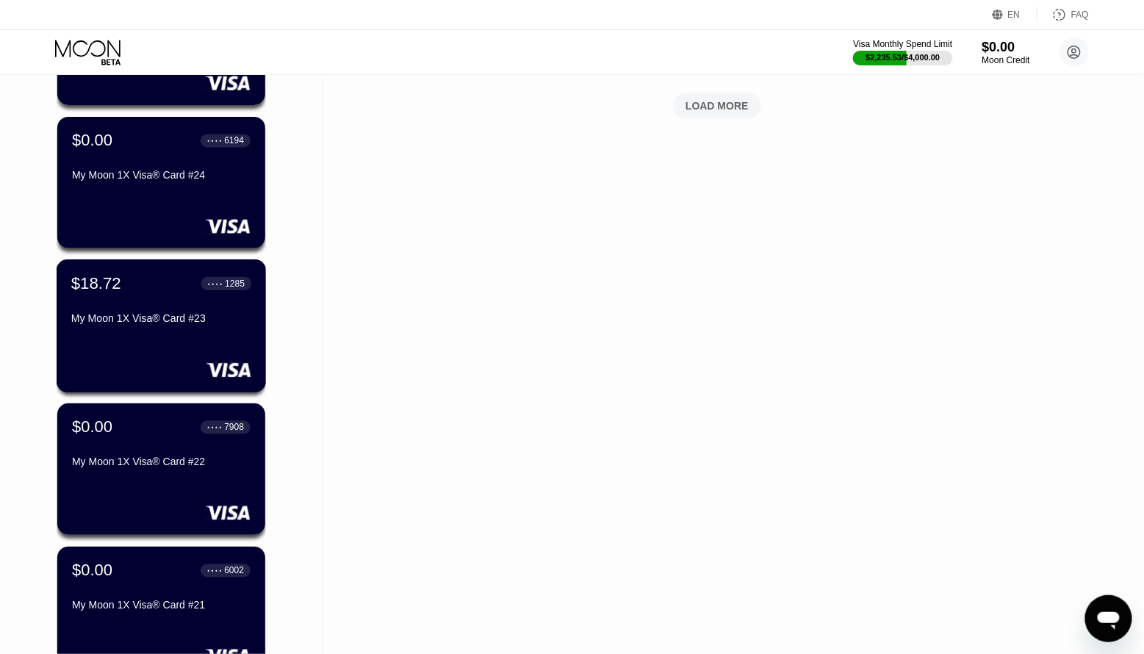
scroll to position [784, 0]
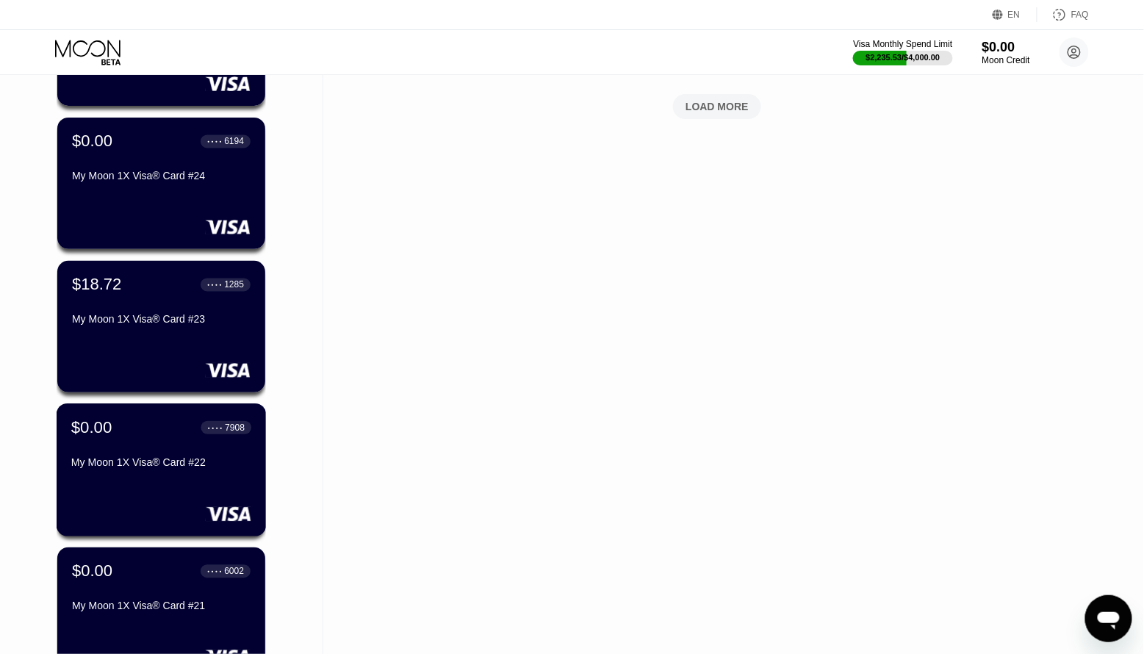
click at [163, 505] on div "$0.00 ● ● ● ● 7908 My Moon 1X Visa® Card #22" at bounding box center [162, 469] width 210 height 133
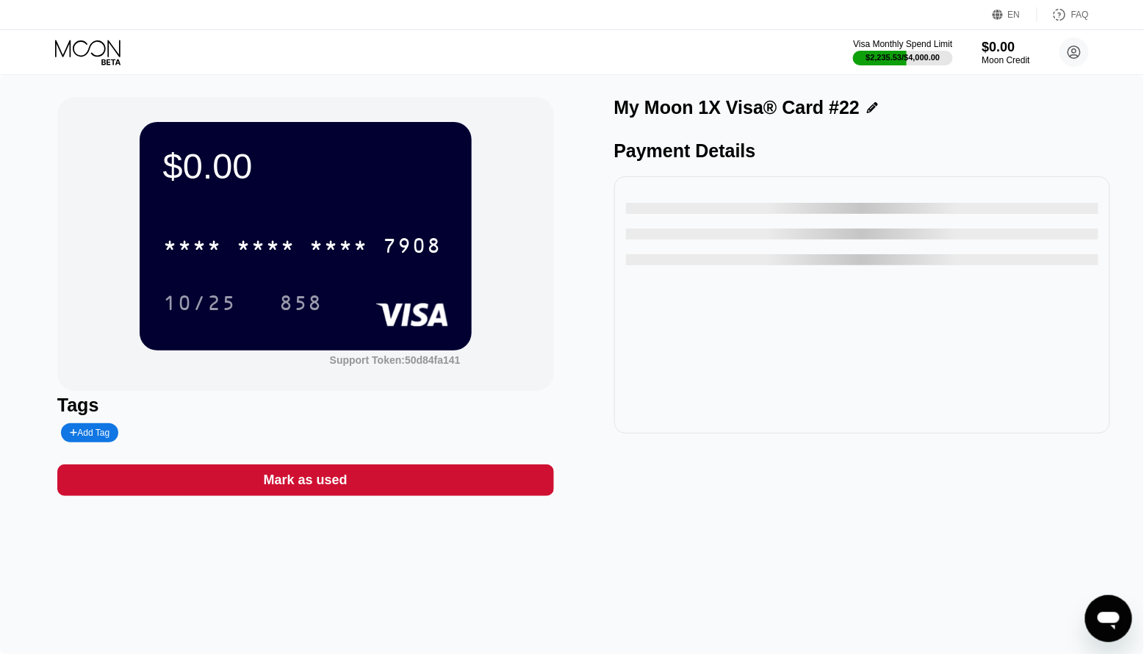
click at [311, 481] on div "Mark as used" at bounding box center [306, 480] width 84 height 17
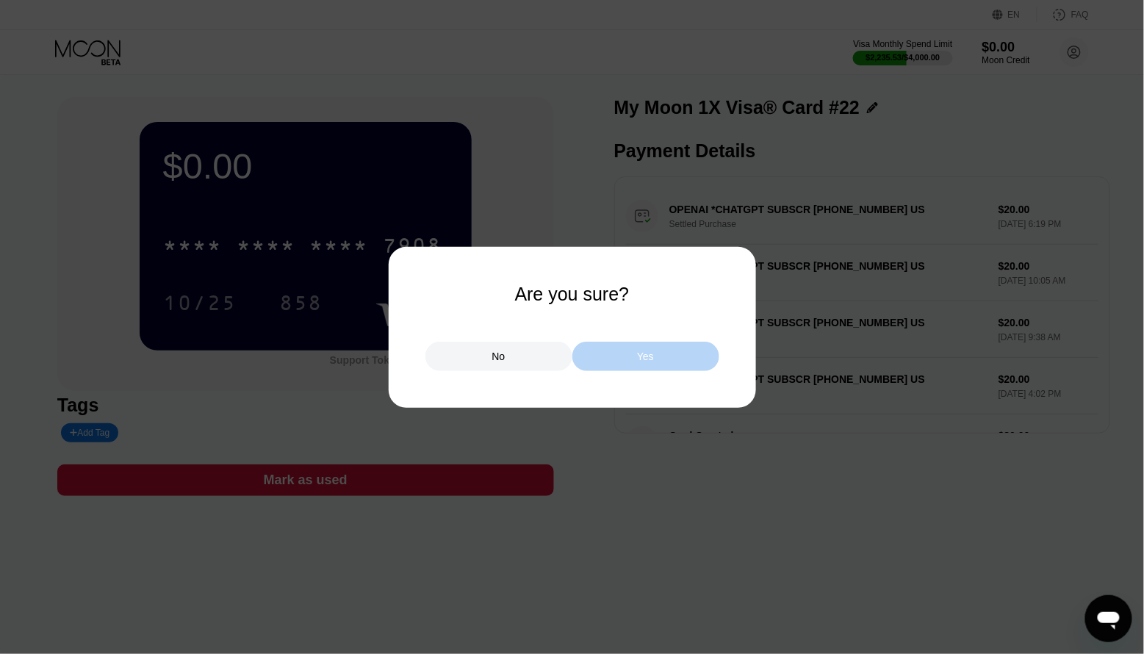
click at [630, 351] on div "Yes" at bounding box center [645, 356] width 147 height 29
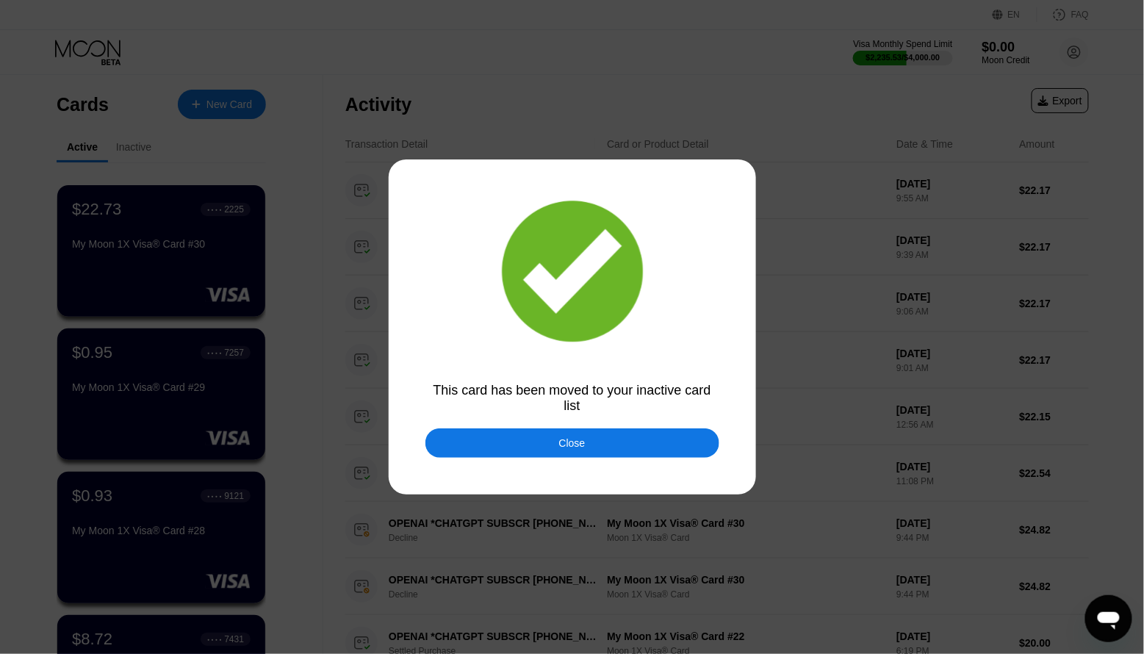
click at [535, 438] on div "Close" at bounding box center [572, 442] width 294 height 29
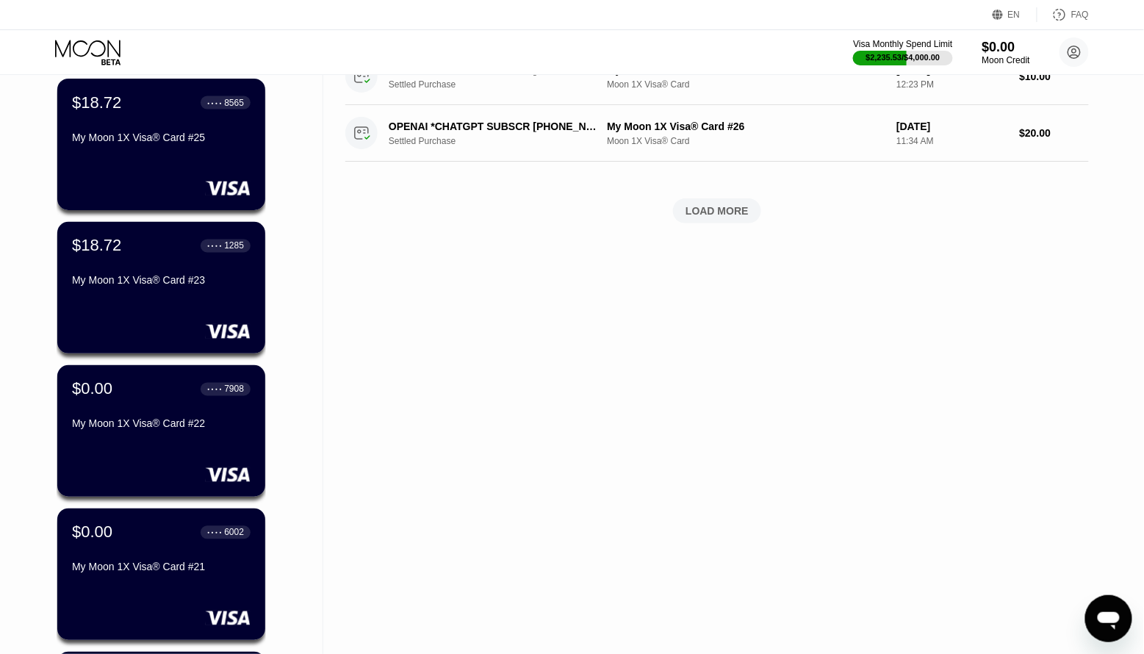
scroll to position [683, 0]
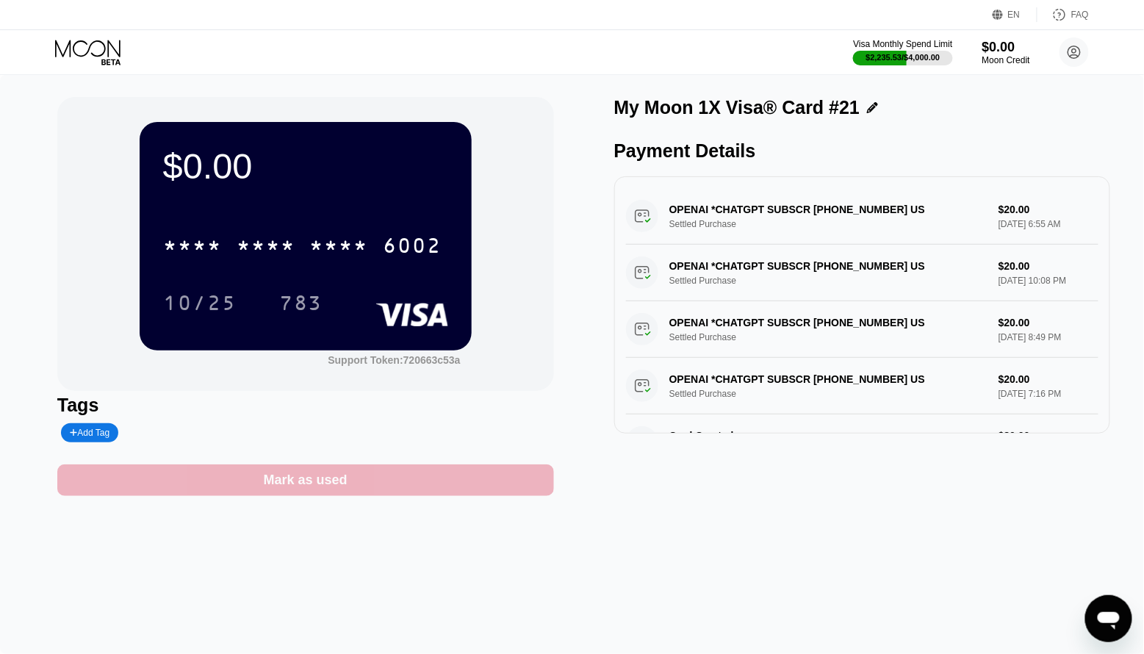
click at [299, 477] on div "Mark as used" at bounding box center [306, 480] width 84 height 17
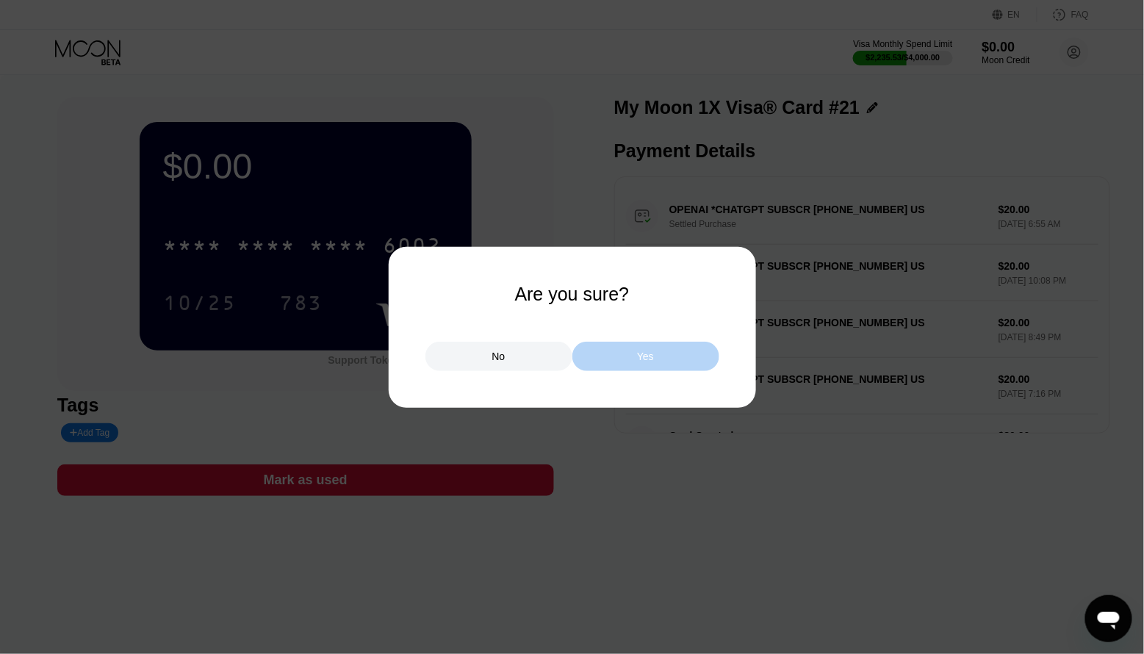
click at [621, 364] on div "Yes" at bounding box center [645, 356] width 147 height 29
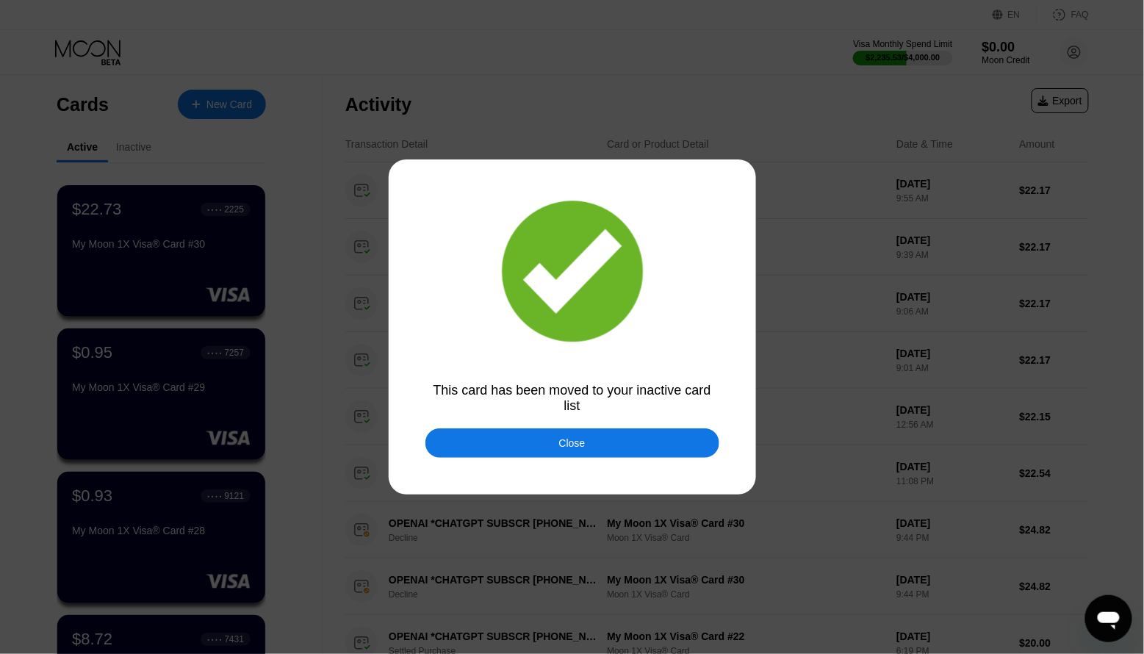
click at [658, 436] on div "Close" at bounding box center [572, 442] width 294 height 29
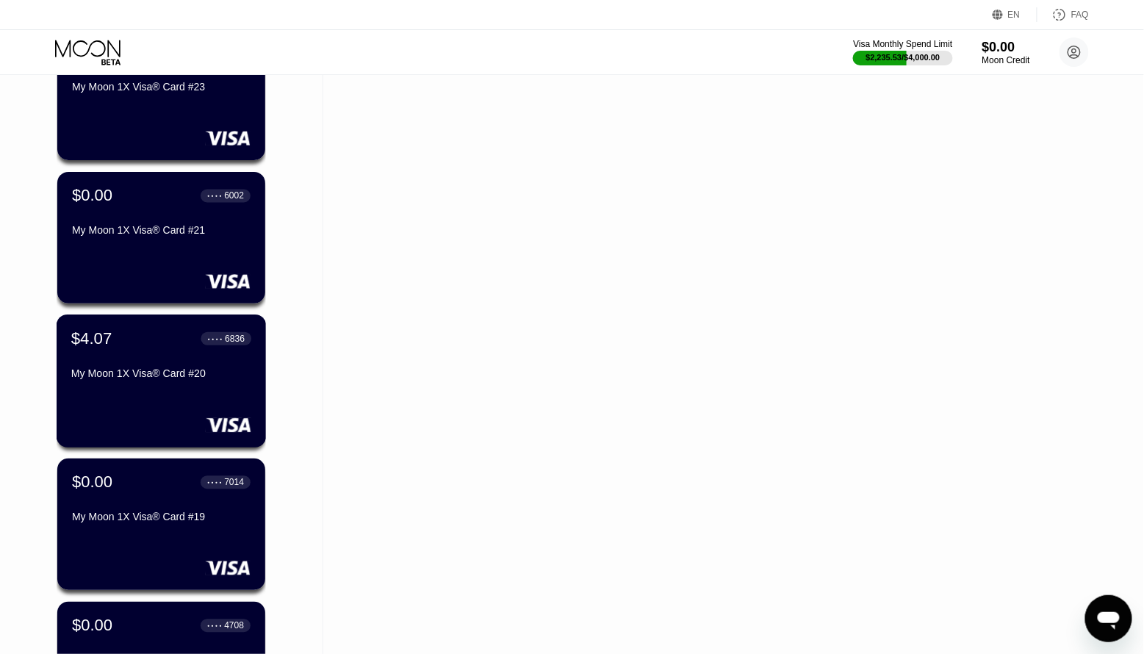
scroll to position [874, 0]
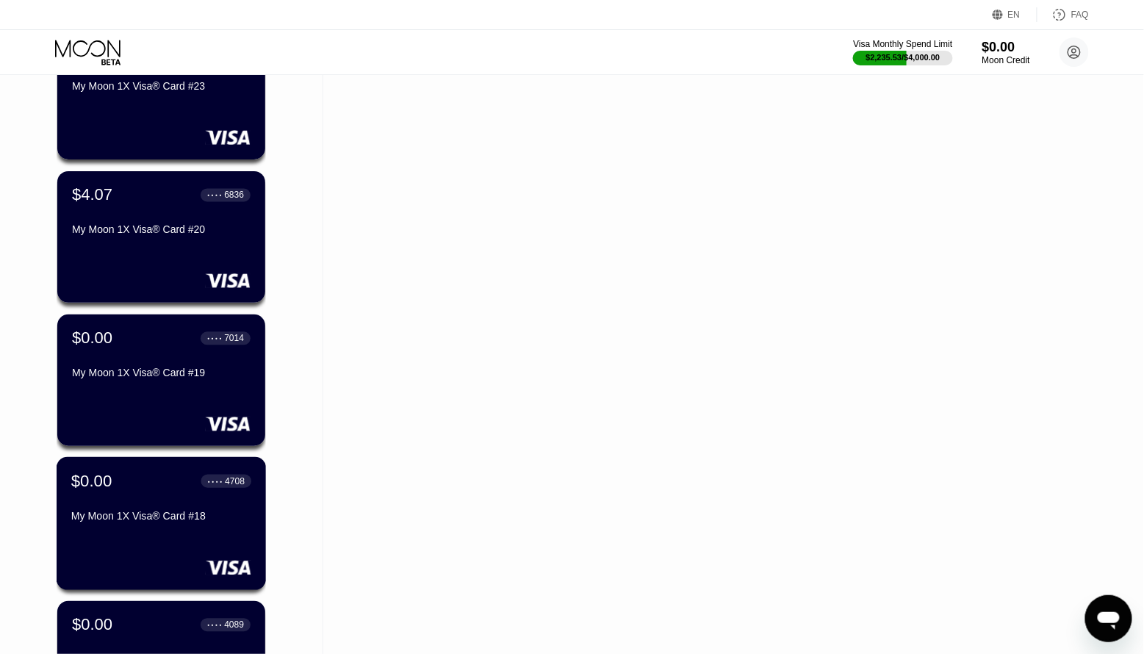
click at [209, 514] on div "My Moon 1X Visa® Card #18" at bounding box center [161, 517] width 180 height 12
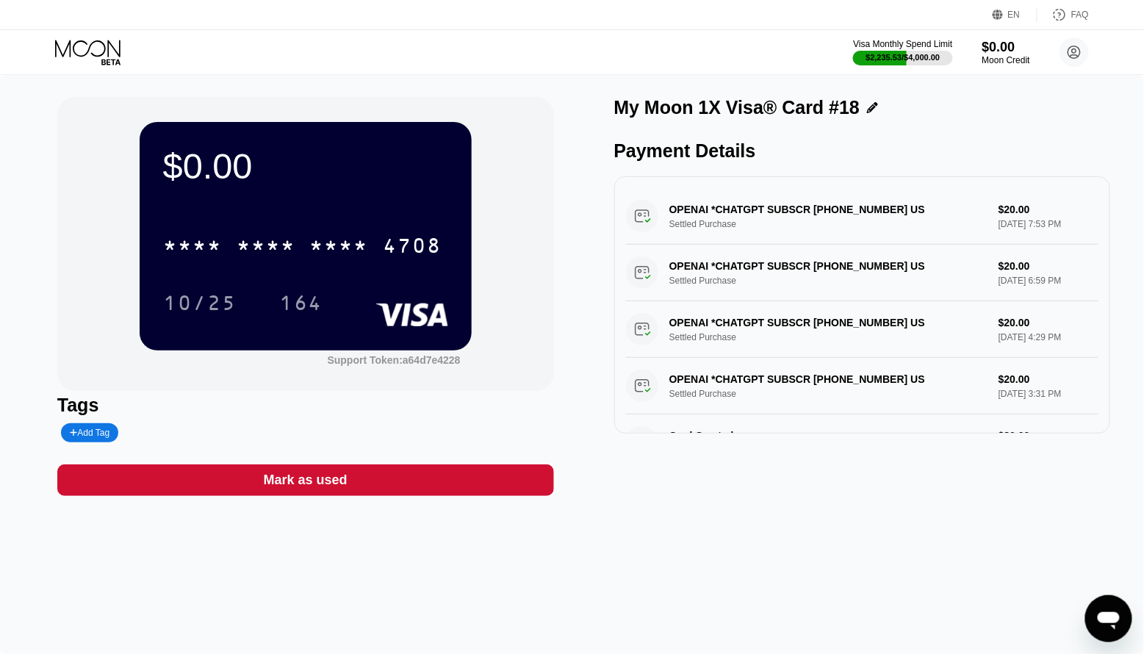
click at [319, 491] on div "Mark as used" at bounding box center [305, 480] width 497 height 32
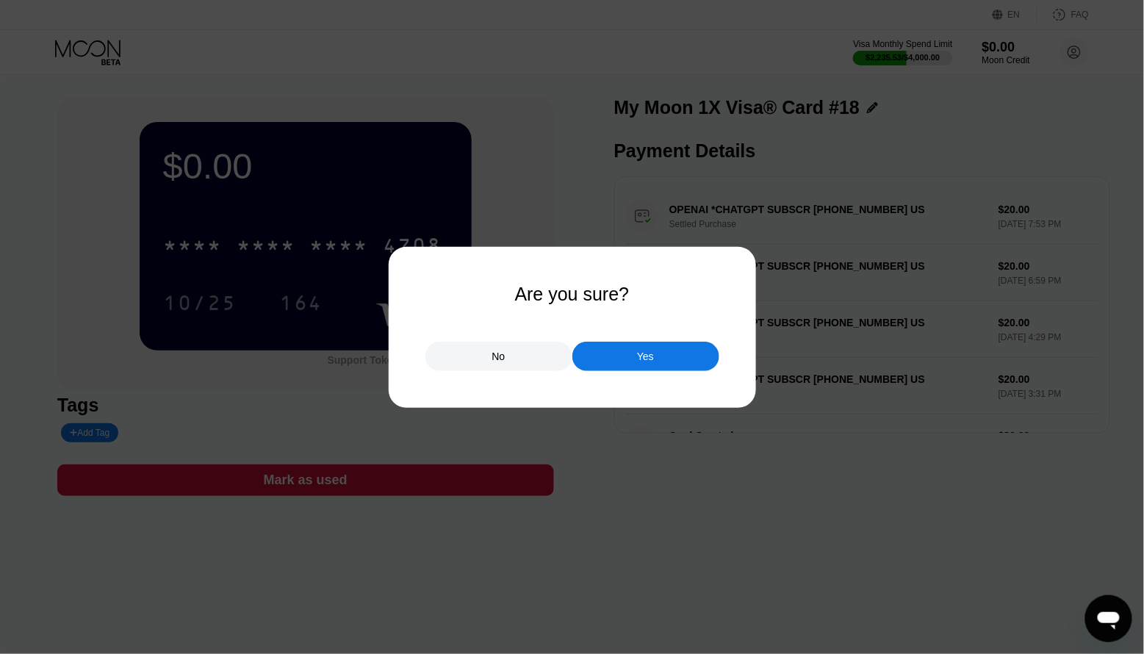
click at [654, 359] on div "Yes" at bounding box center [645, 356] width 17 height 13
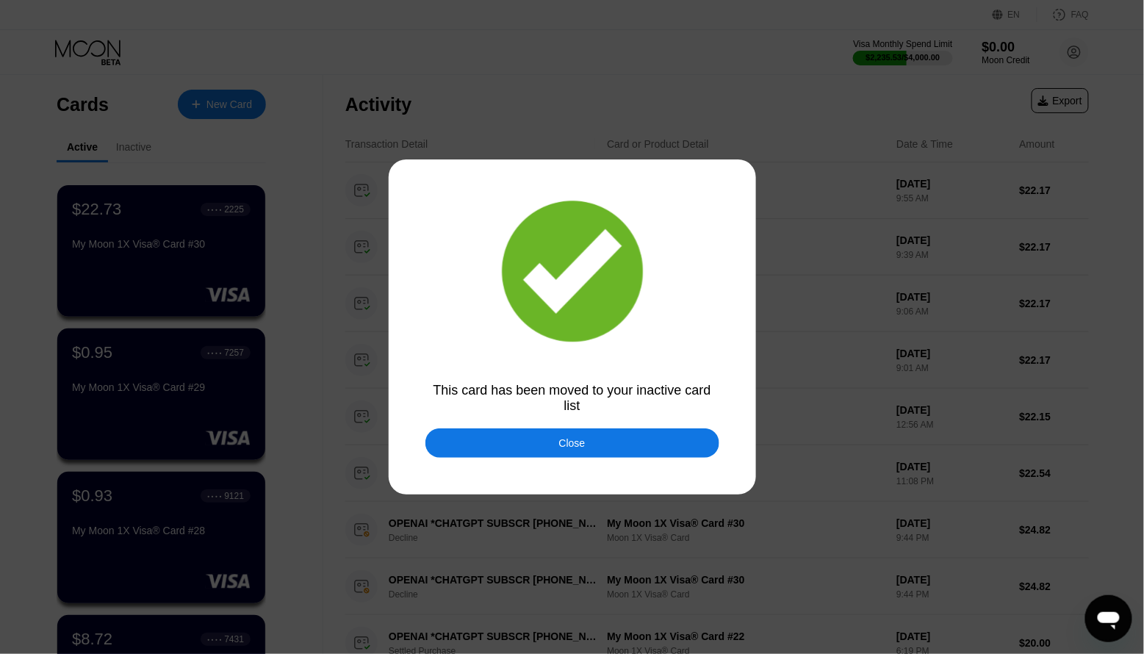
click at [624, 451] on div "Close" at bounding box center [572, 442] width 294 height 29
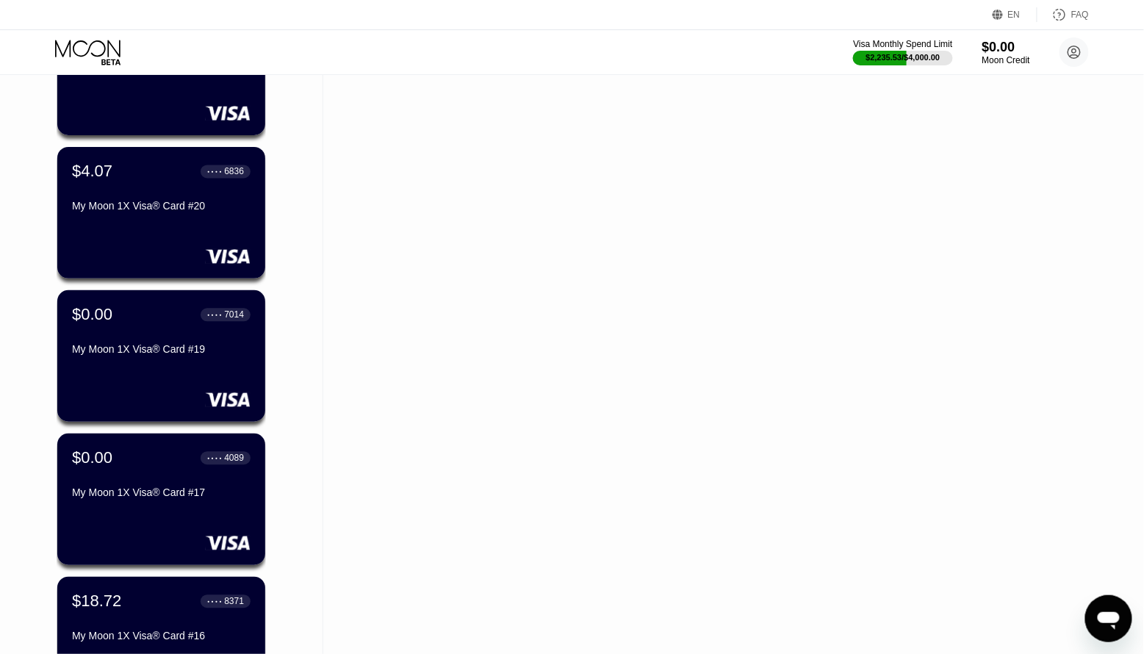
scroll to position [899, 0]
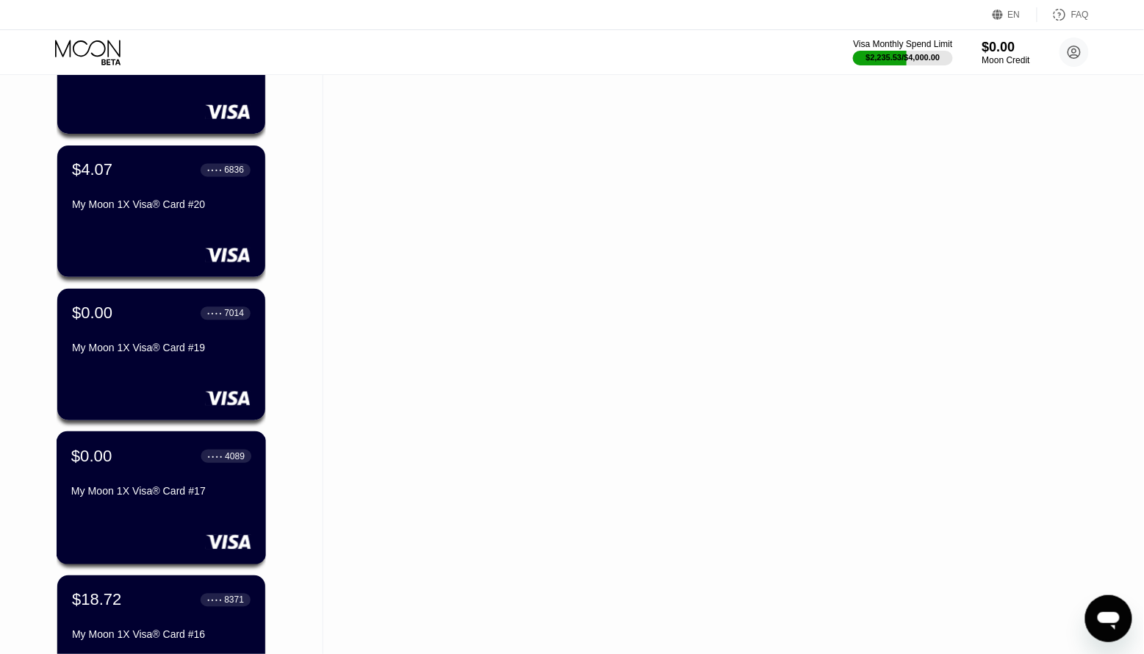
click at [187, 520] on div "$0.00 ● ● ● ● 4089 My Moon 1X Visa® Card #17" at bounding box center [162, 497] width 210 height 133
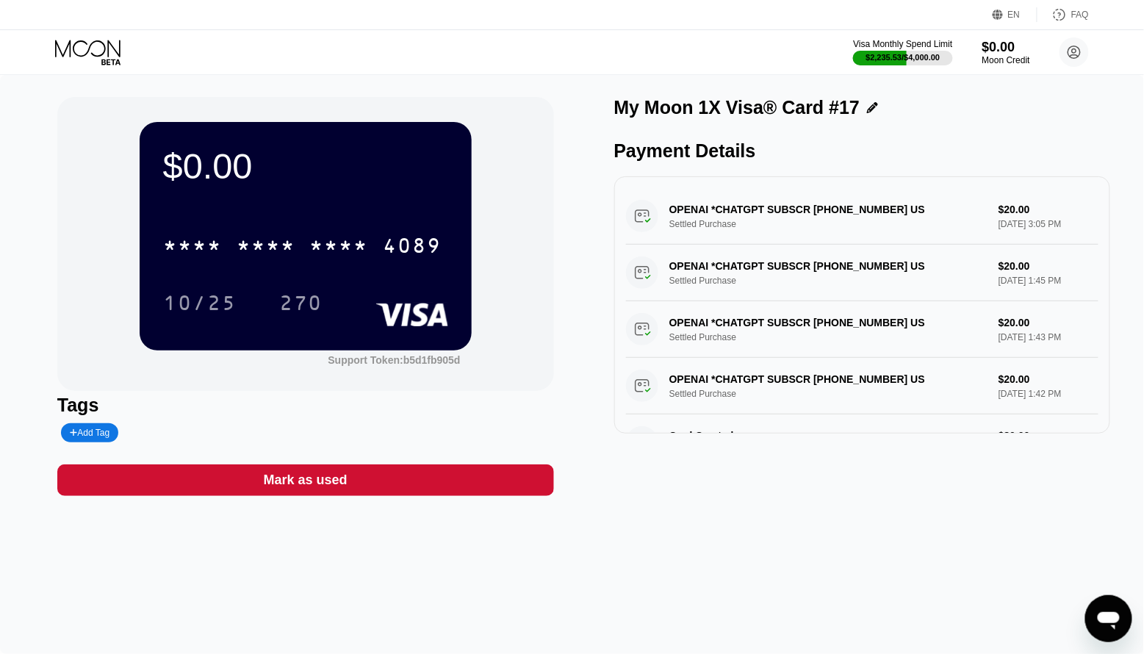
click at [344, 477] on div "Mark as used" at bounding box center [306, 480] width 84 height 17
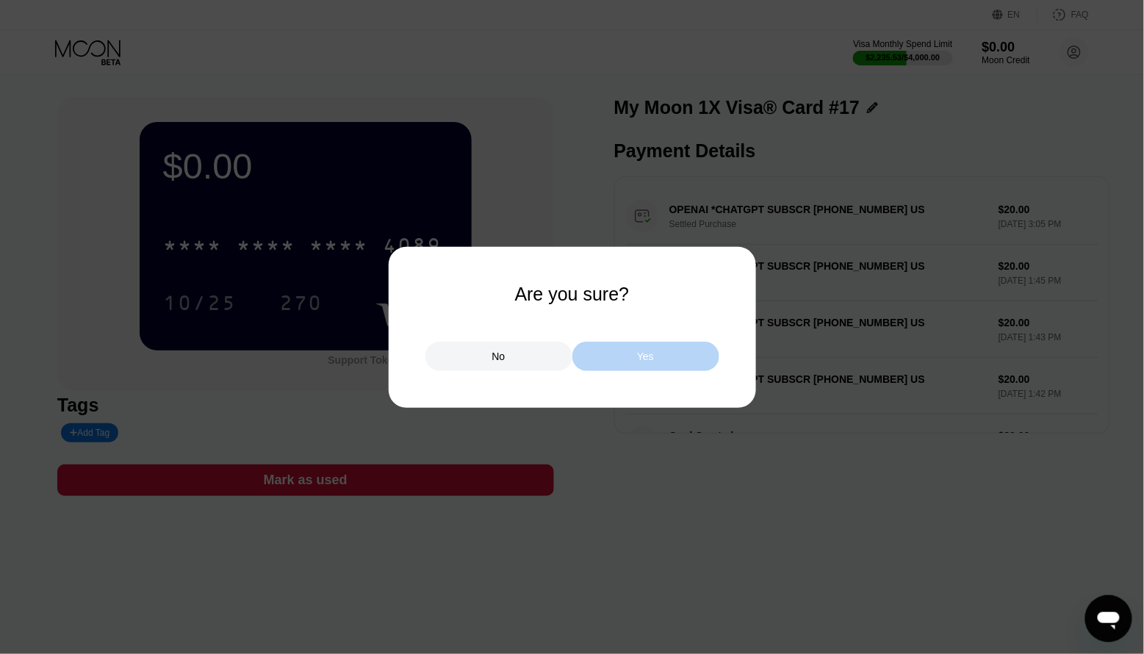
click at [682, 361] on div "Yes" at bounding box center [645, 356] width 147 height 29
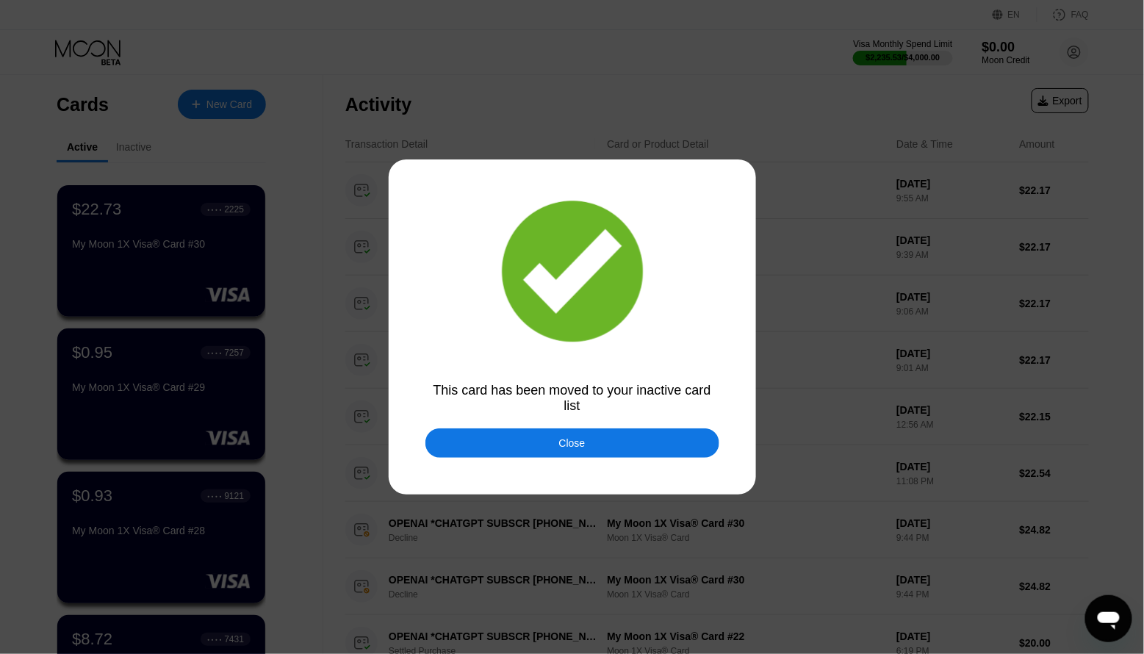
click at [584, 442] on div "Close" at bounding box center [572, 443] width 26 height 12
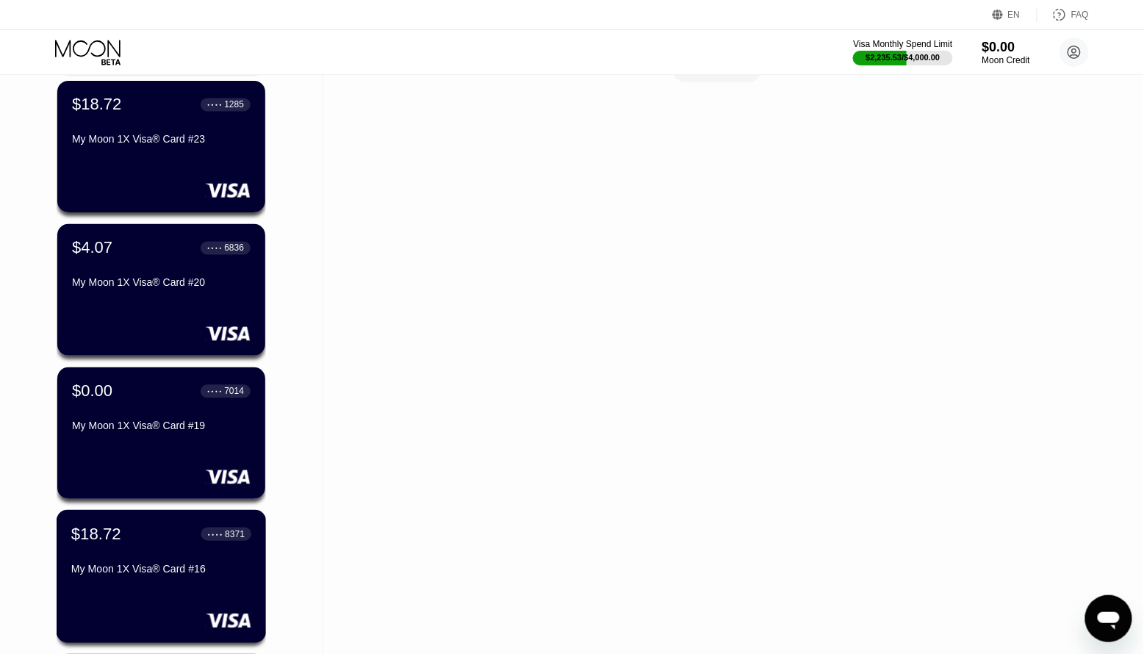
scroll to position [819, 0]
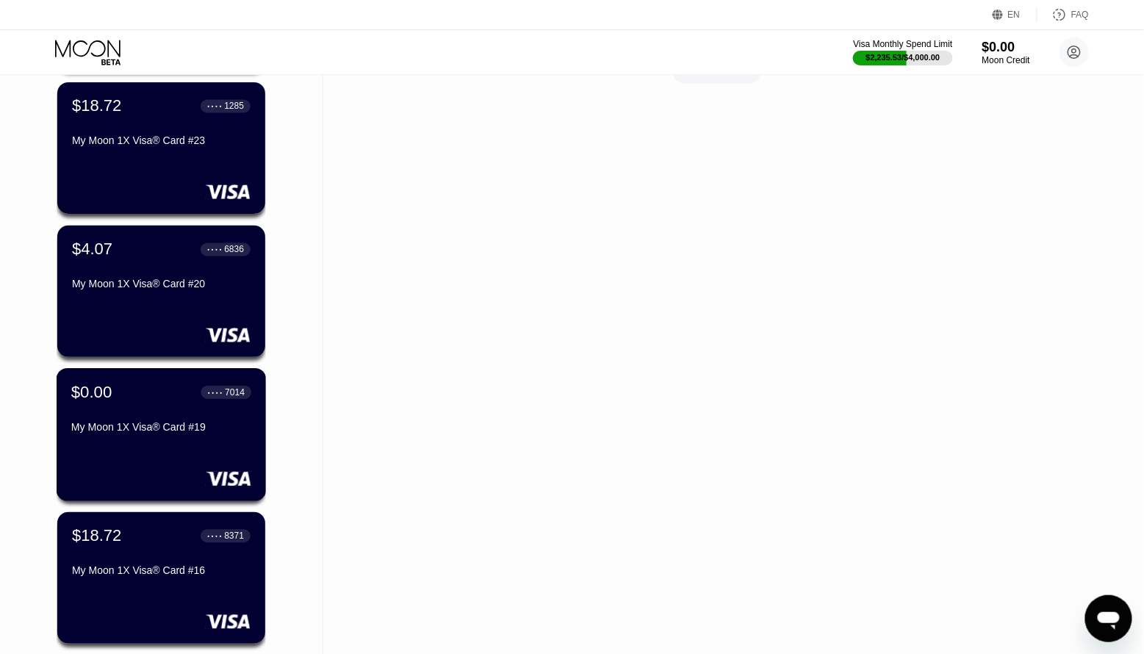
click at [229, 449] on div "$0.00 ● ● ● ● 7014 My Moon 1X Visa® Card #19" at bounding box center [162, 434] width 210 height 133
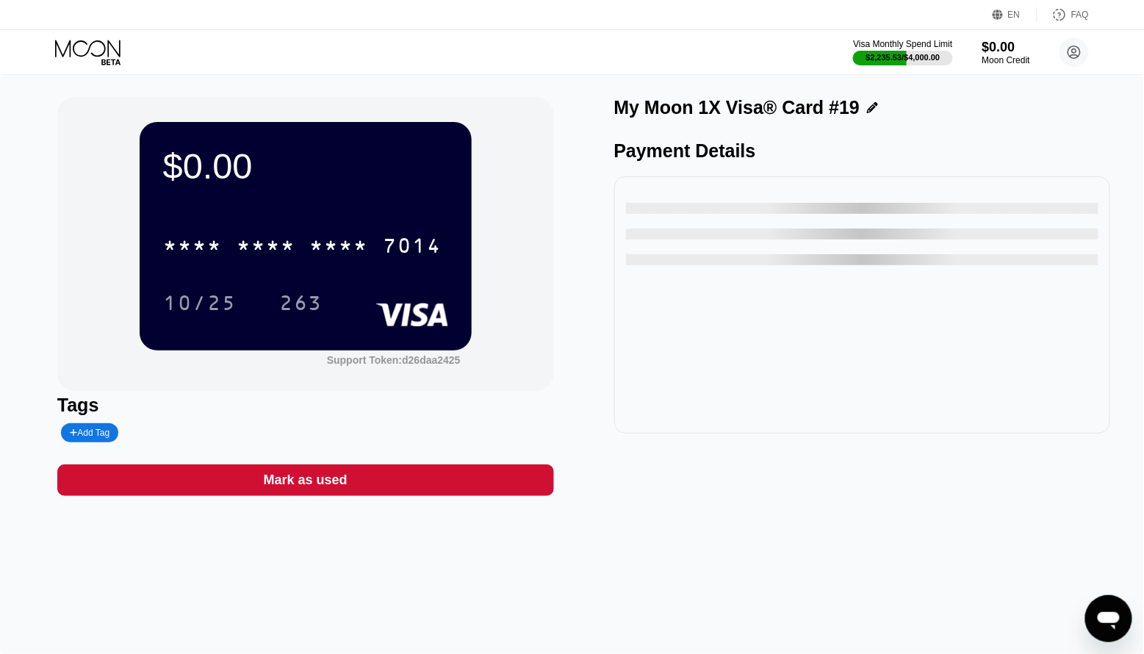
click at [364, 493] on div "Mark as used" at bounding box center [305, 480] width 497 height 32
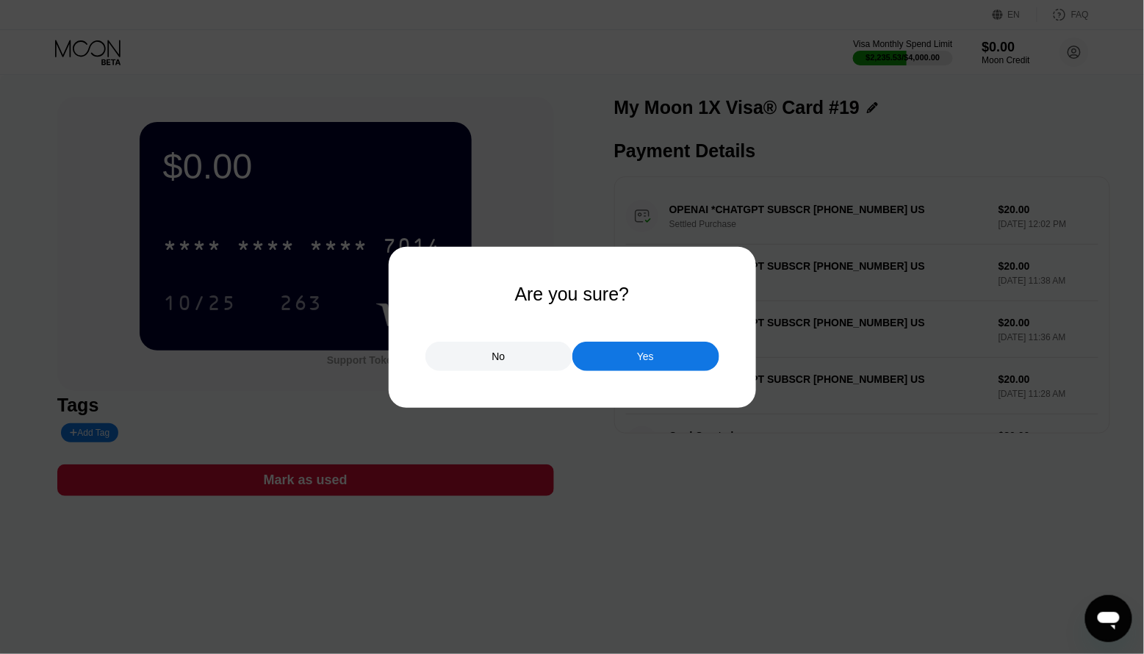
click at [691, 364] on div "Yes" at bounding box center [645, 356] width 147 height 29
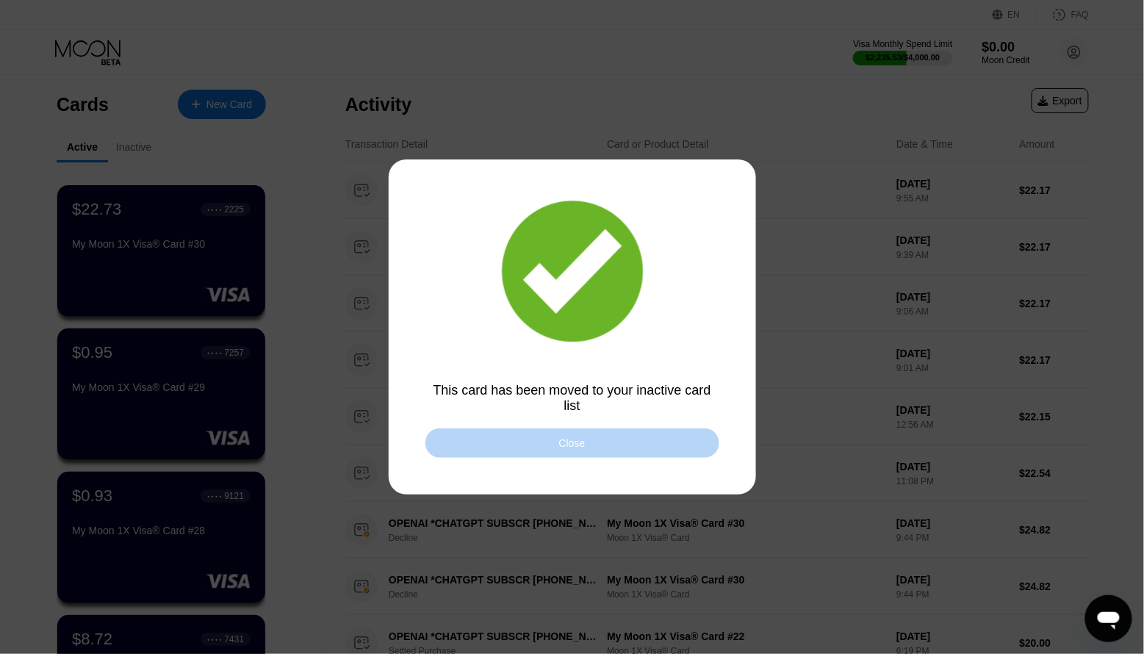
click at [591, 449] on div "Close" at bounding box center [572, 442] width 294 height 29
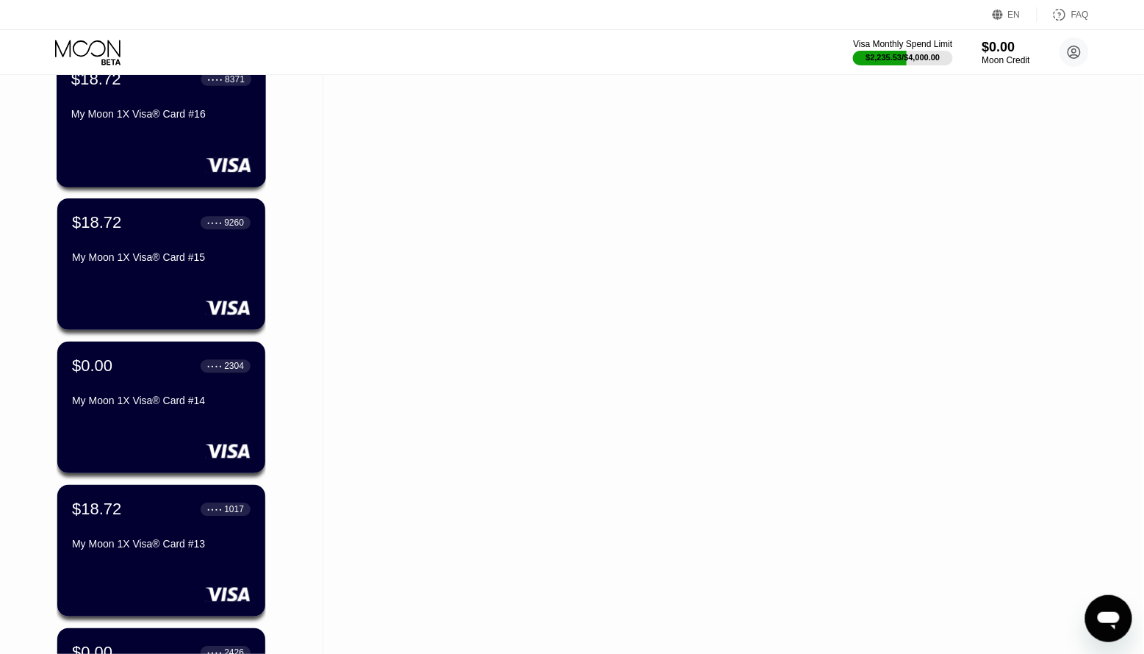
scroll to position [1144, 0]
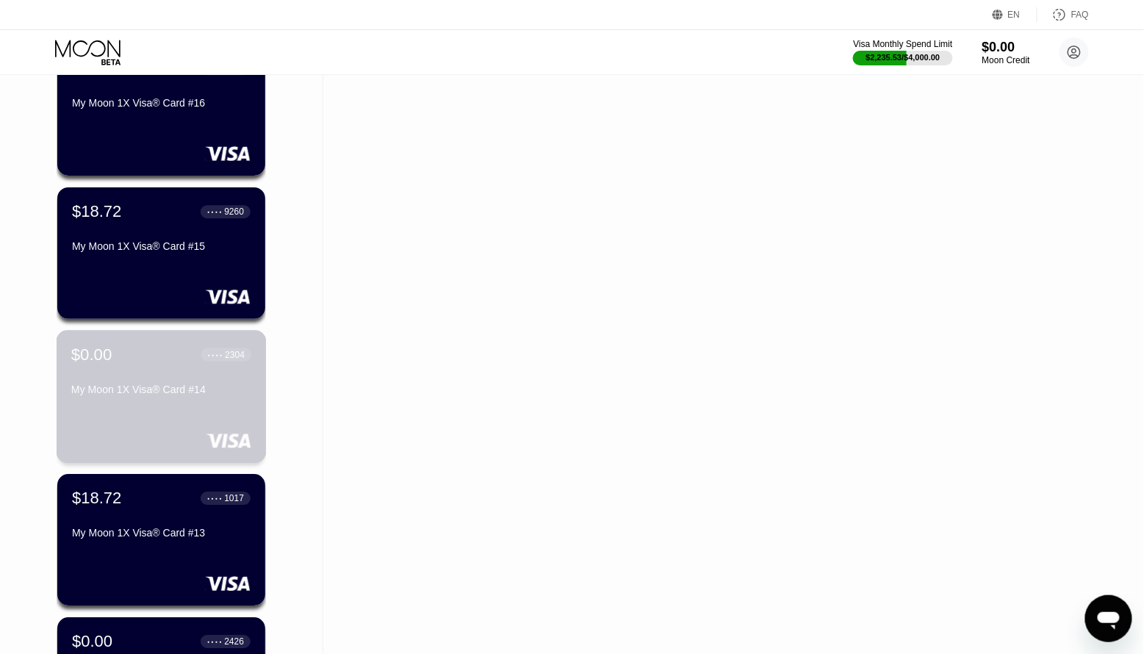
click at [176, 410] on div "$0.00 ● ● ● ● 2304 My Moon 1X Visa® Card #14" at bounding box center [162, 396] width 210 height 133
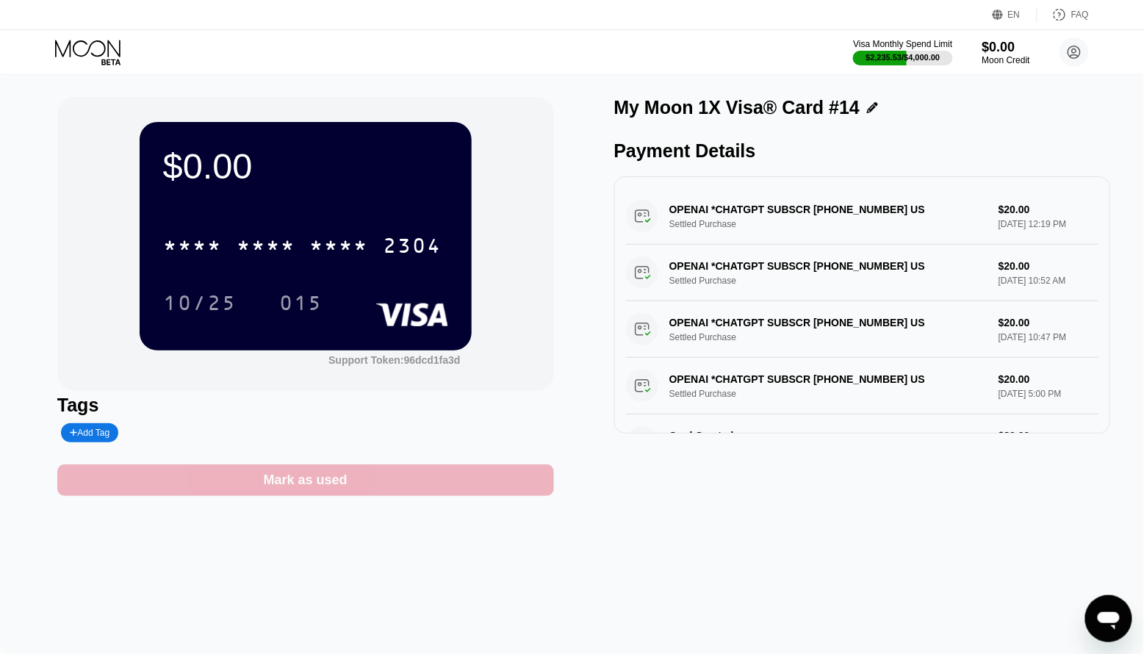
click at [358, 486] on div "Mark as used" at bounding box center [305, 480] width 497 height 32
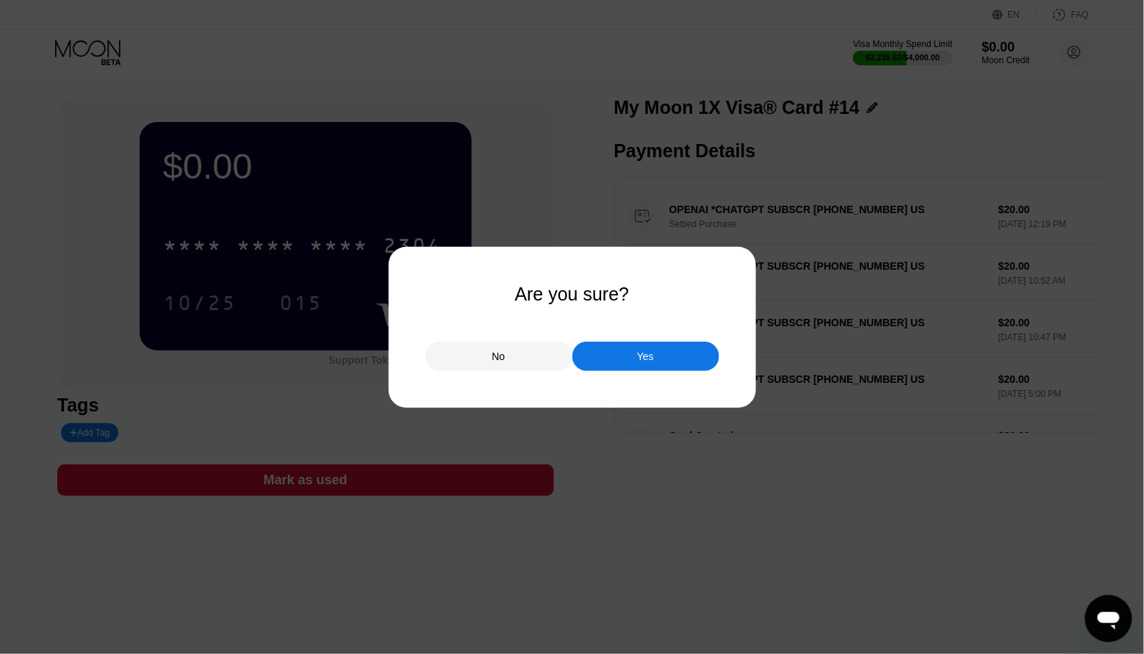
click at [633, 358] on div "Yes" at bounding box center [645, 356] width 147 height 29
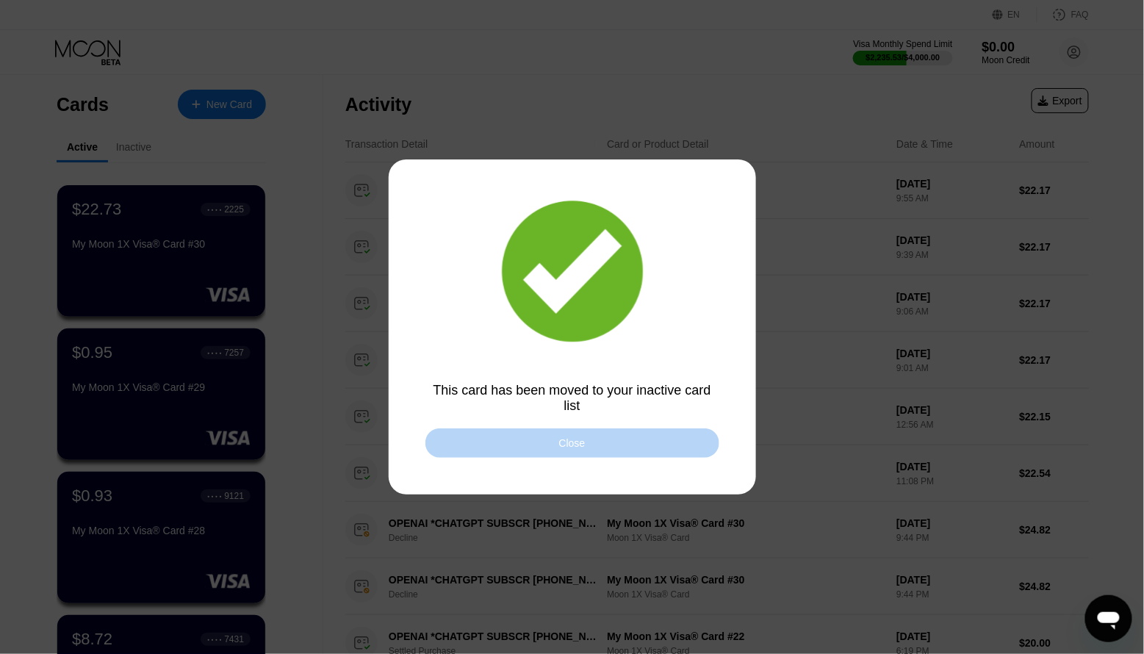
click at [581, 443] on div "Close" at bounding box center [572, 443] width 26 height 12
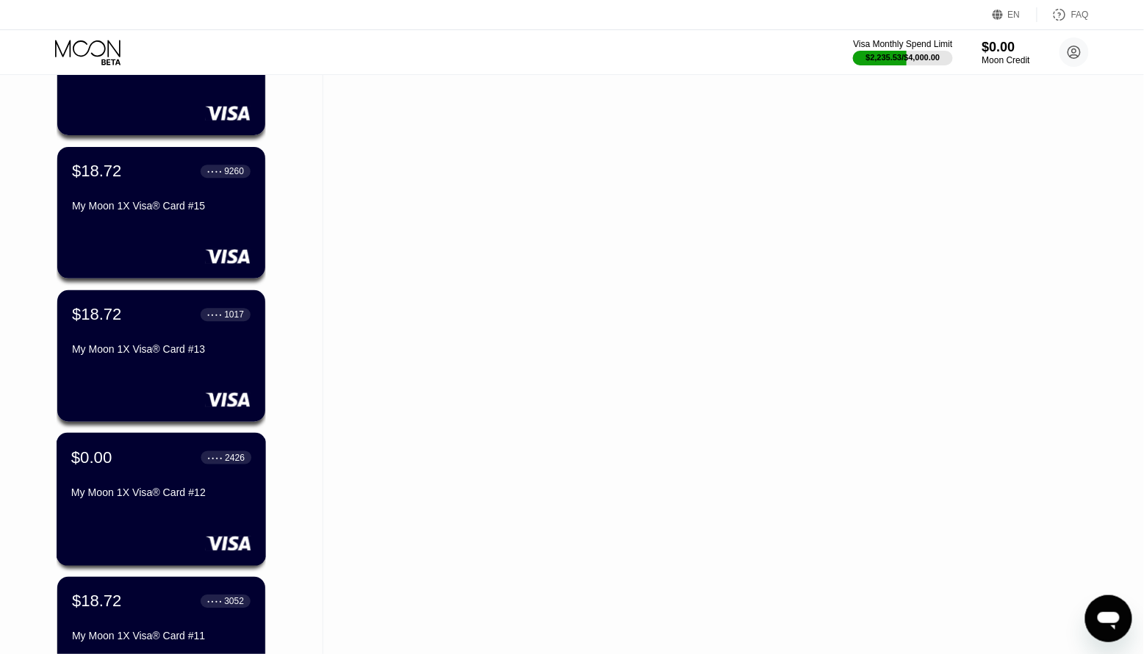
scroll to position [1198, 0]
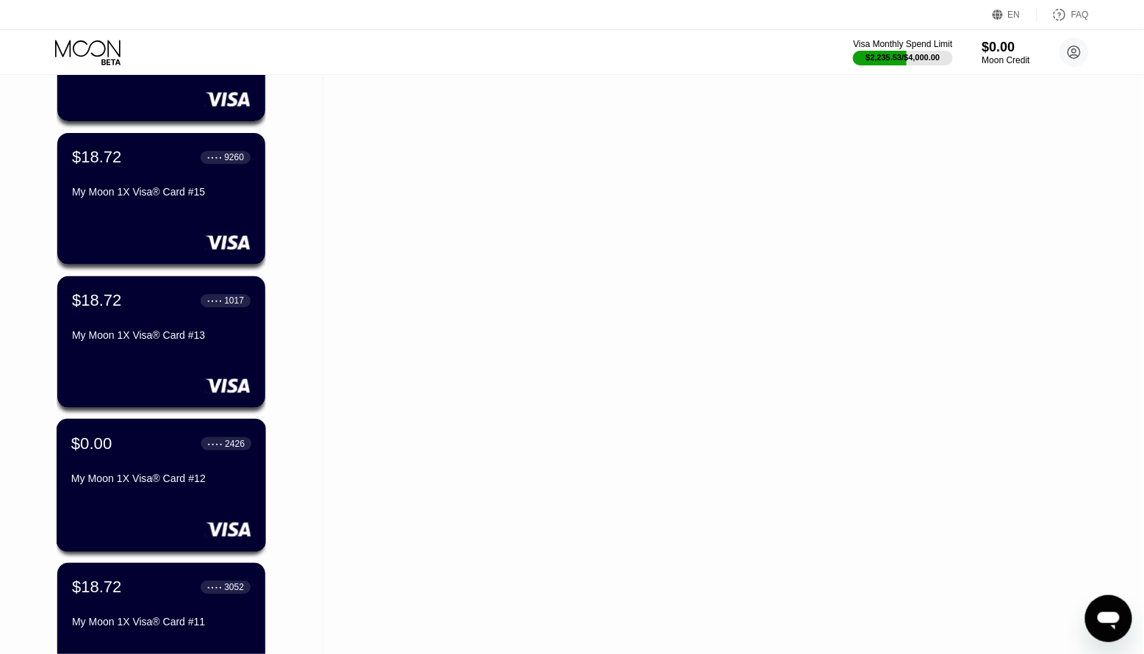
click at [203, 492] on div "$0.00 ● ● ● ● 2426 My Moon 1X Visa® Card #12" at bounding box center [162, 485] width 210 height 133
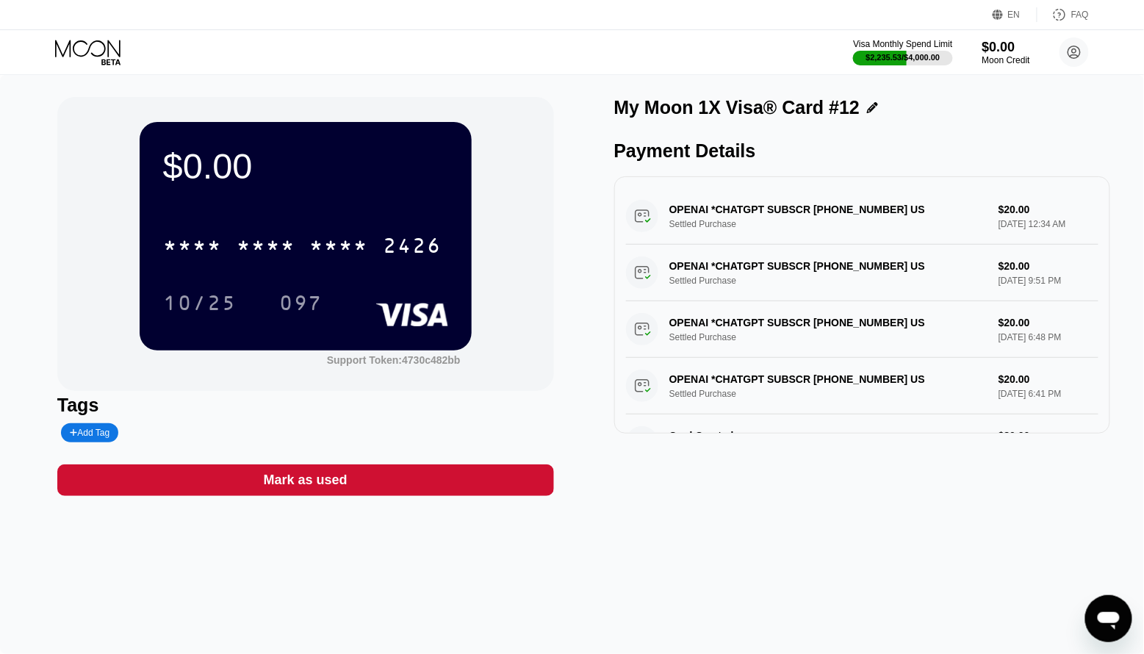
click at [334, 480] on div "Mark as used" at bounding box center [306, 480] width 84 height 17
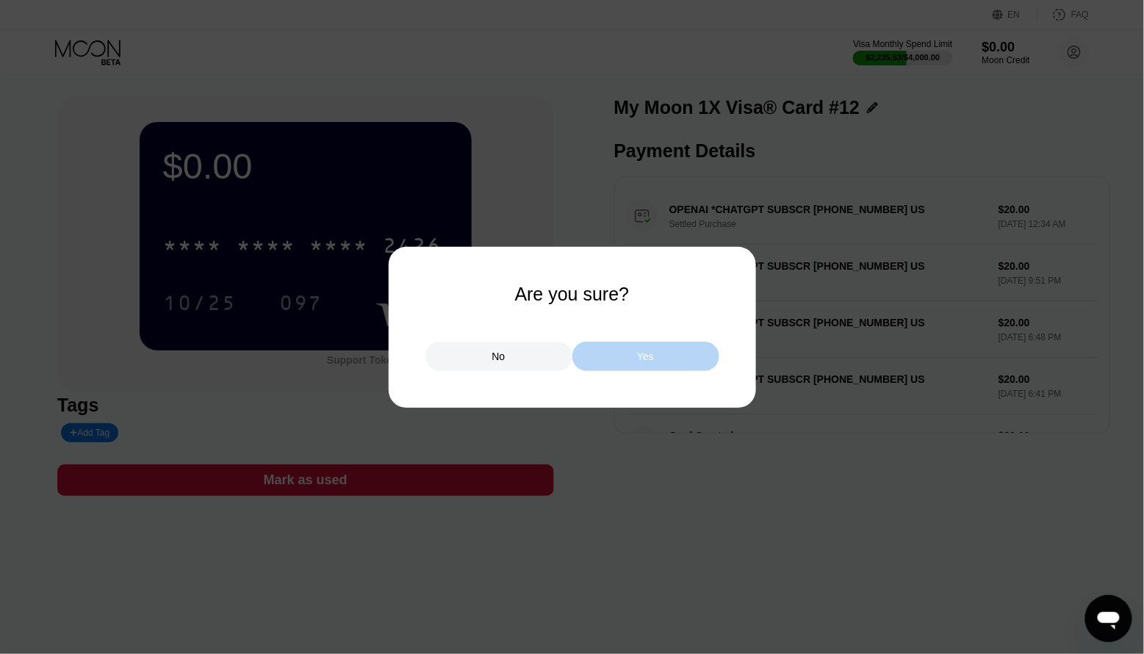
click at [643, 363] on div "Yes" at bounding box center [645, 356] width 17 height 13
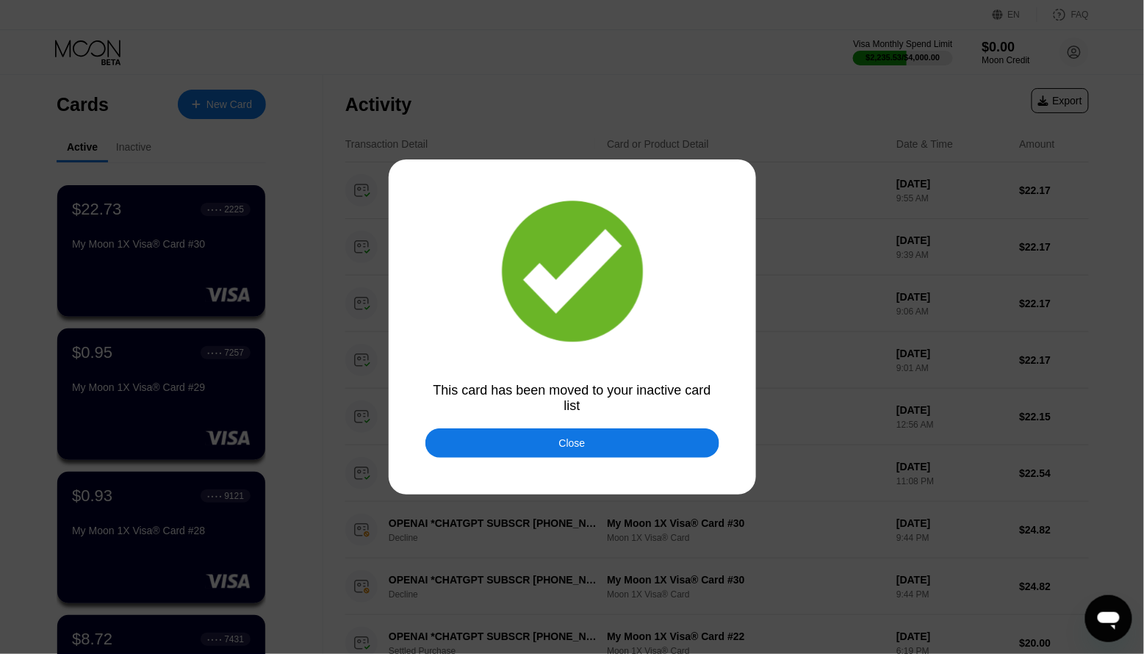
click at [635, 446] on div "Close" at bounding box center [572, 442] width 294 height 29
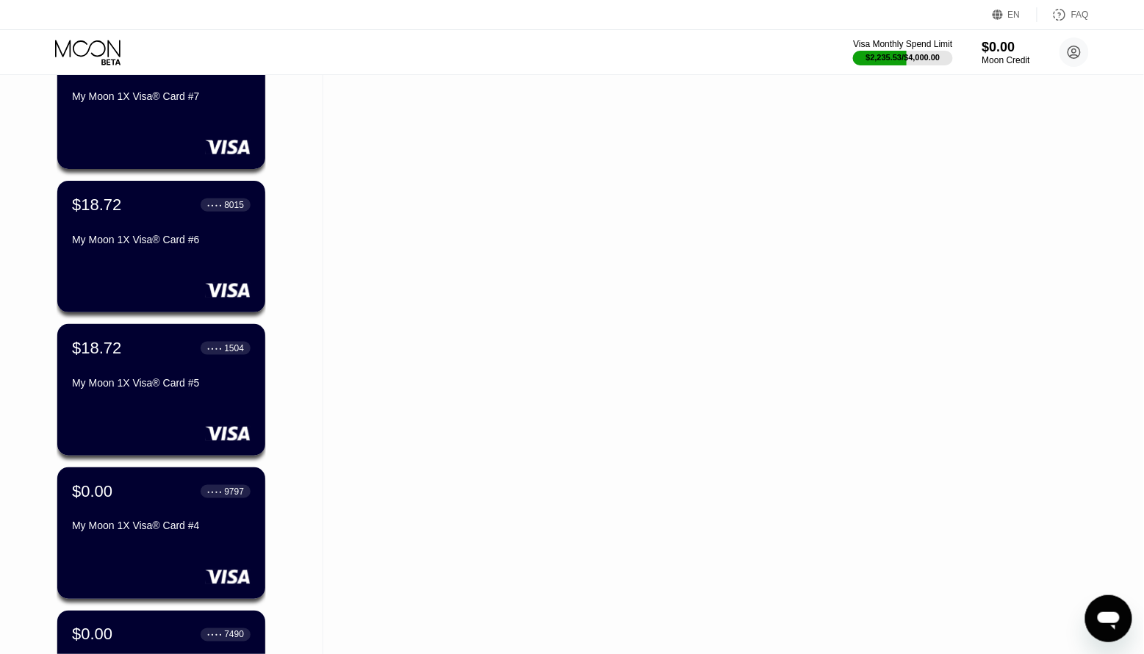
scroll to position [2170, 0]
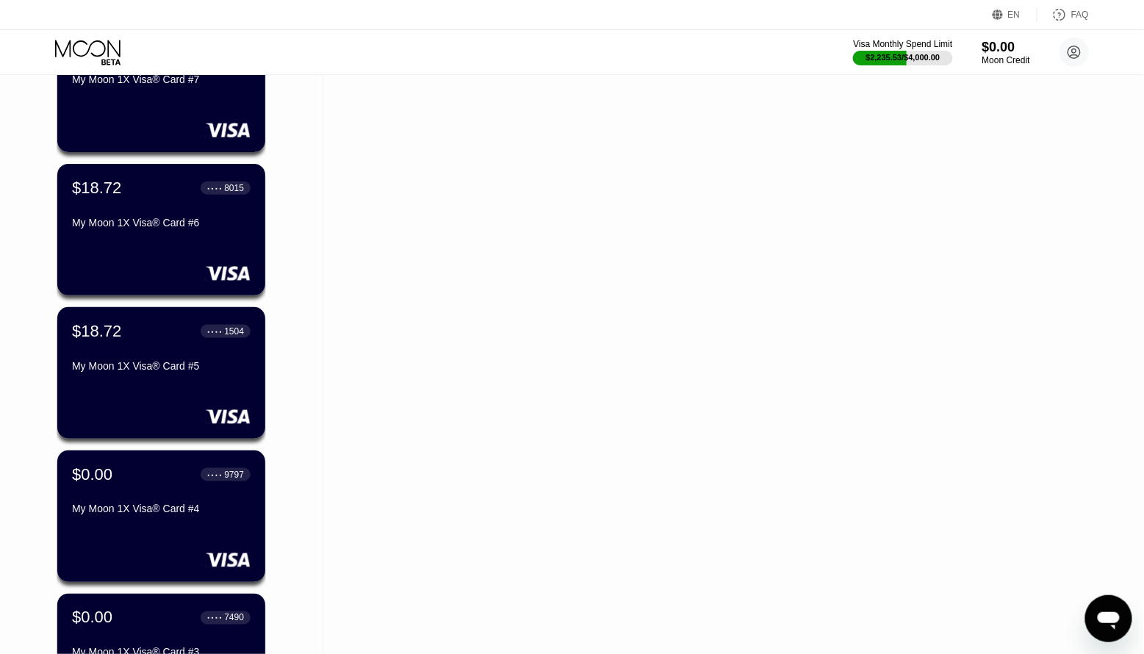
click at [126, 540] on div "$0.00 ● ● ● ● 9797 My Moon 1X Visa® Card #4" at bounding box center [161, 516] width 208 height 132
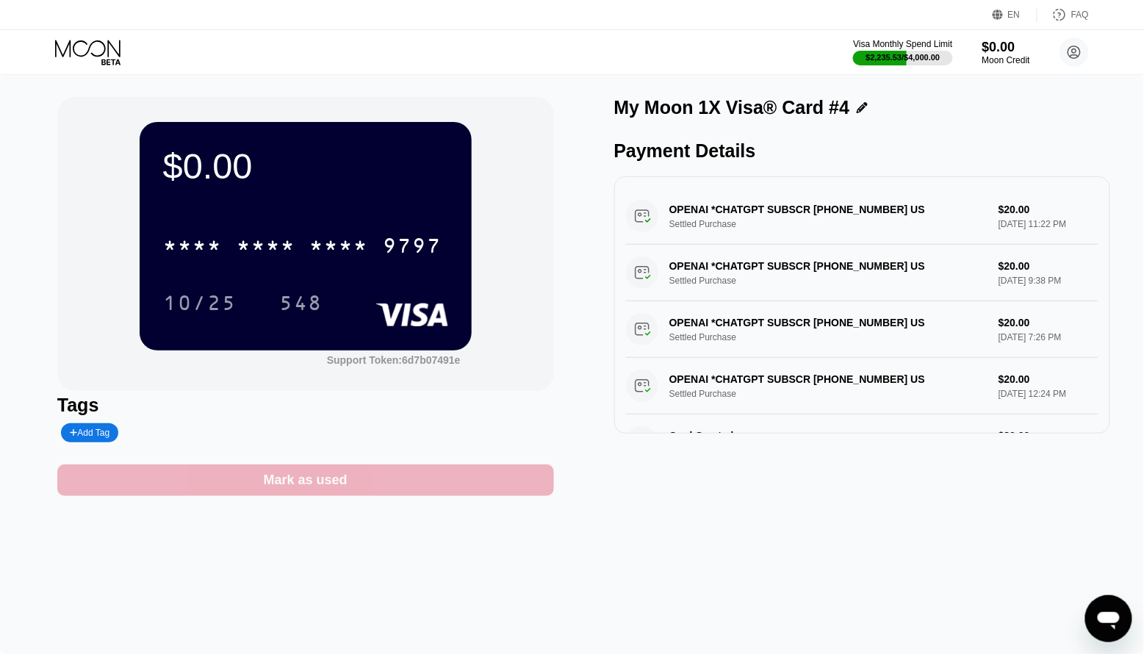
click at [253, 483] on div "Mark as used" at bounding box center [305, 480] width 497 height 32
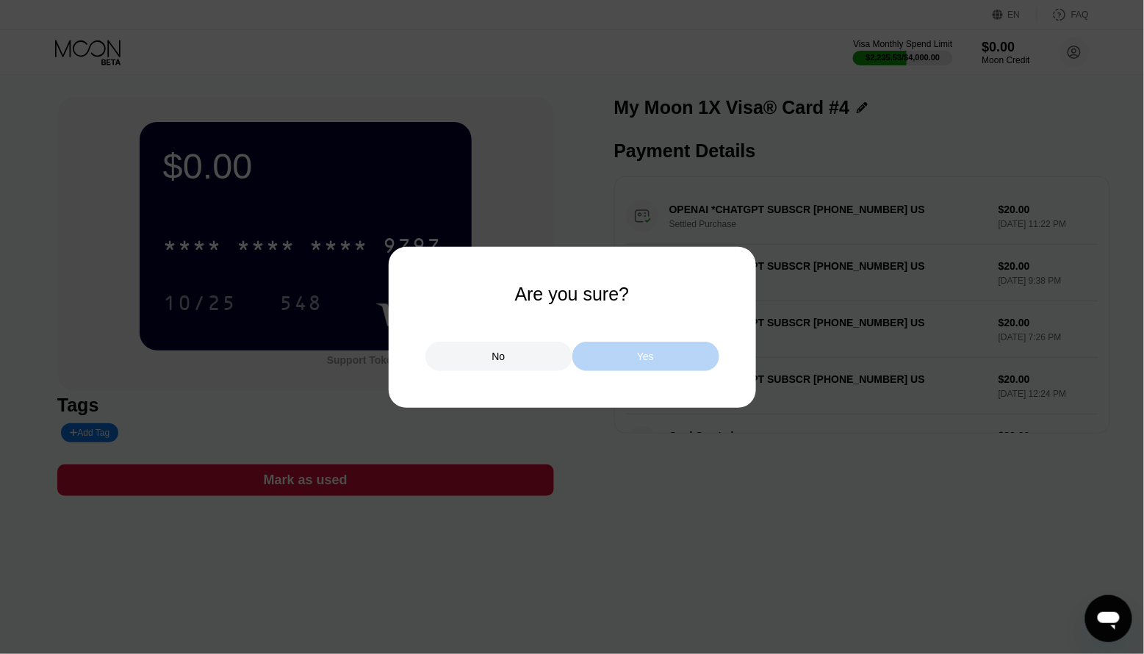
click at [667, 363] on div "Yes" at bounding box center [645, 356] width 147 height 29
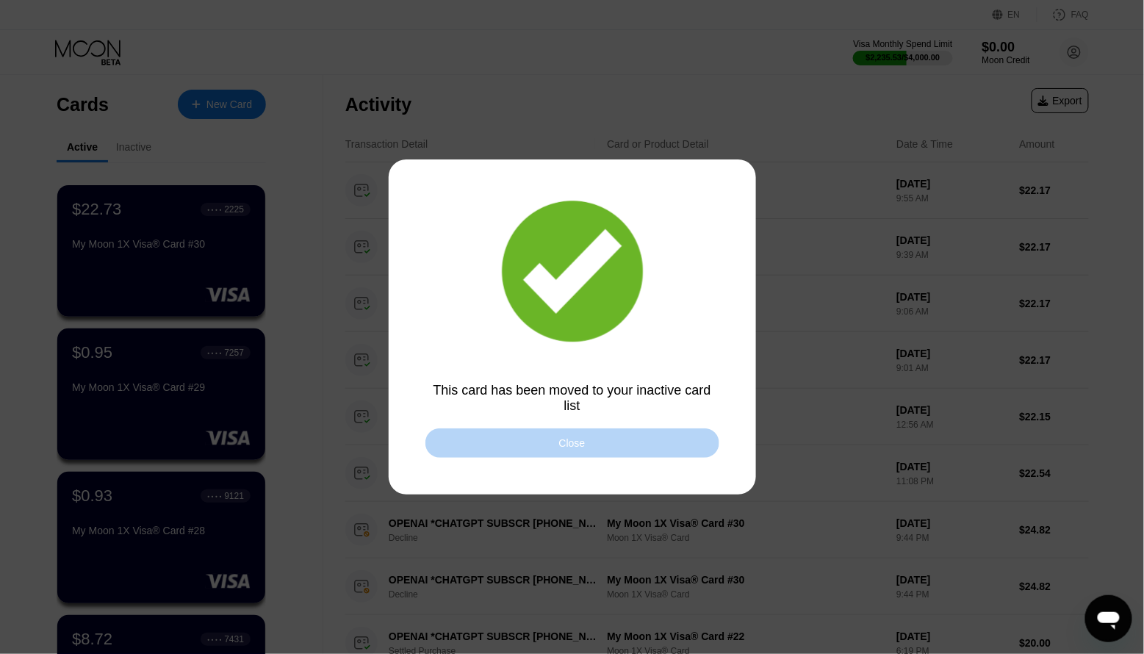
click at [501, 450] on div "Close" at bounding box center [572, 442] width 294 height 29
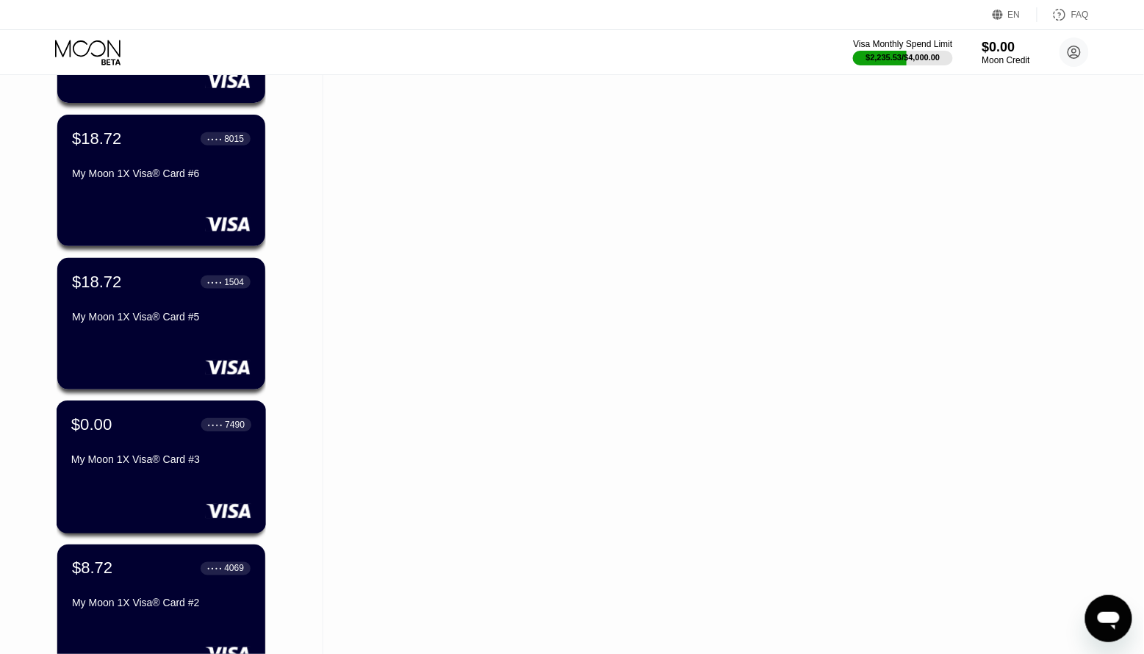
scroll to position [2225, 0]
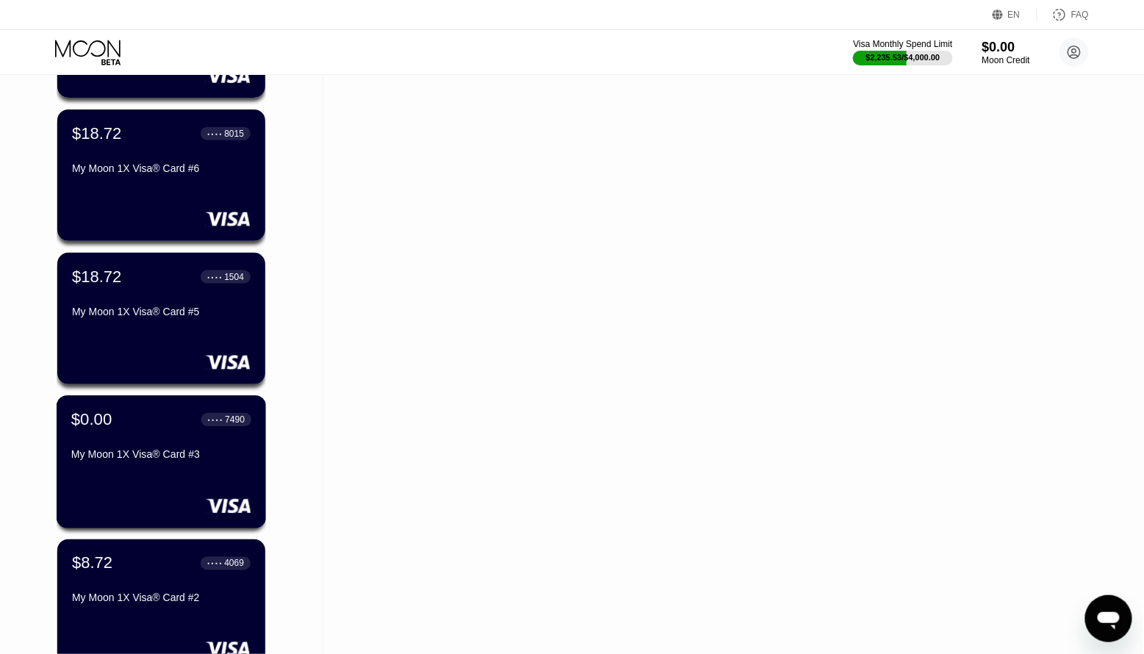
click at [178, 507] on div at bounding box center [161, 505] width 180 height 15
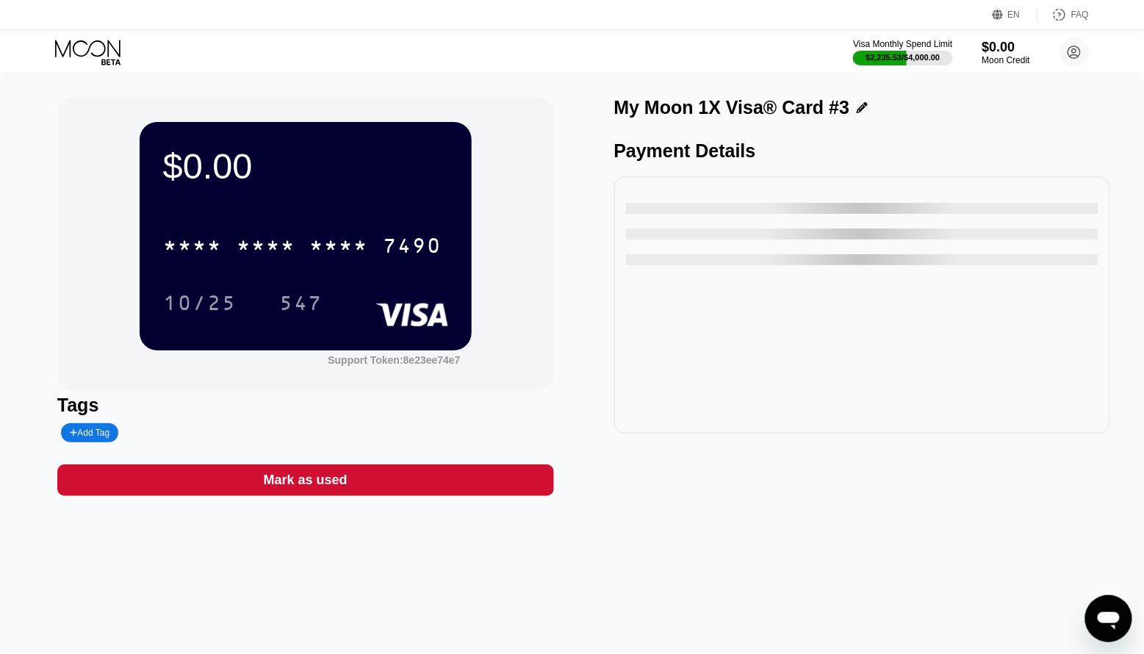
click at [390, 483] on div "Mark as used" at bounding box center [305, 480] width 497 height 32
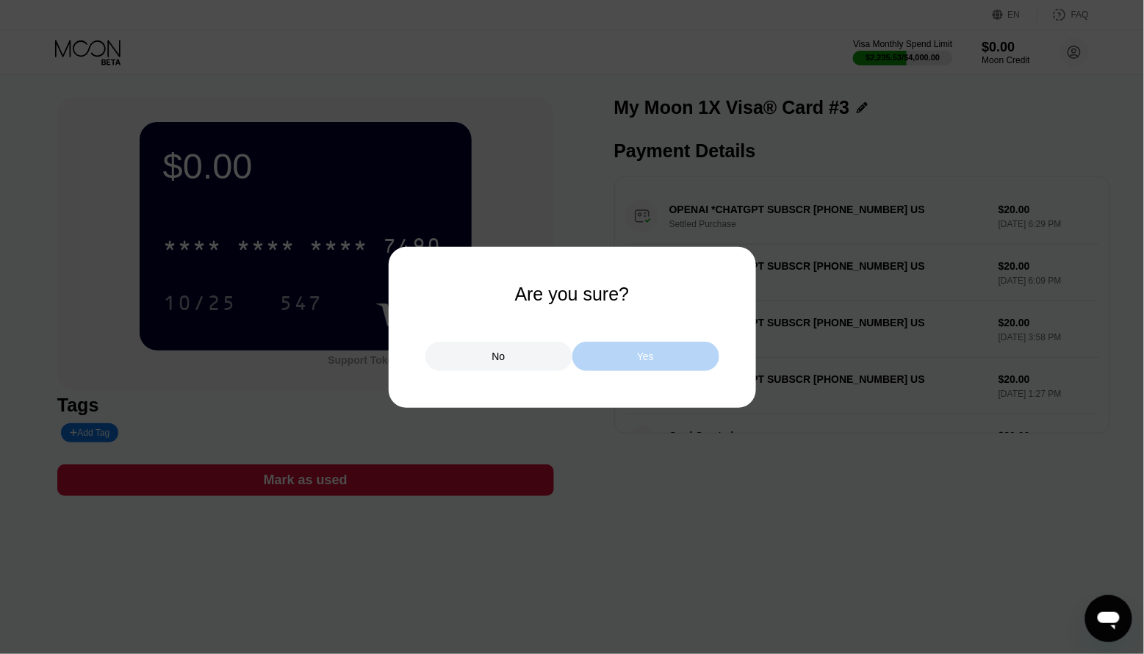
click at [659, 348] on div "Yes" at bounding box center [645, 356] width 147 height 29
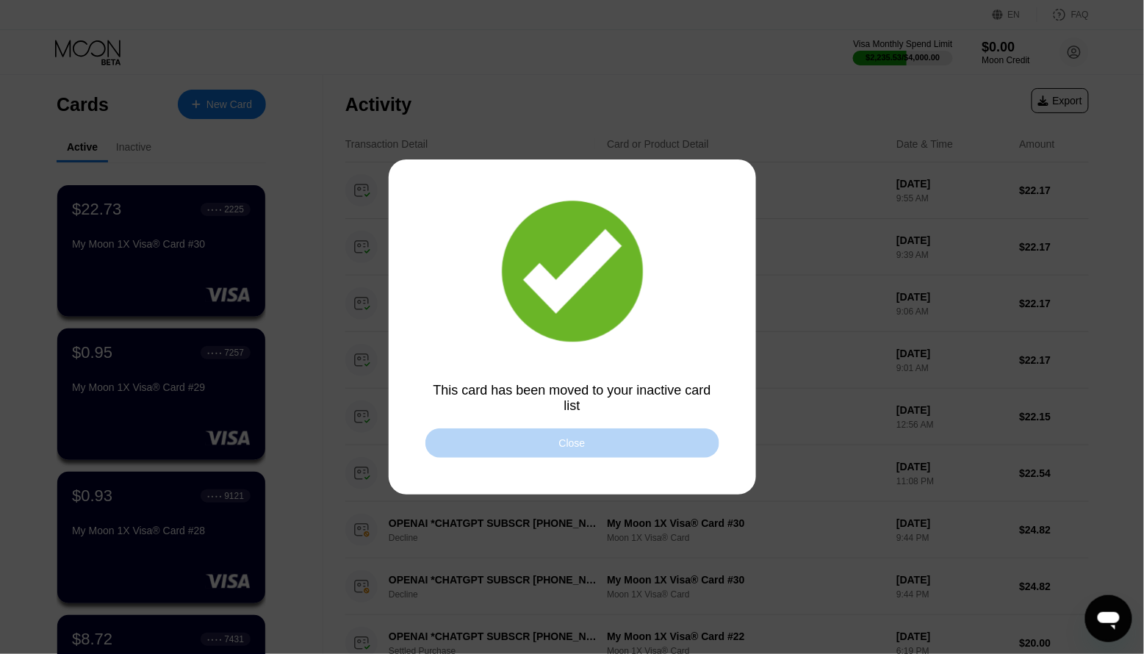
click at [570, 449] on div "Close" at bounding box center [572, 443] width 26 height 12
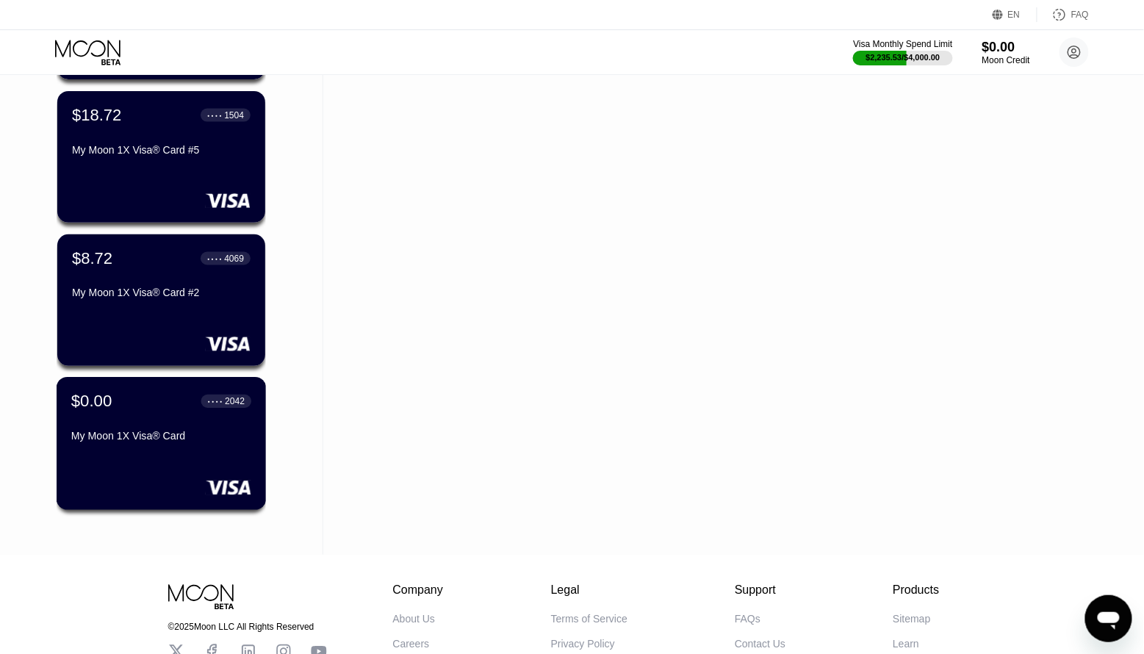
scroll to position [2387, 0]
click at [178, 479] on div at bounding box center [161, 486] width 180 height 15
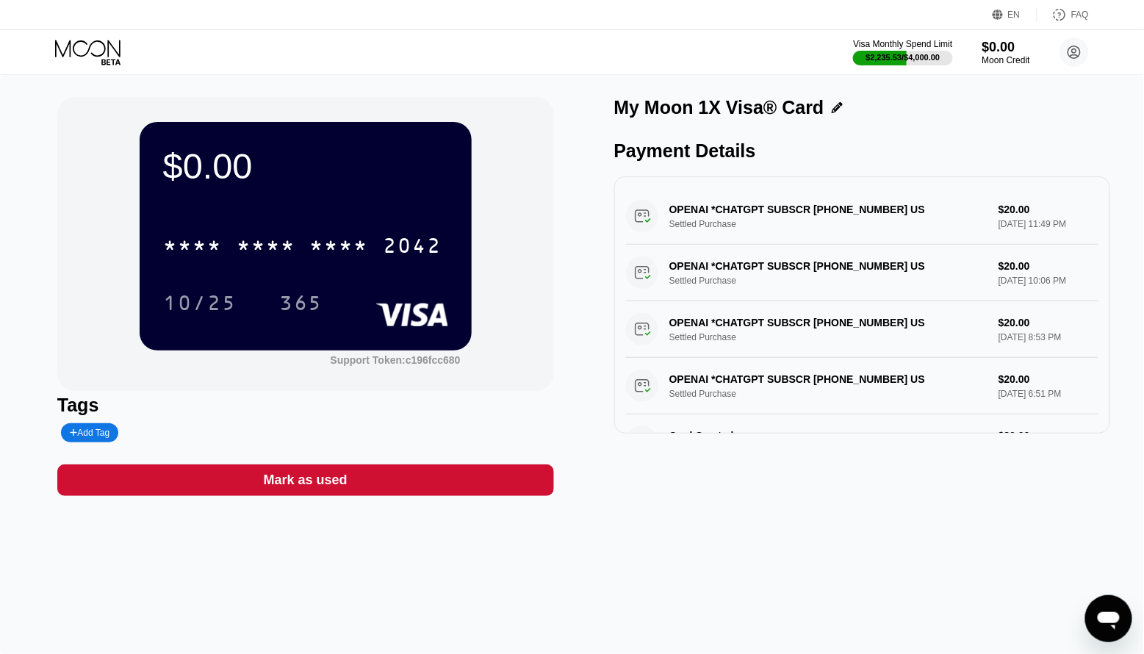
click at [453, 490] on div "Mark as used" at bounding box center [305, 480] width 497 height 32
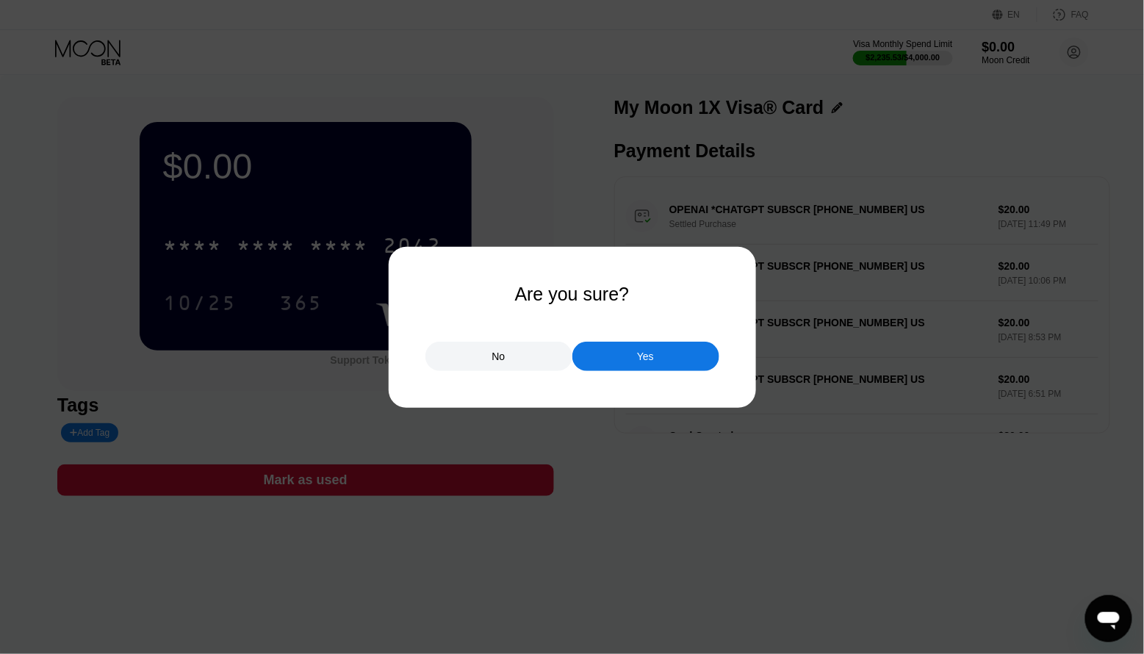
click at [679, 367] on div "Yes" at bounding box center [645, 356] width 147 height 29
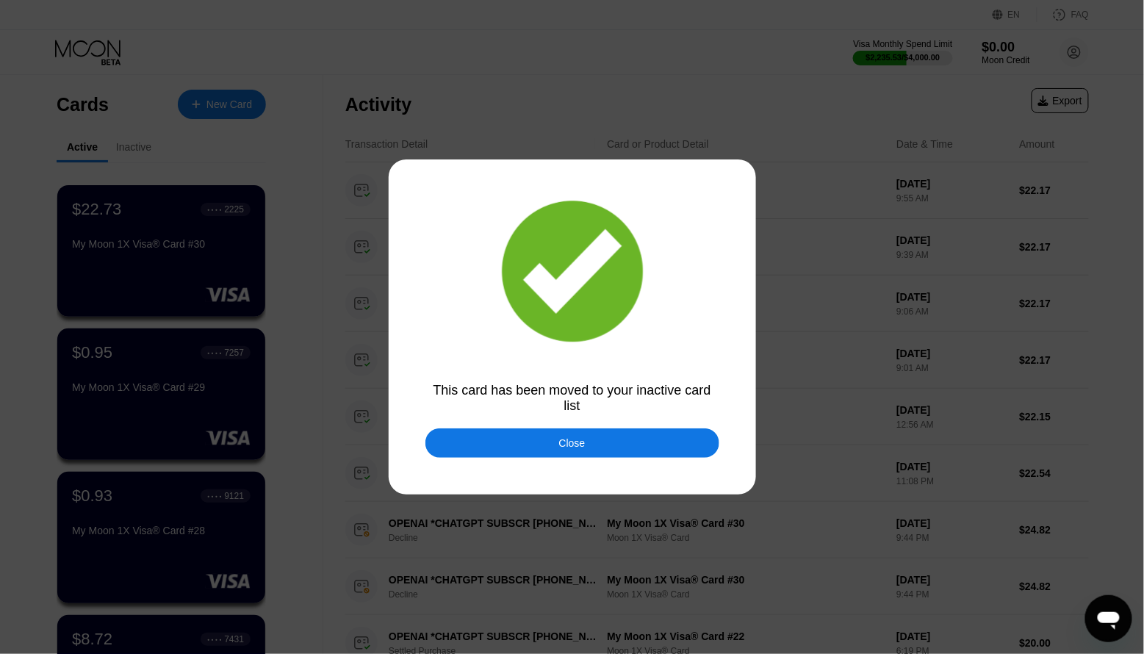
click at [570, 450] on div "Close" at bounding box center [572, 442] width 294 height 29
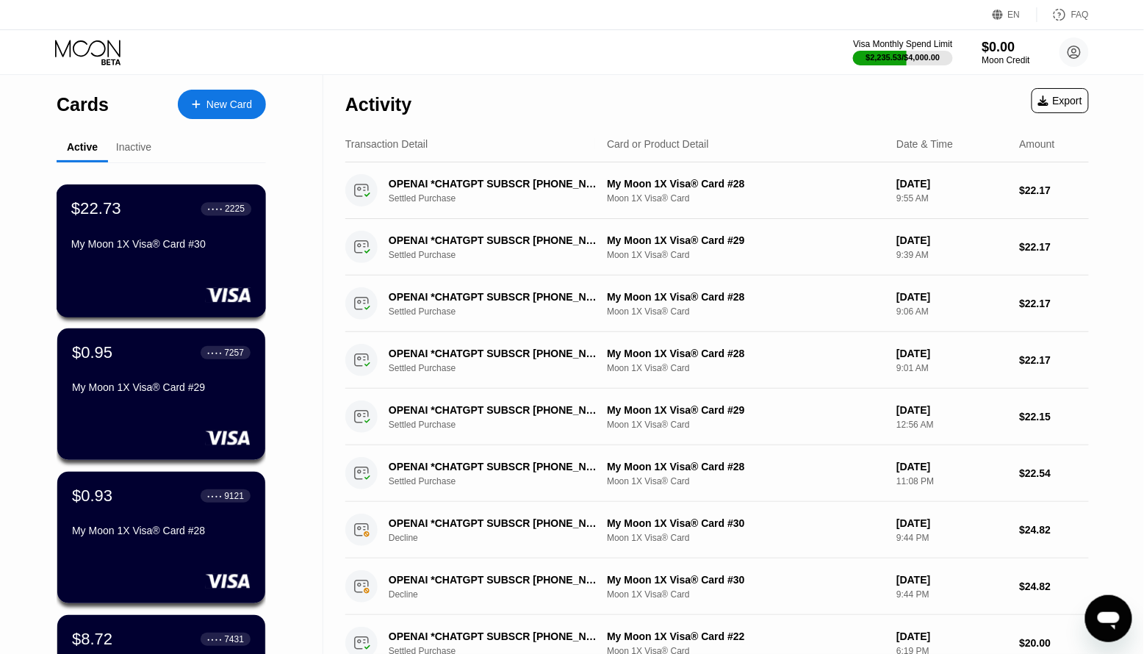
click at [165, 243] on div "My Moon 1X Visa® Card #30" at bounding box center [161, 244] width 180 height 12
